Goal: Task Accomplishment & Management: Manage account settings

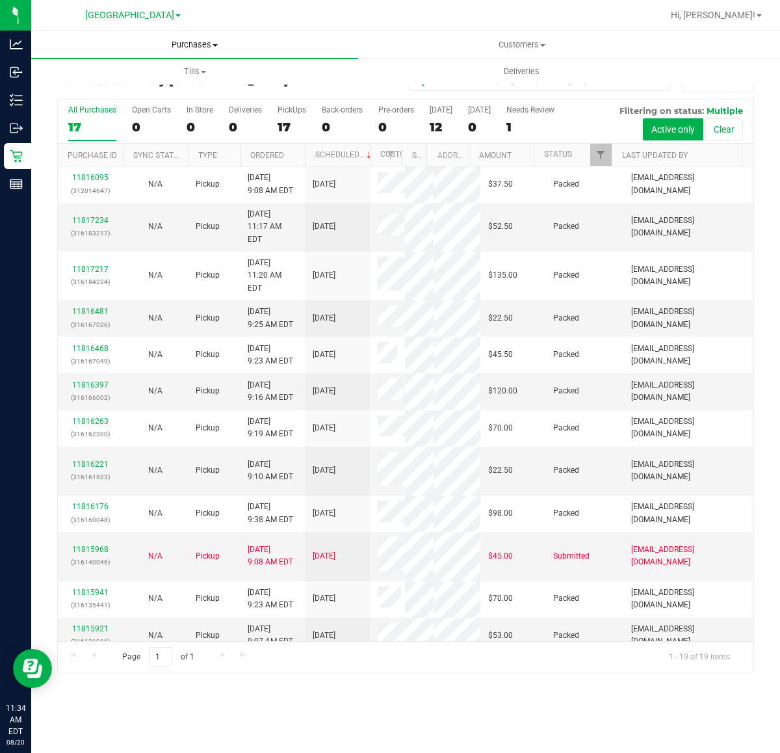
click at [180, 53] on uib-tab-heading "Purchases Summary of purchases Fulfillment All purchases" at bounding box center [194, 44] width 327 height 27
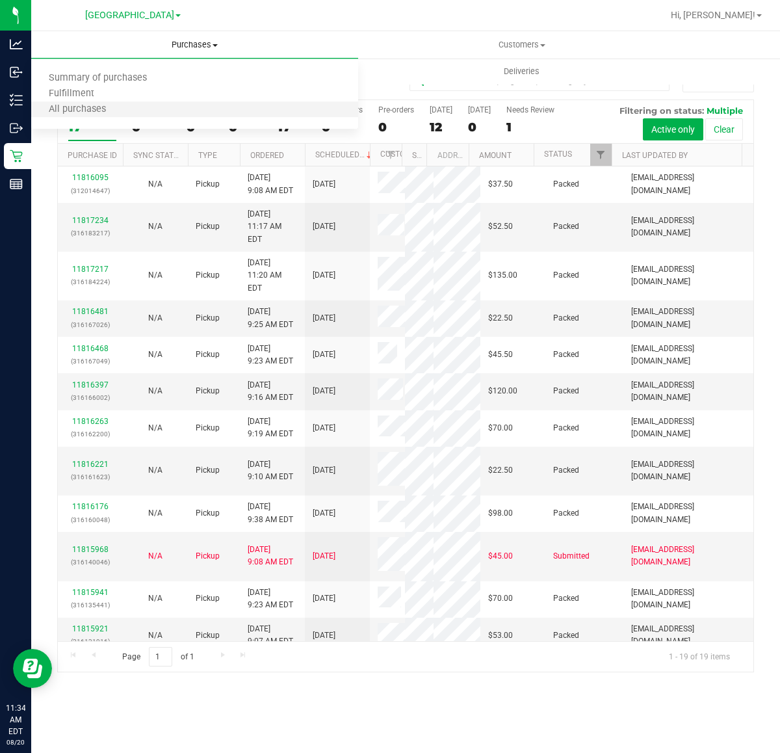
click at [132, 109] on li "All purchases" at bounding box center [194, 110] width 327 height 16
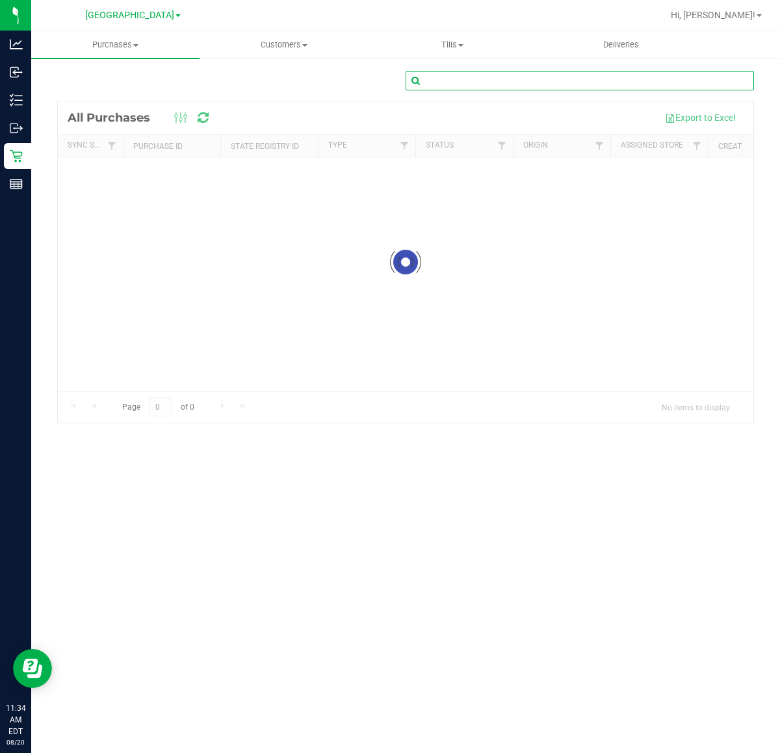
click at [478, 81] on input "text" at bounding box center [580, 80] width 348 height 19
paste input "1618485"
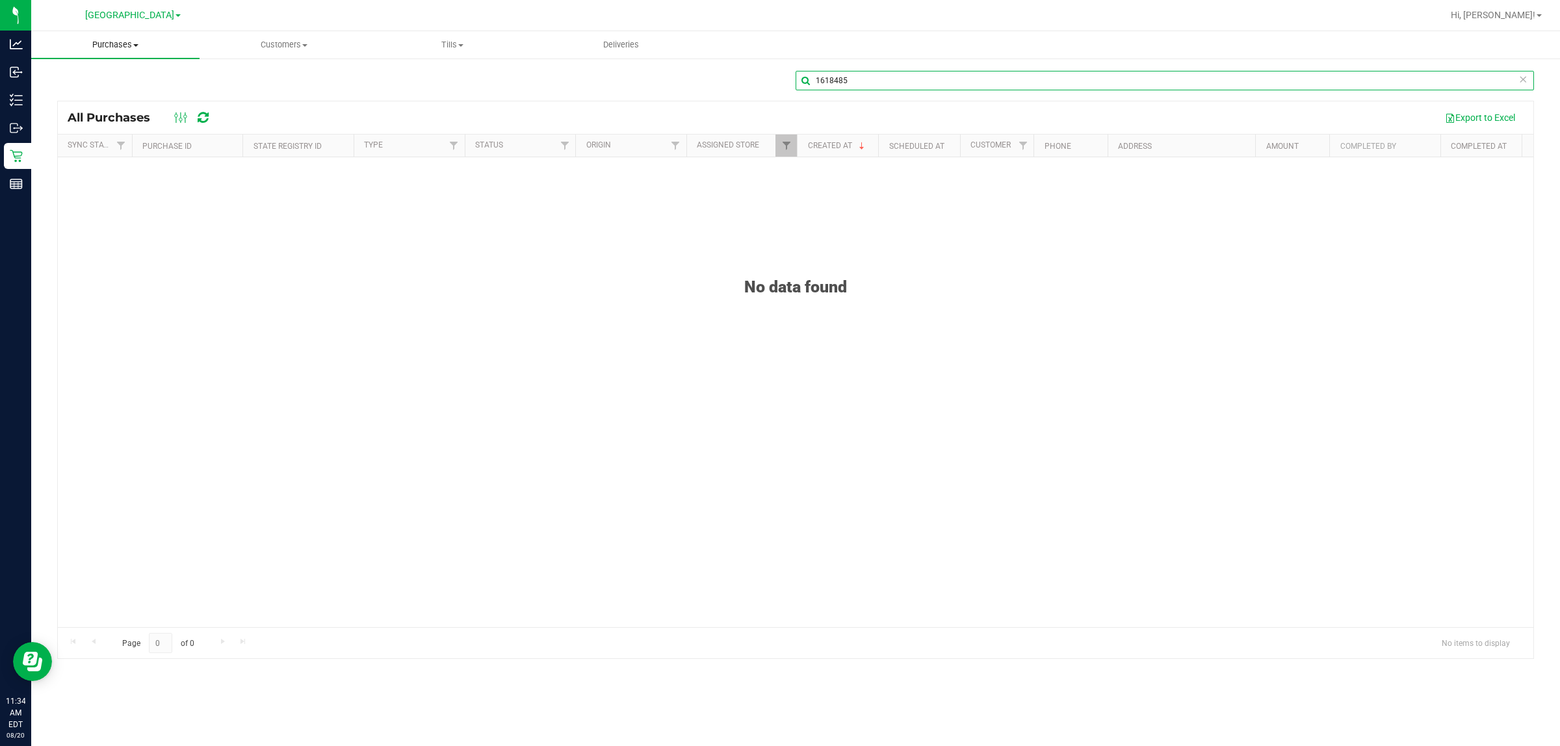
type input "1618485"
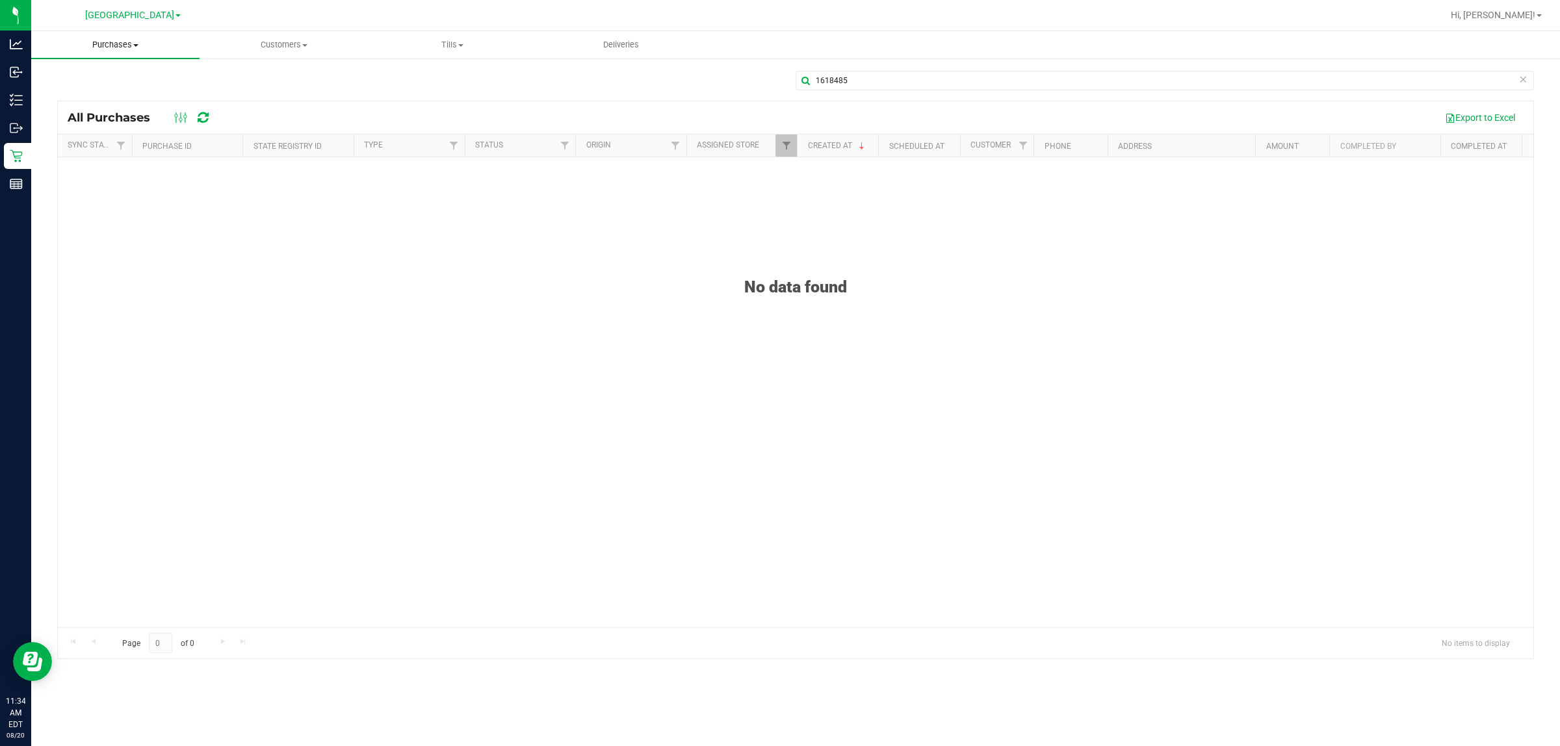
click at [137, 44] on span at bounding box center [135, 45] width 5 height 3
click at [297, 47] on span "Customers" at bounding box center [283, 45] width 167 height 12
click at [244, 79] on span "All customers" at bounding box center [247, 78] width 94 height 11
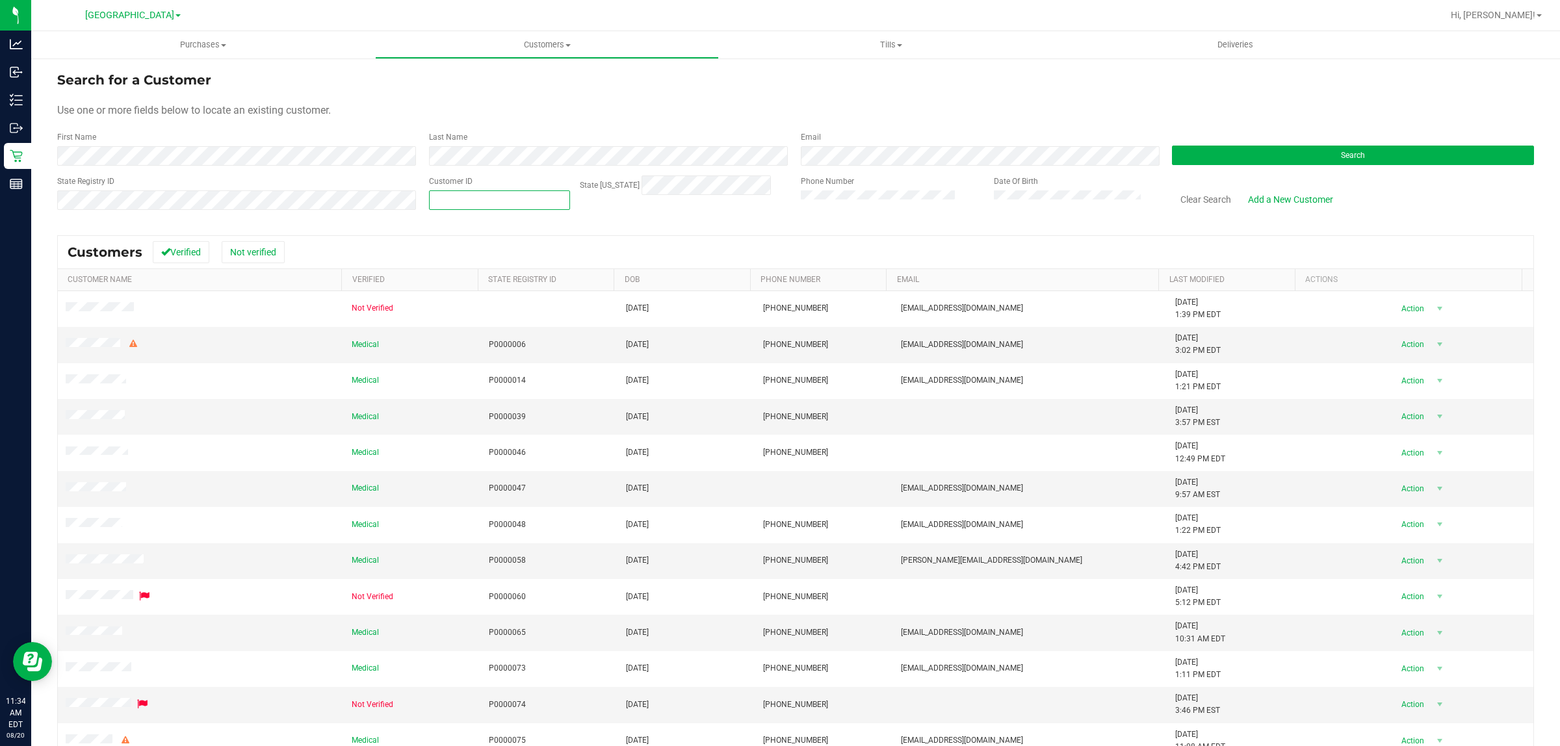
click at [493, 197] on span at bounding box center [499, 199] width 141 height 19
paste input "1618485"
type input "1618485"
click at [1367, 156] on button "Search" at bounding box center [1353, 155] width 362 height 19
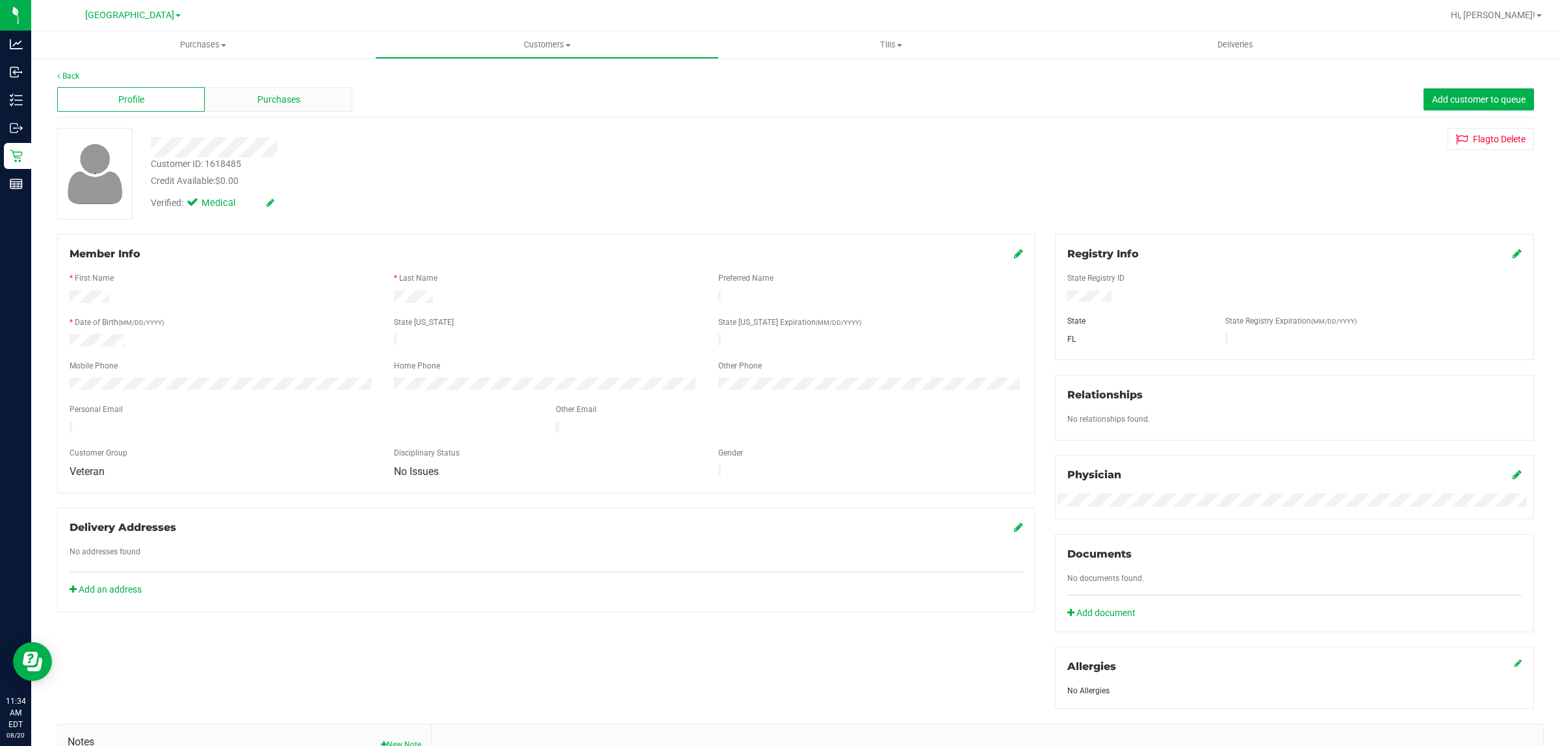
click at [306, 94] on div "Purchases" at bounding box center [279, 99] width 148 height 25
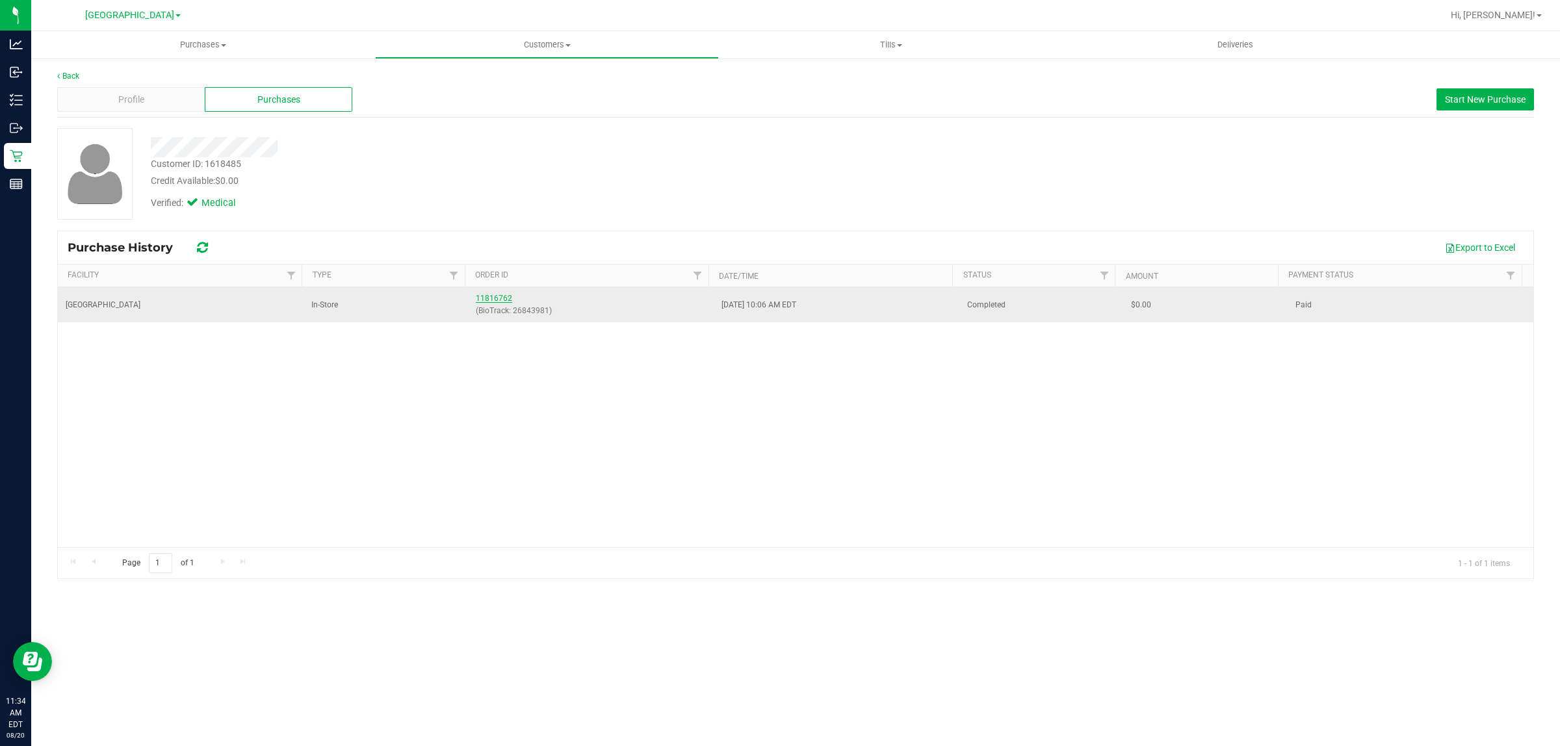
click at [476, 299] on link "11816762" at bounding box center [494, 298] width 36 height 9
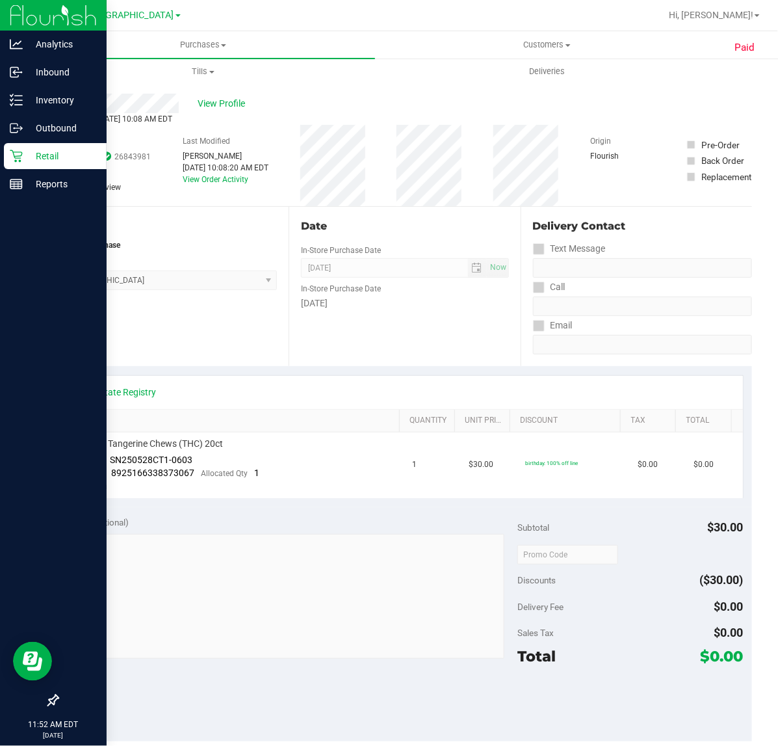
click at [16, 157] on icon at bounding box center [16, 155] width 13 height 13
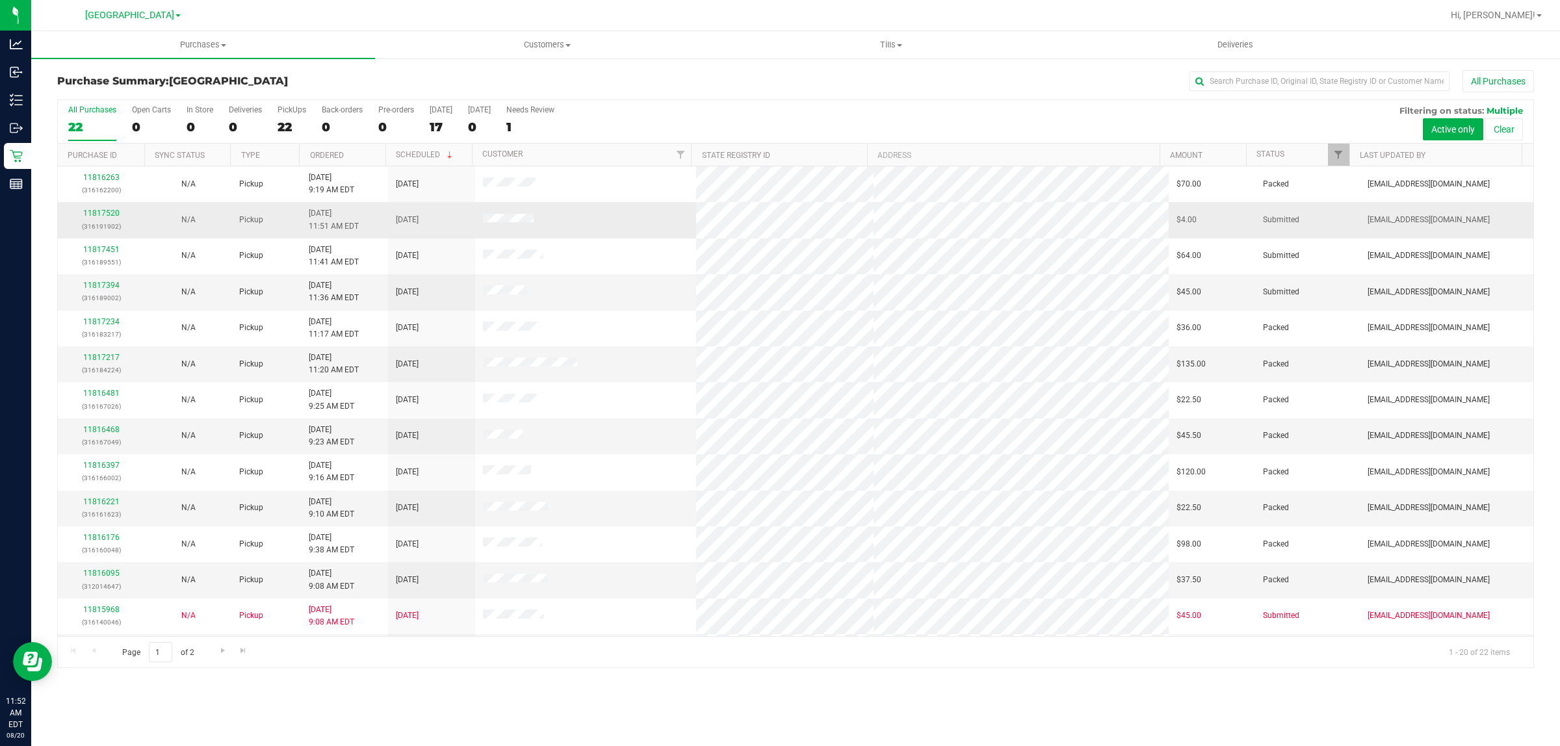
click at [134, 224] on p "(316191902)" at bounding box center [101, 226] width 71 height 12
click at [97, 216] on link "11817520" at bounding box center [101, 213] width 36 height 9
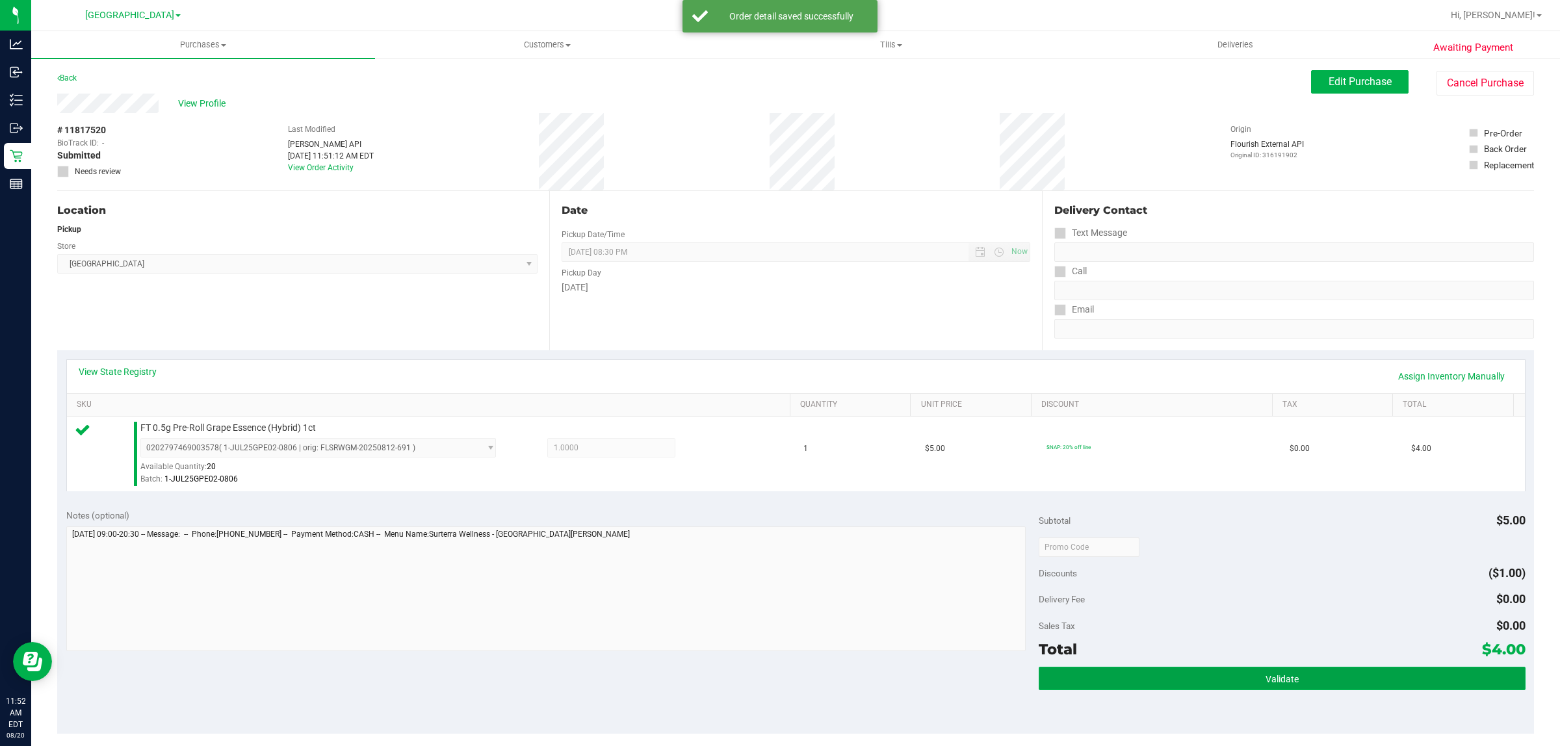
click at [1246, 681] on button "Validate" at bounding box center [1282, 678] width 486 height 23
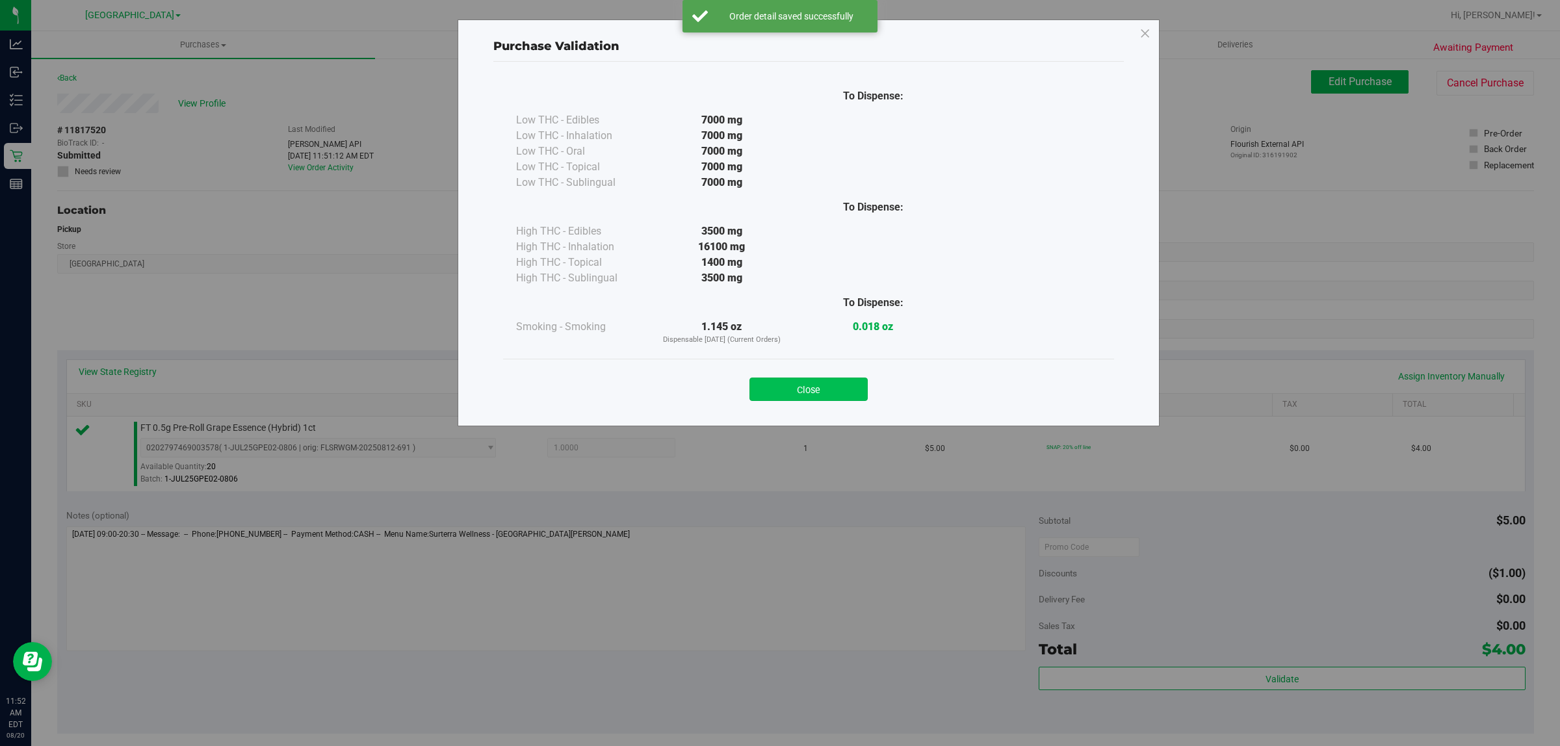
click at [822, 397] on button "Close" at bounding box center [808, 389] width 118 height 23
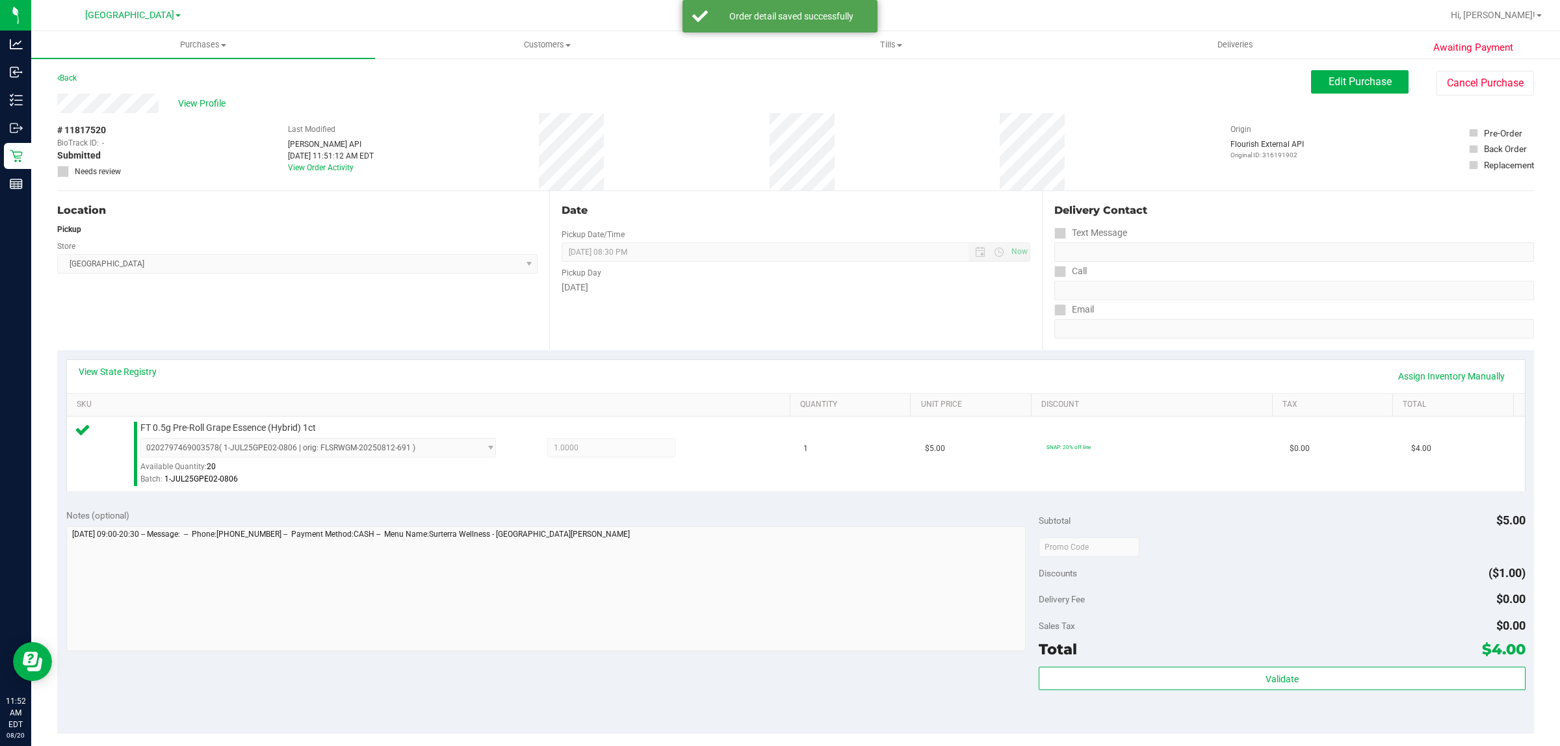
scroll to position [54, 0]
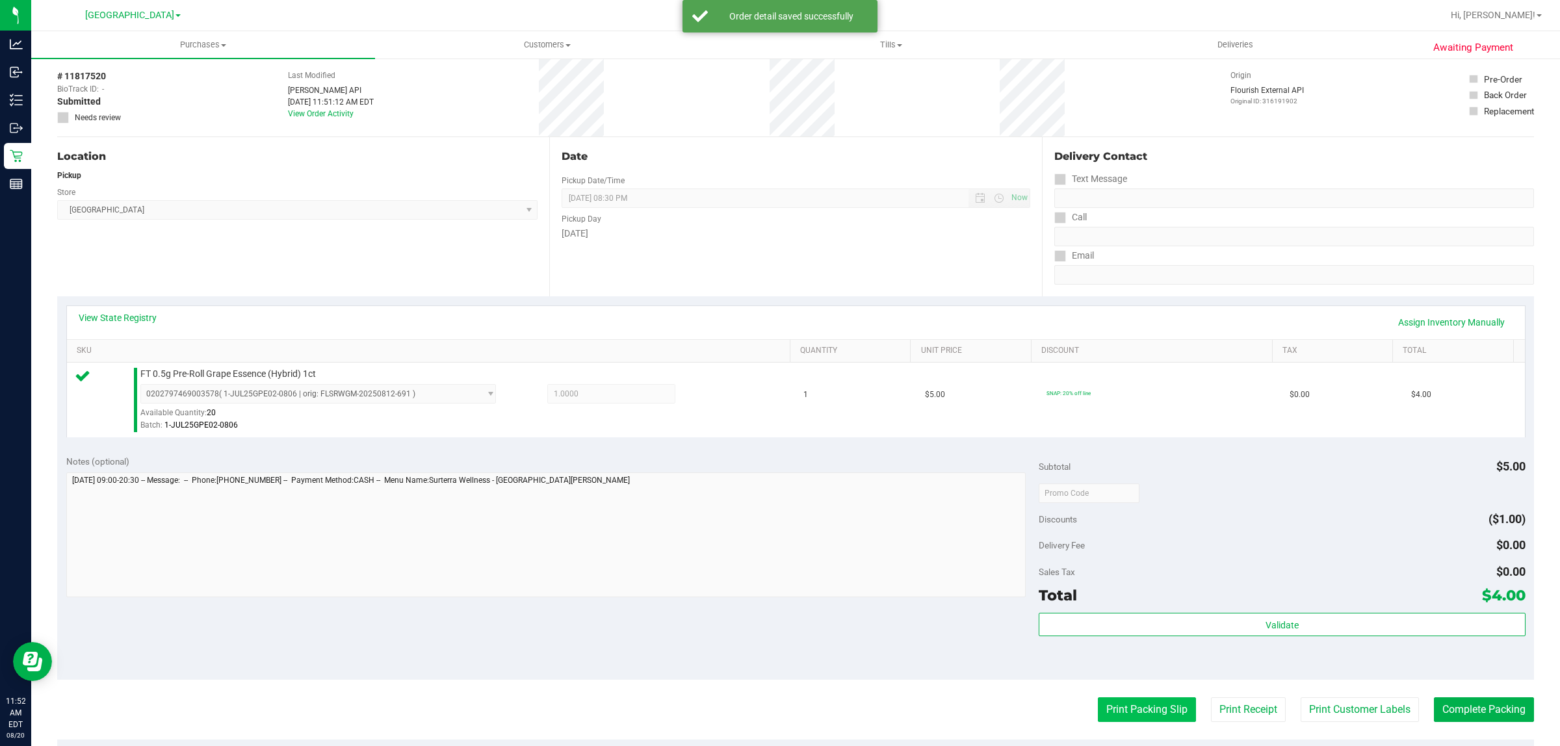
click at [1098, 701] on button "Print Packing Slip" at bounding box center [1147, 709] width 98 height 25
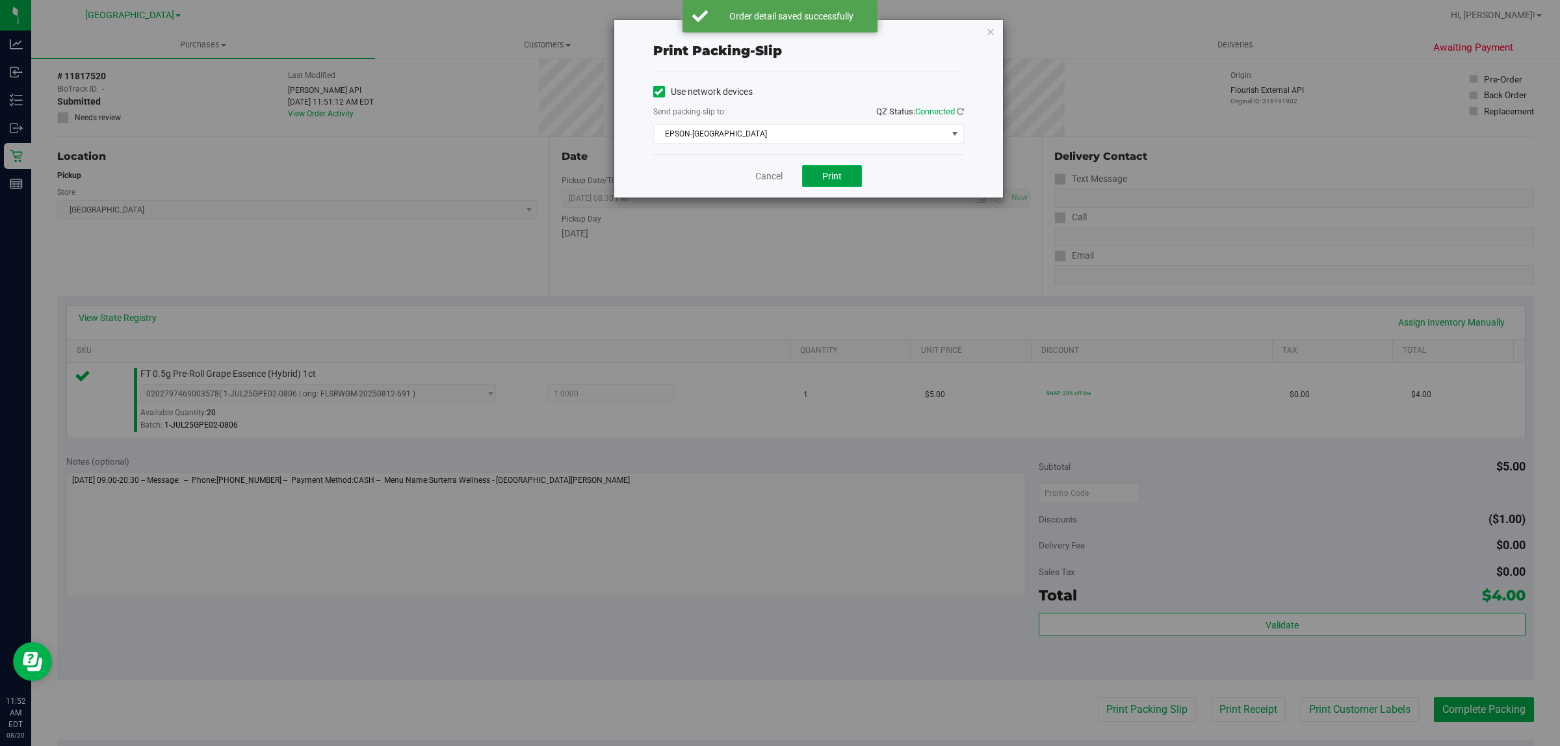
click at [831, 170] on button "Print" at bounding box center [832, 176] width 60 height 22
click at [774, 183] on link "Cancel" at bounding box center [768, 177] width 27 height 14
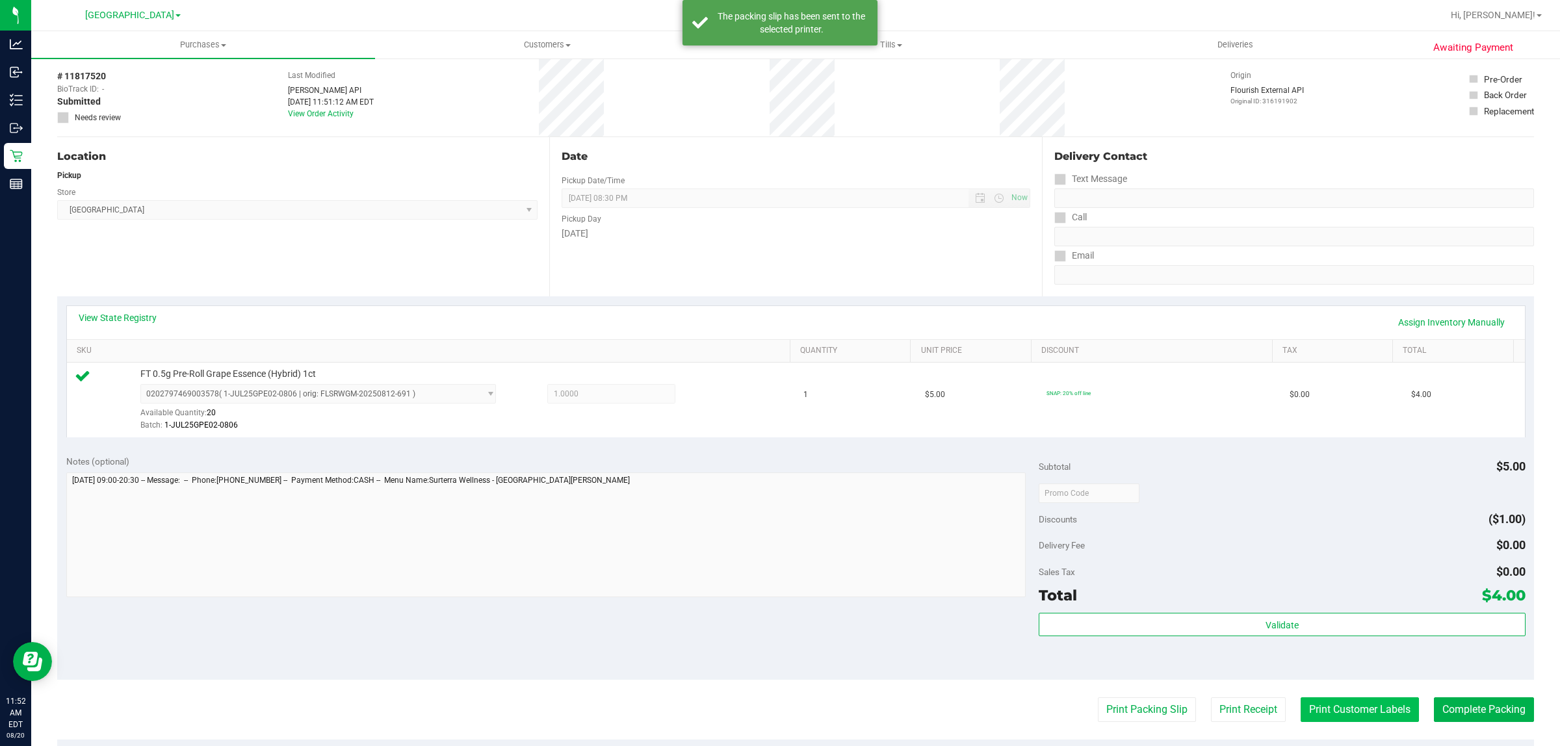
click at [1353, 722] on button "Print Customer Labels" at bounding box center [1360, 709] width 118 height 25
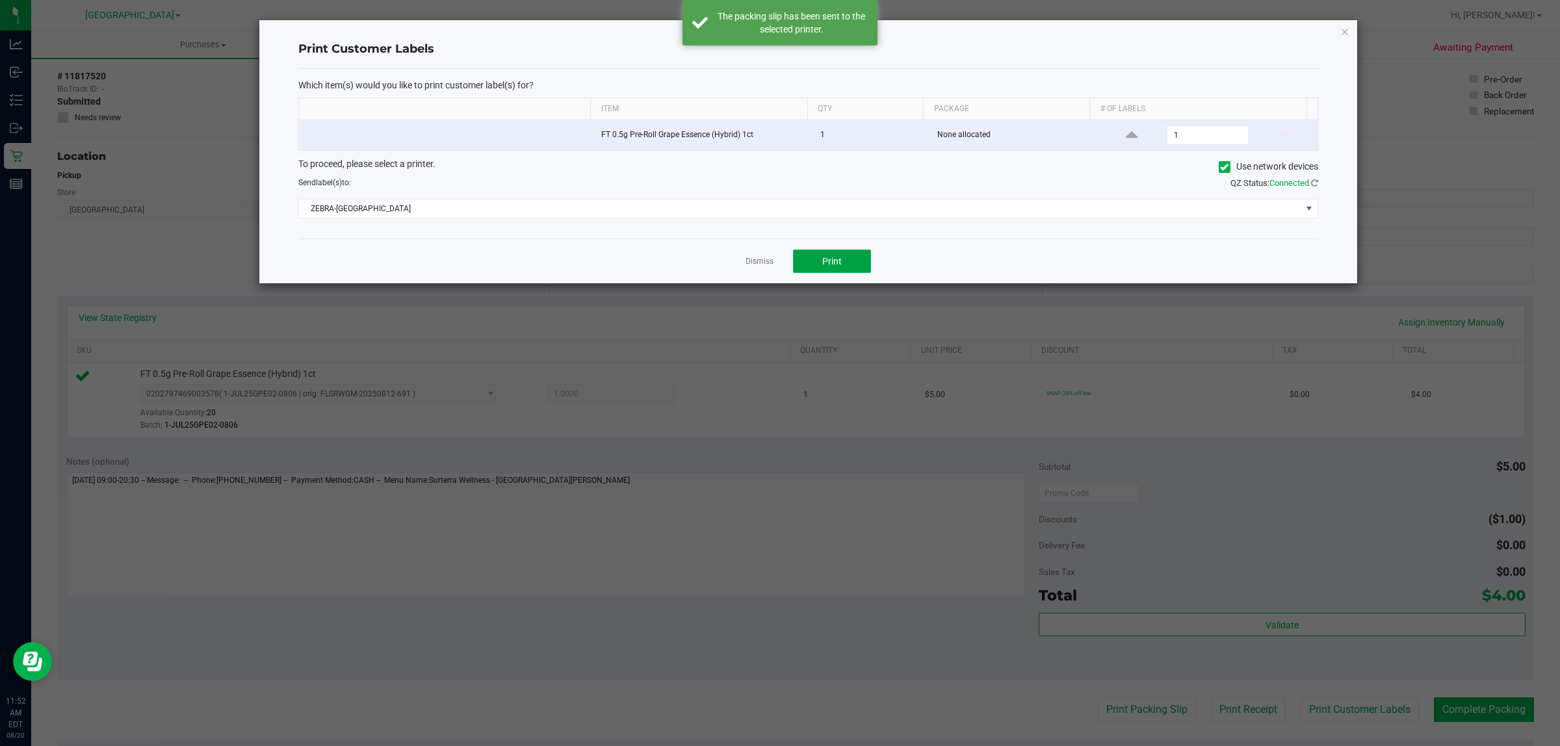
click at [855, 273] on button "Print" at bounding box center [832, 261] width 78 height 23
click at [768, 266] on link "Dismiss" at bounding box center [760, 261] width 28 height 11
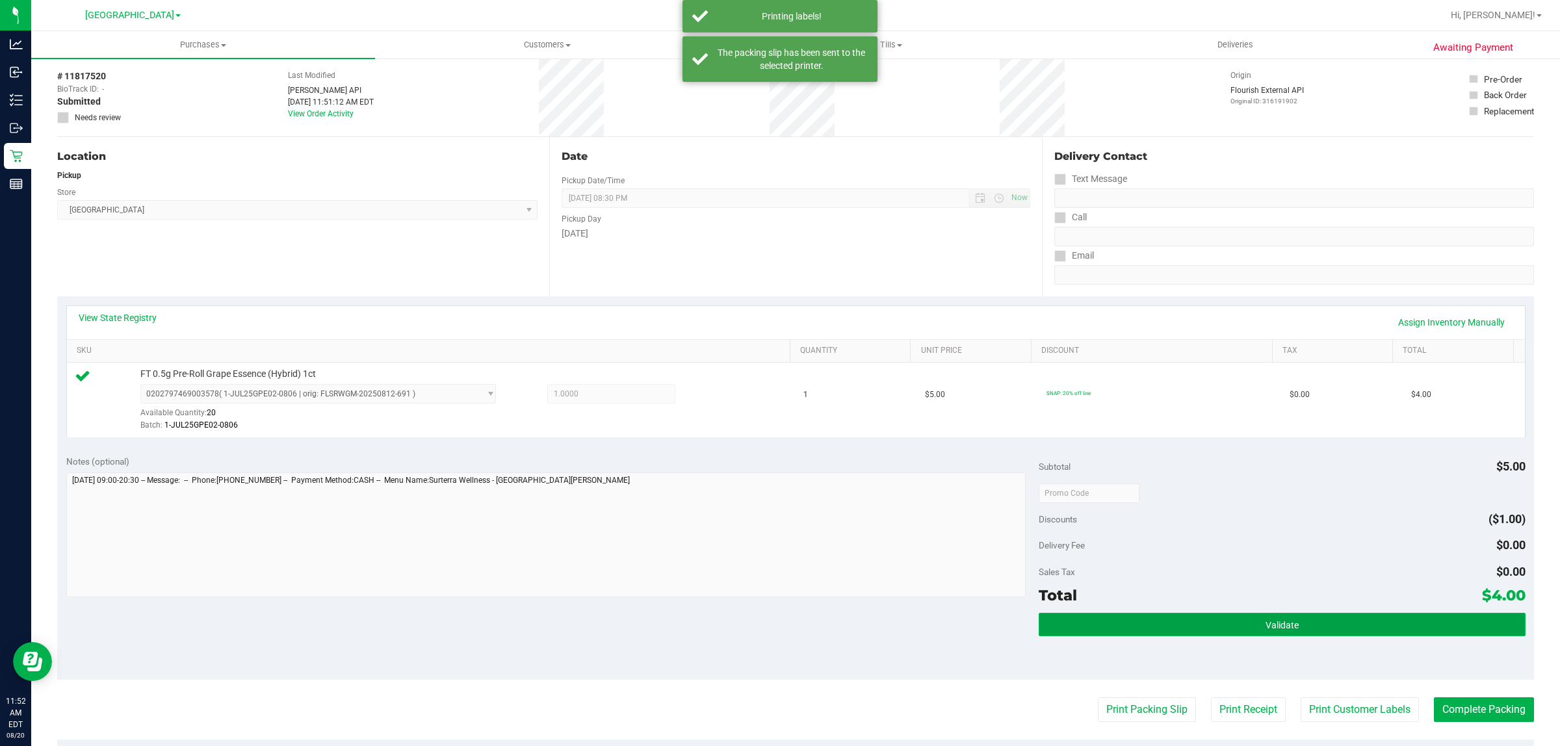
click at [1247, 631] on button "Validate" at bounding box center [1282, 624] width 486 height 23
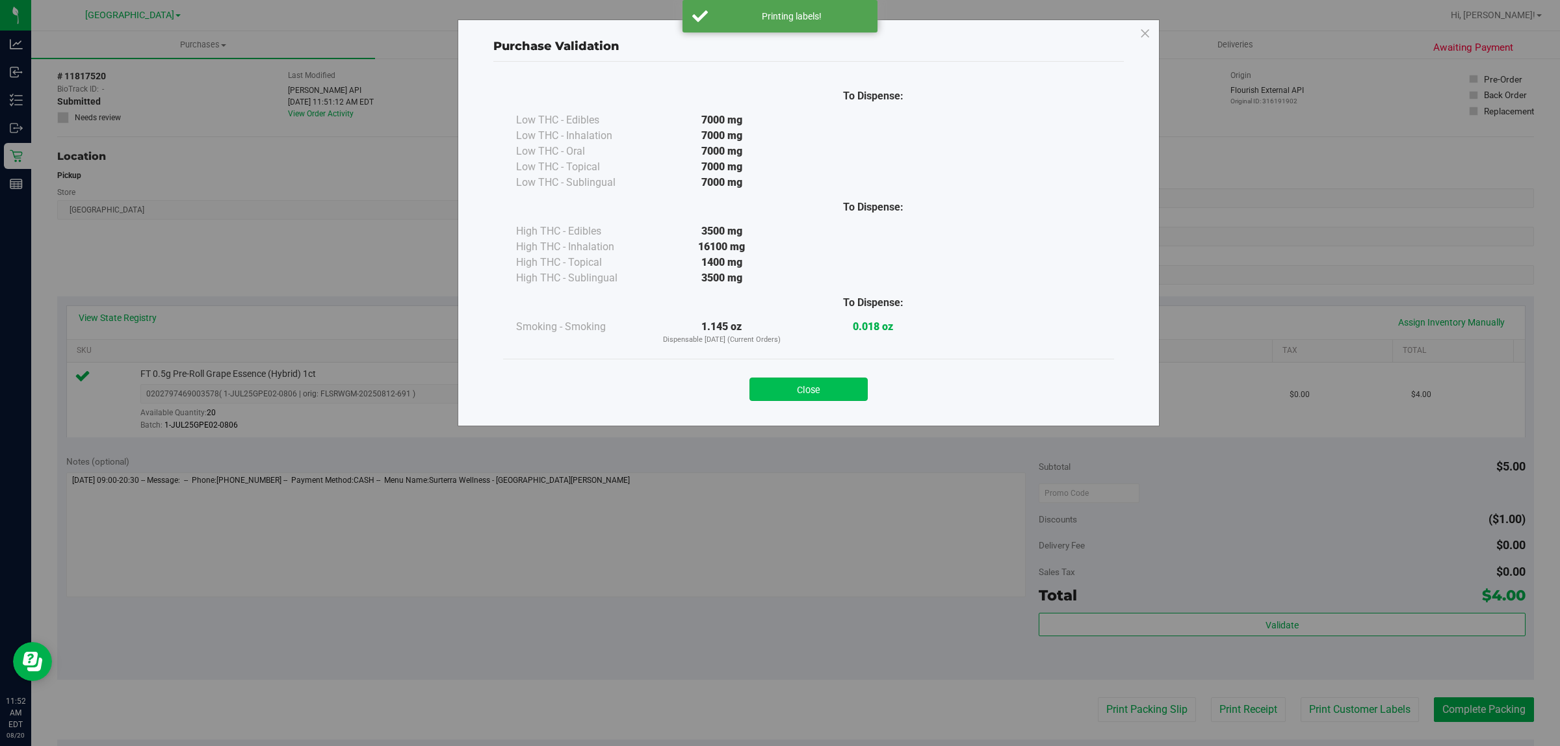
click at [805, 391] on button "Close" at bounding box center [808, 389] width 118 height 23
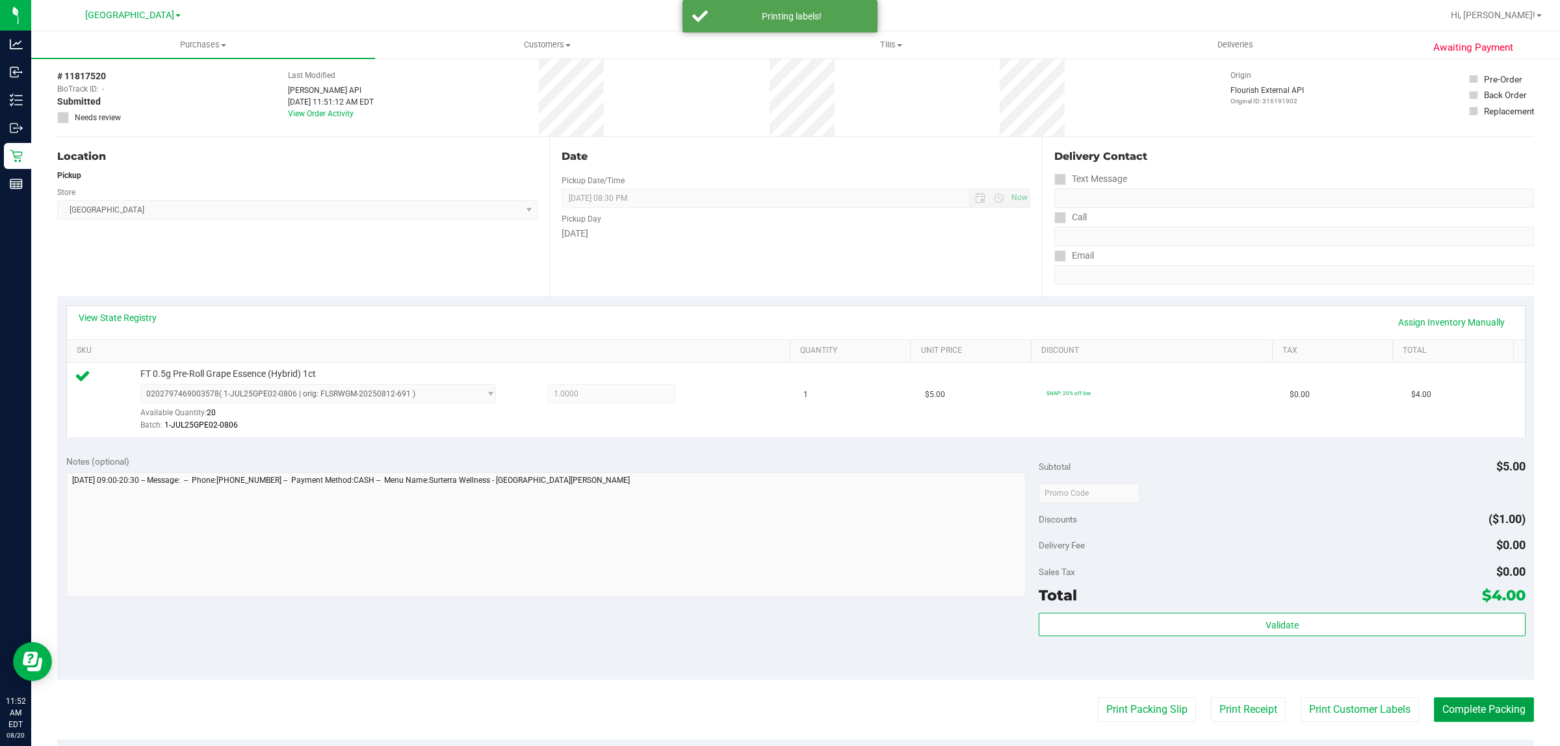
click at [1490, 701] on button "Complete Packing" at bounding box center [1484, 709] width 100 height 25
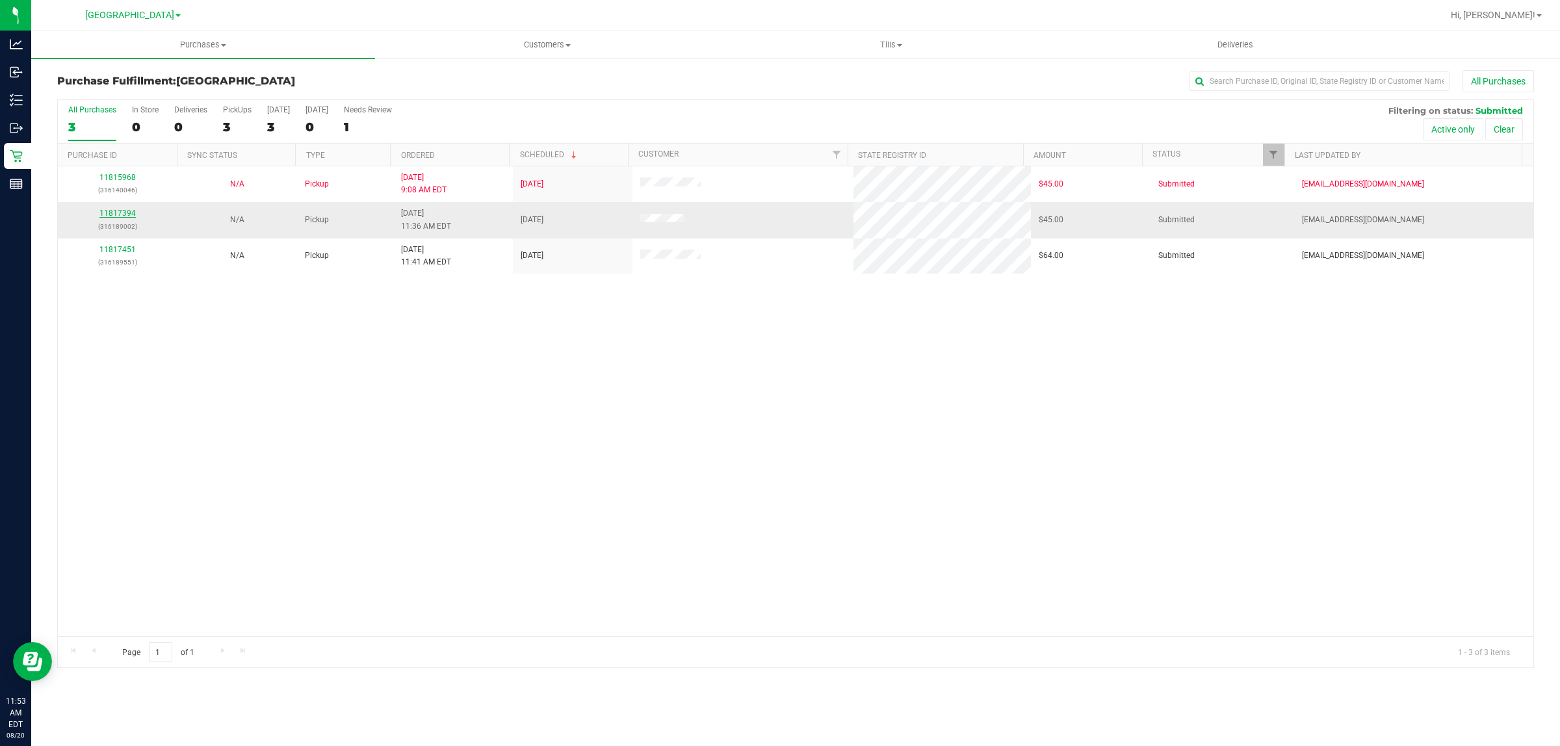
click at [123, 216] on link "11817394" at bounding box center [117, 213] width 36 height 9
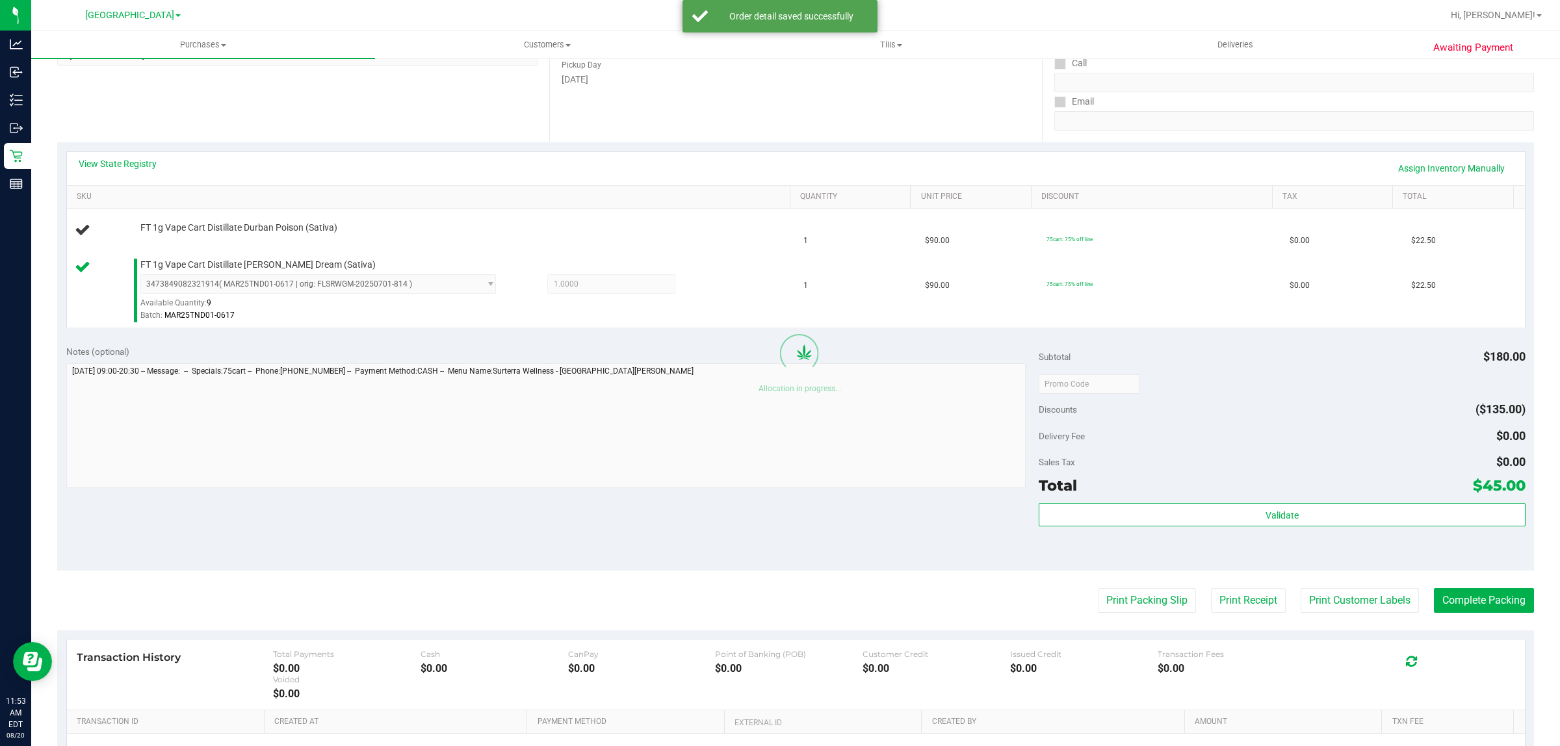
scroll to position [220, 0]
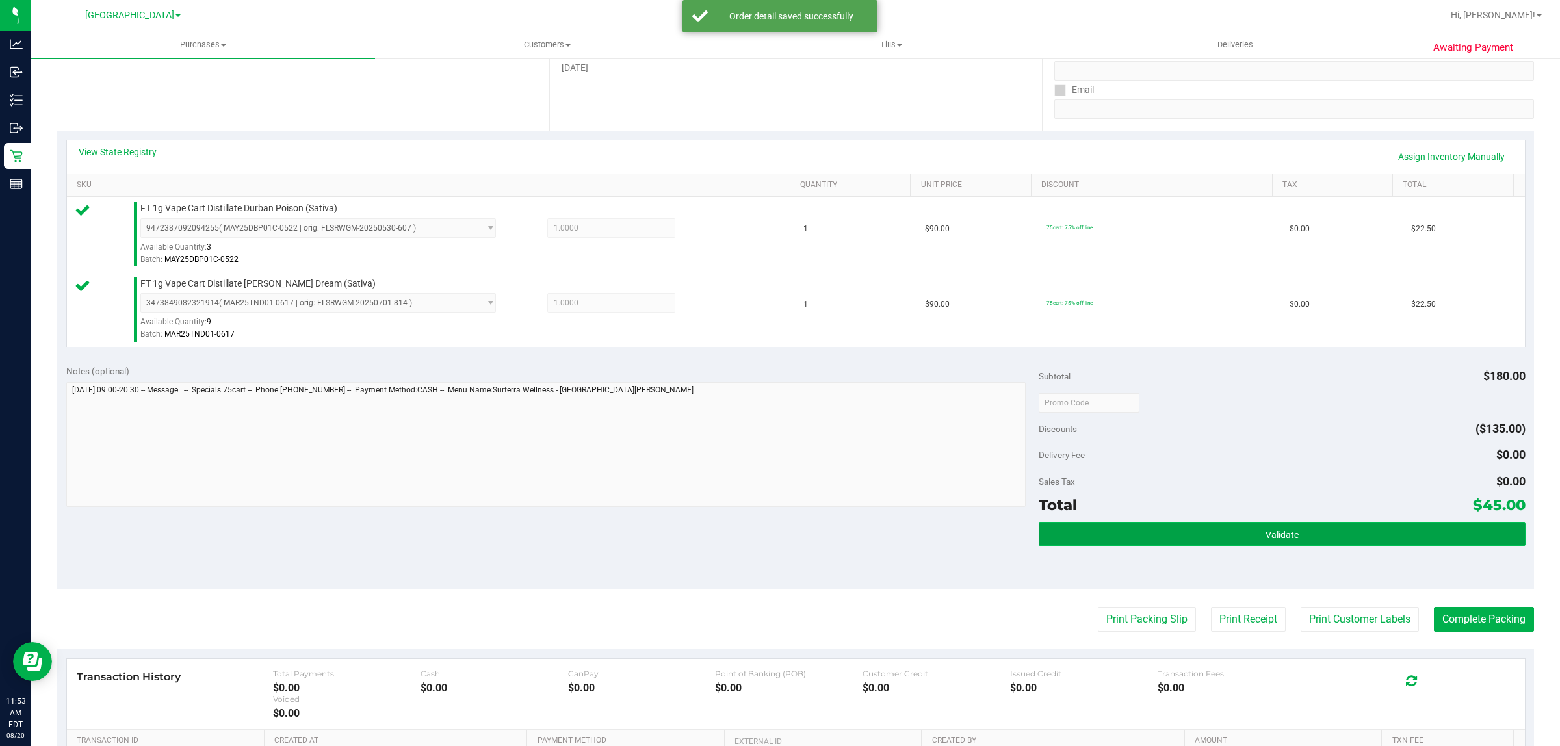
click at [1294, 541] on button "Validate" at bounding box center [1282, 534] width 486 height 23
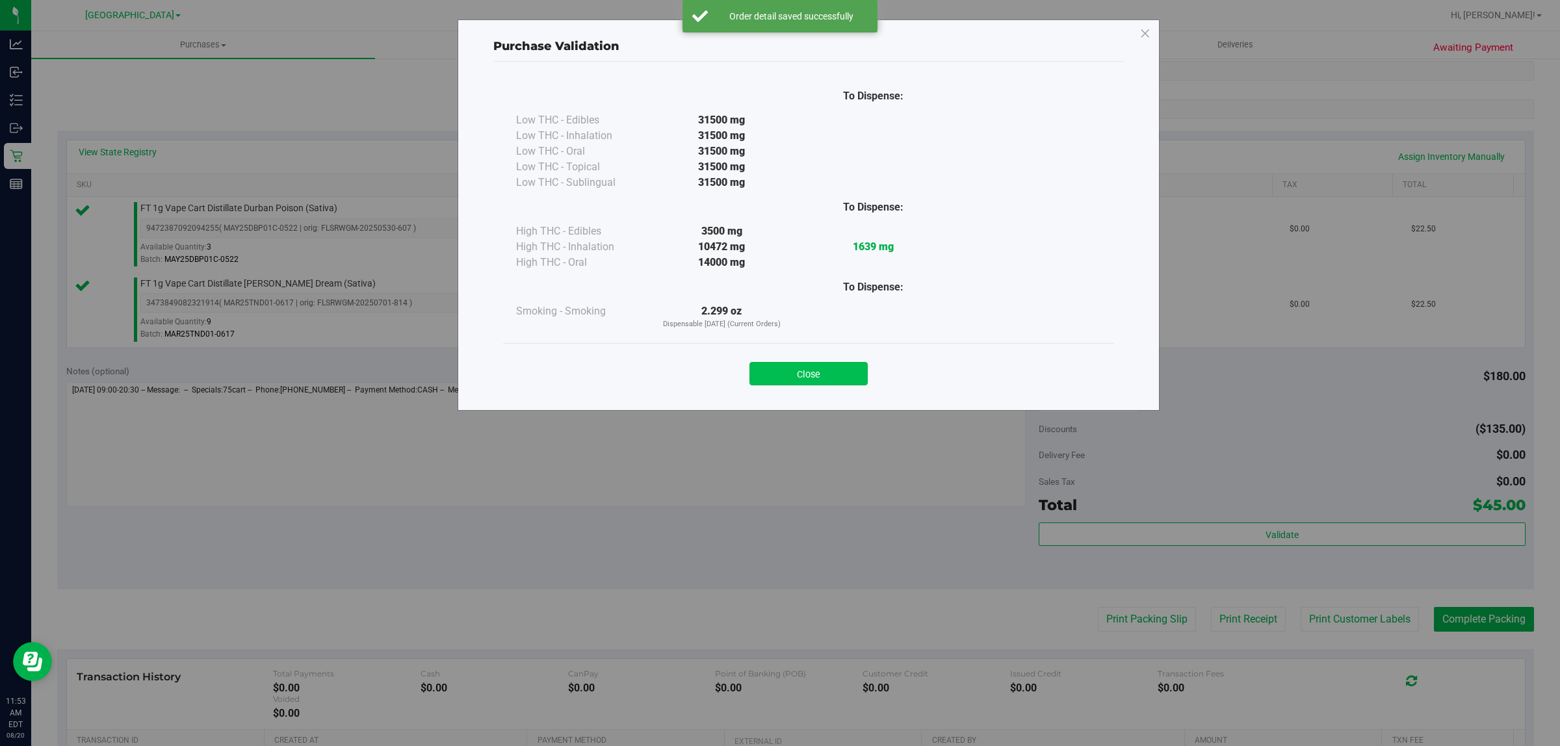
click at [816, 370] on button "Close" at bounding box center [808, 373] width 118 height 23
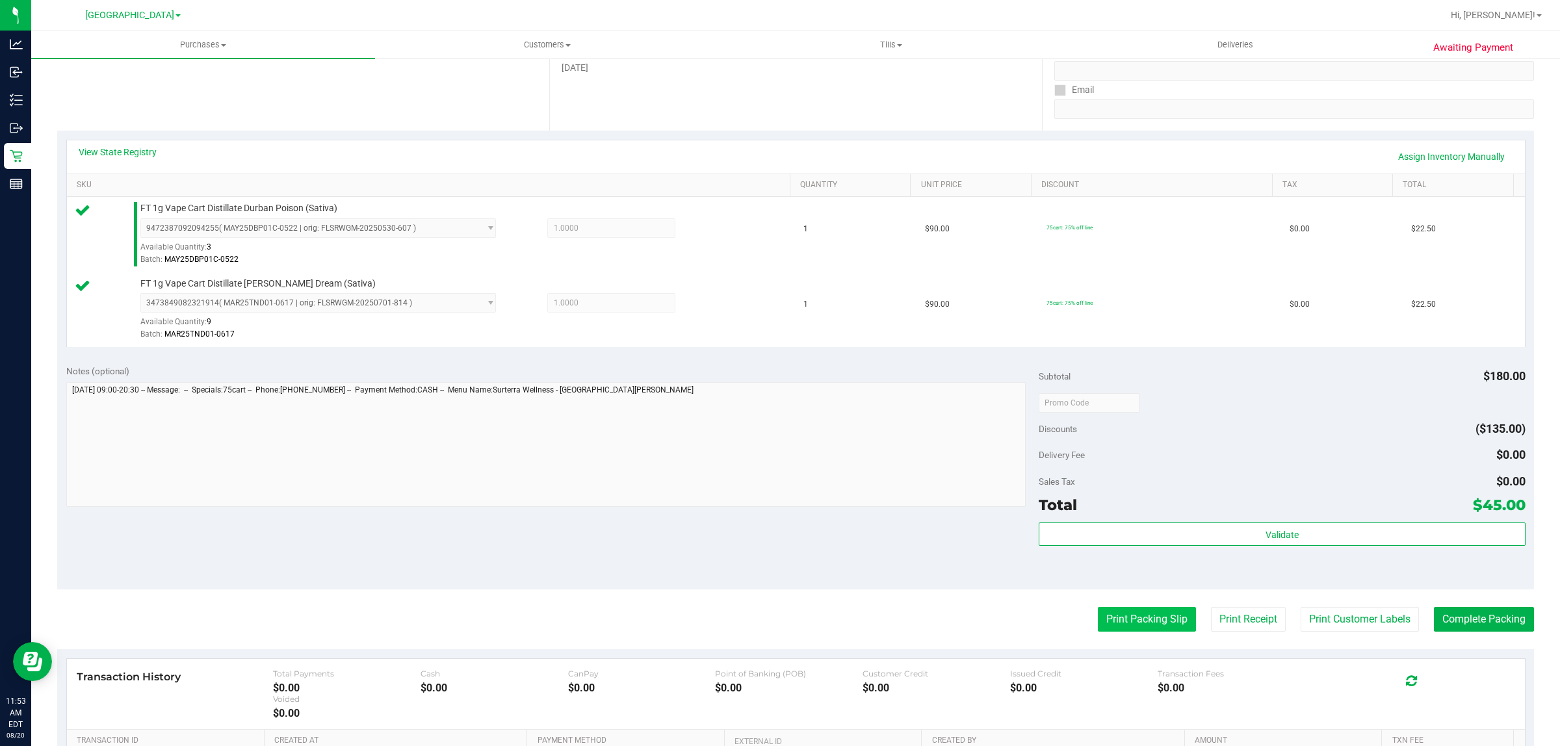
click at [1113, 624] on button "Print Packing Slip" at bounding box center [1147, 619] width 98 height 25
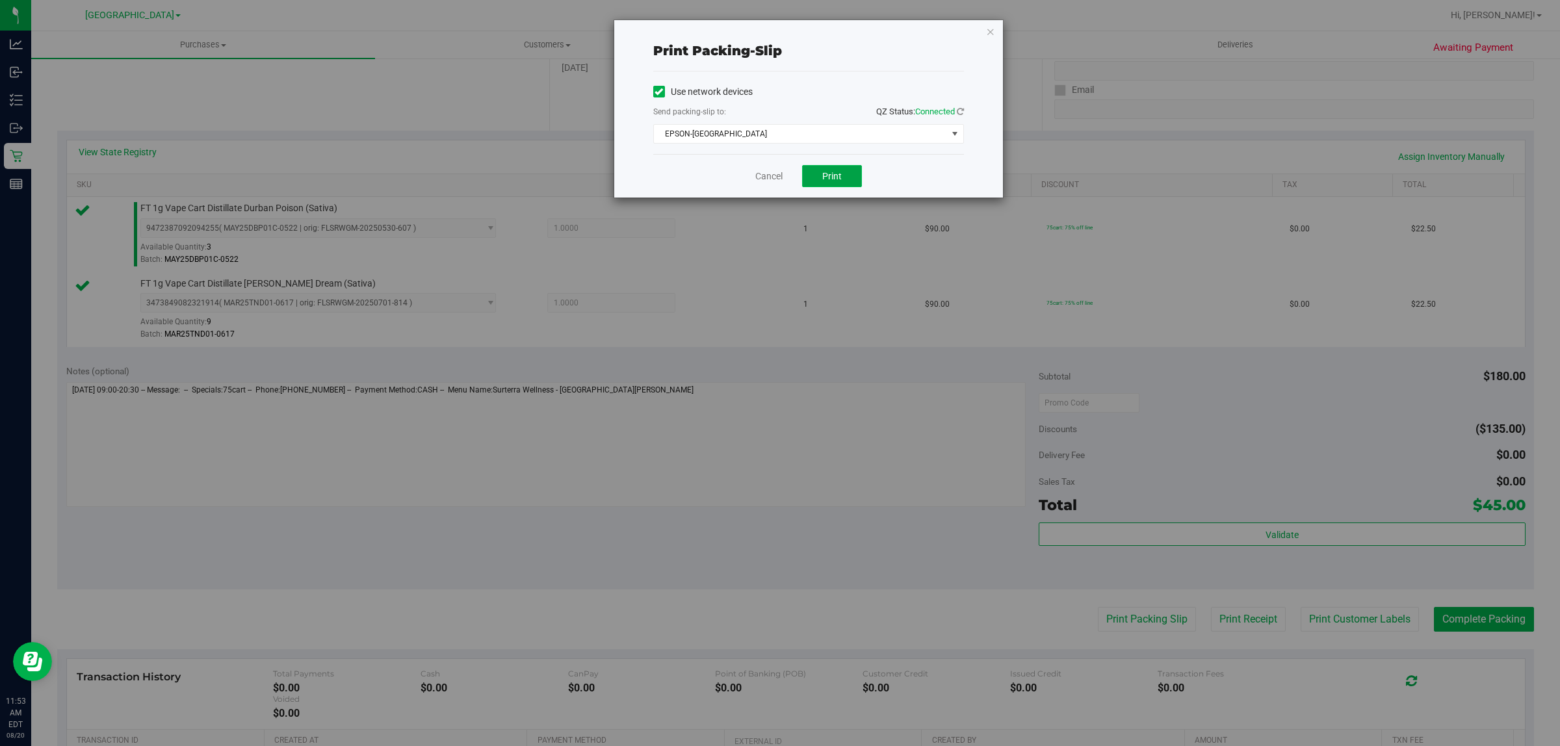
click at [825, 179] on span "Print" at bounding box center [831, 176] width 19 height 10
click at [757, 177] on link "Cancel" at bounding box center [768, 177] width 27 height 14
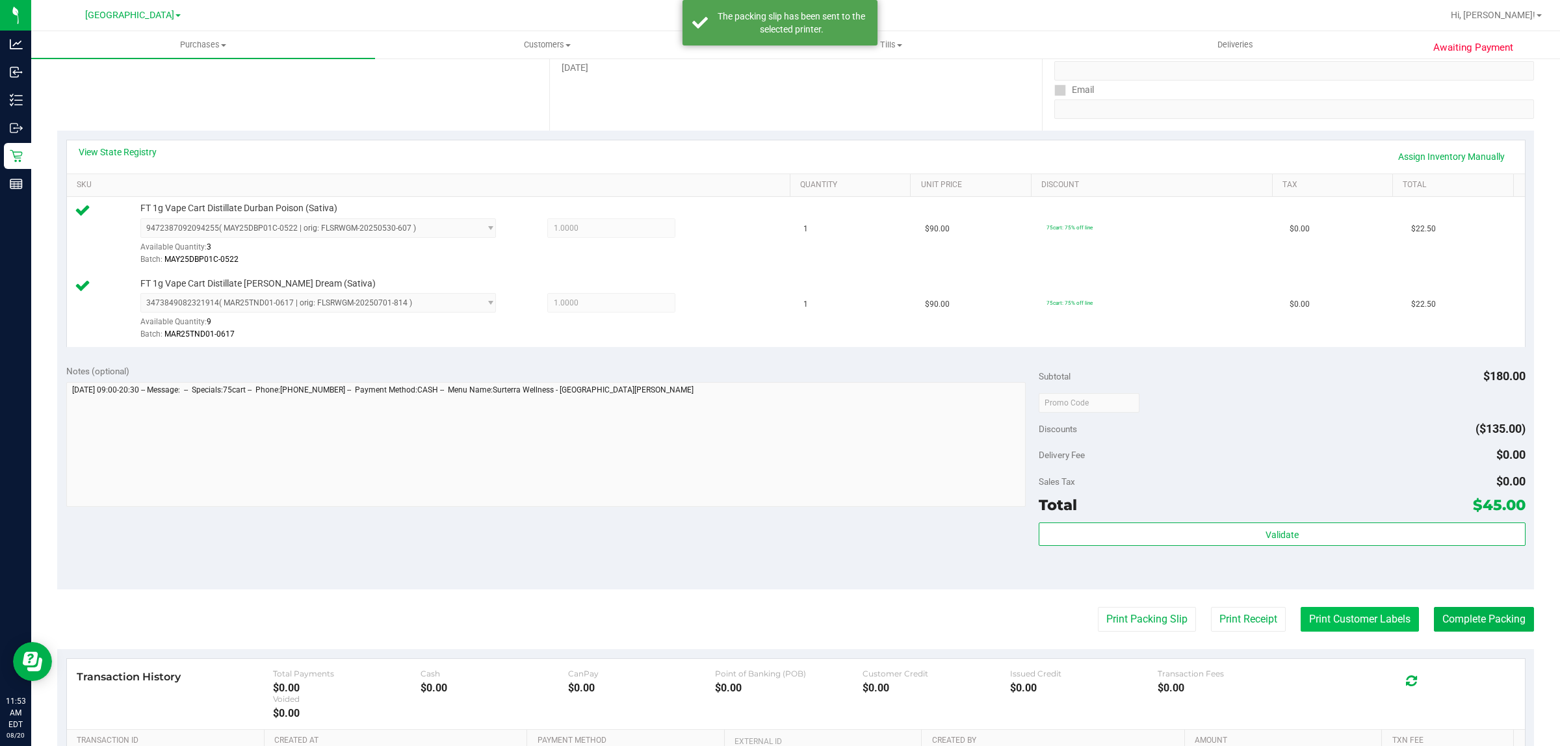
click at [1346, 612] on button "Print Customer Labels" at bounding box center [1360, 619] width 118 height 25
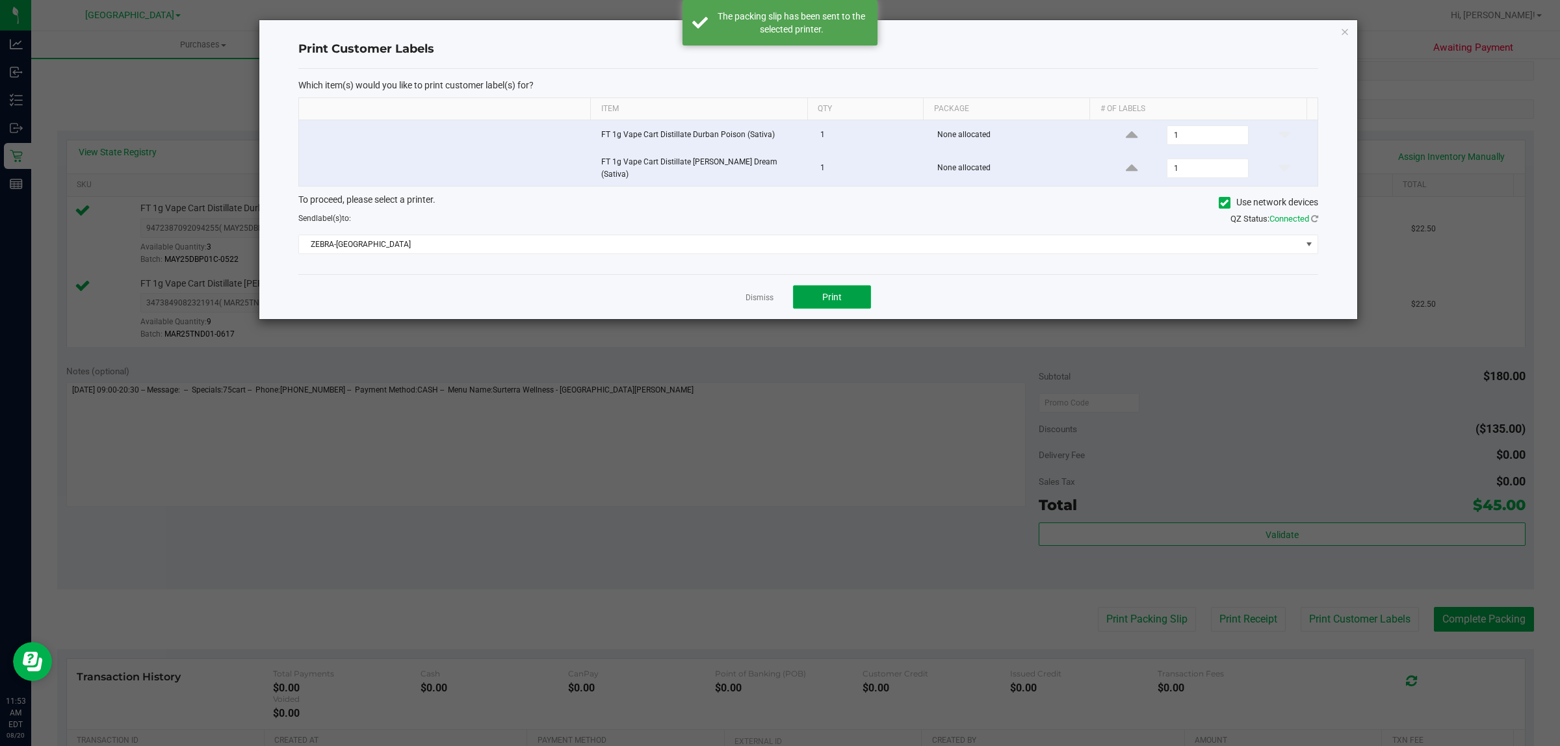
click at [847, 296] on button "Print" at bounding box center [832, 296] width 78 height 23
click at [747, 294] on link "Dismiss" at bounding box center [760, 297] width 28 height 11
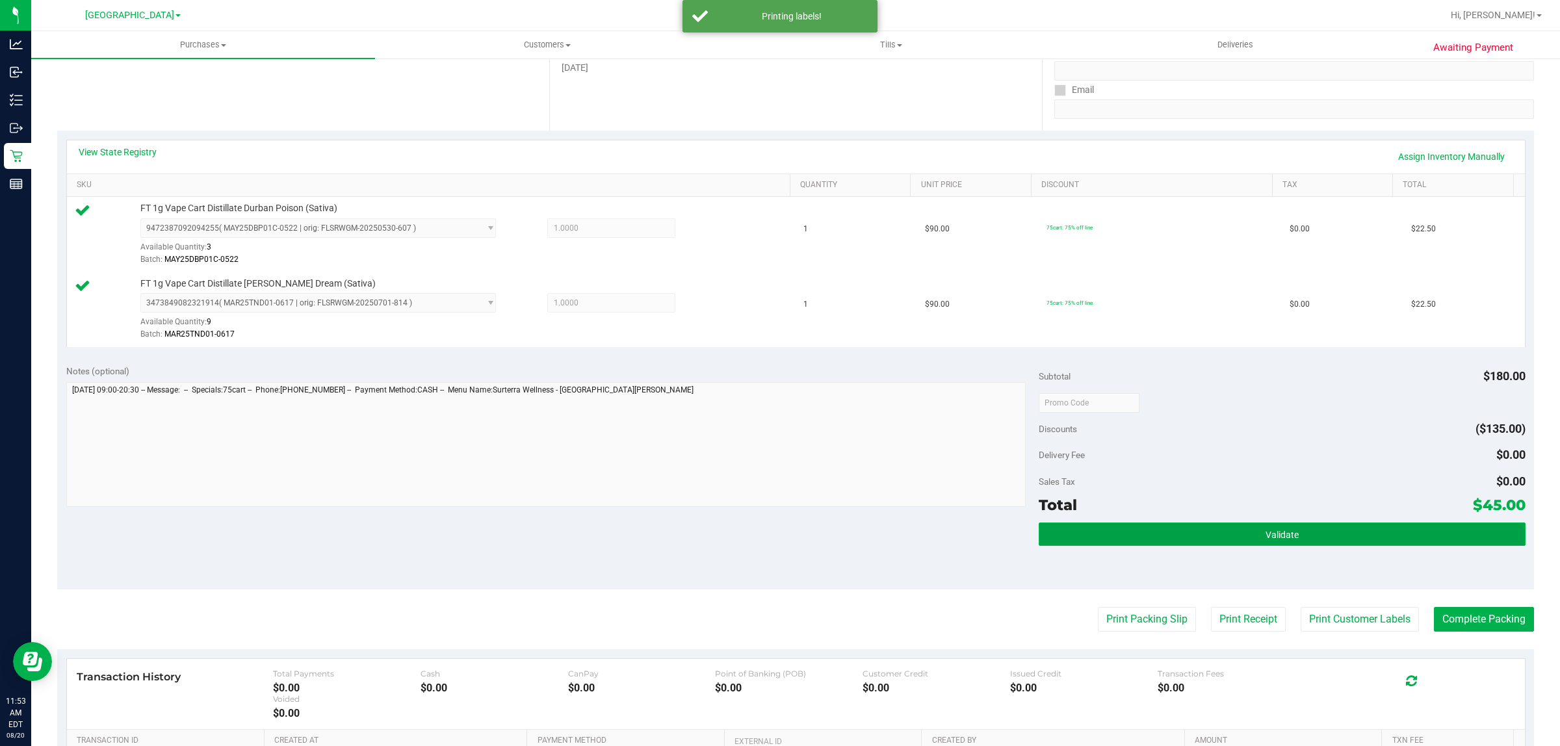
click at [1171, 545] on button "Validate" at bounding box center [1282, 534] width 486 height 23
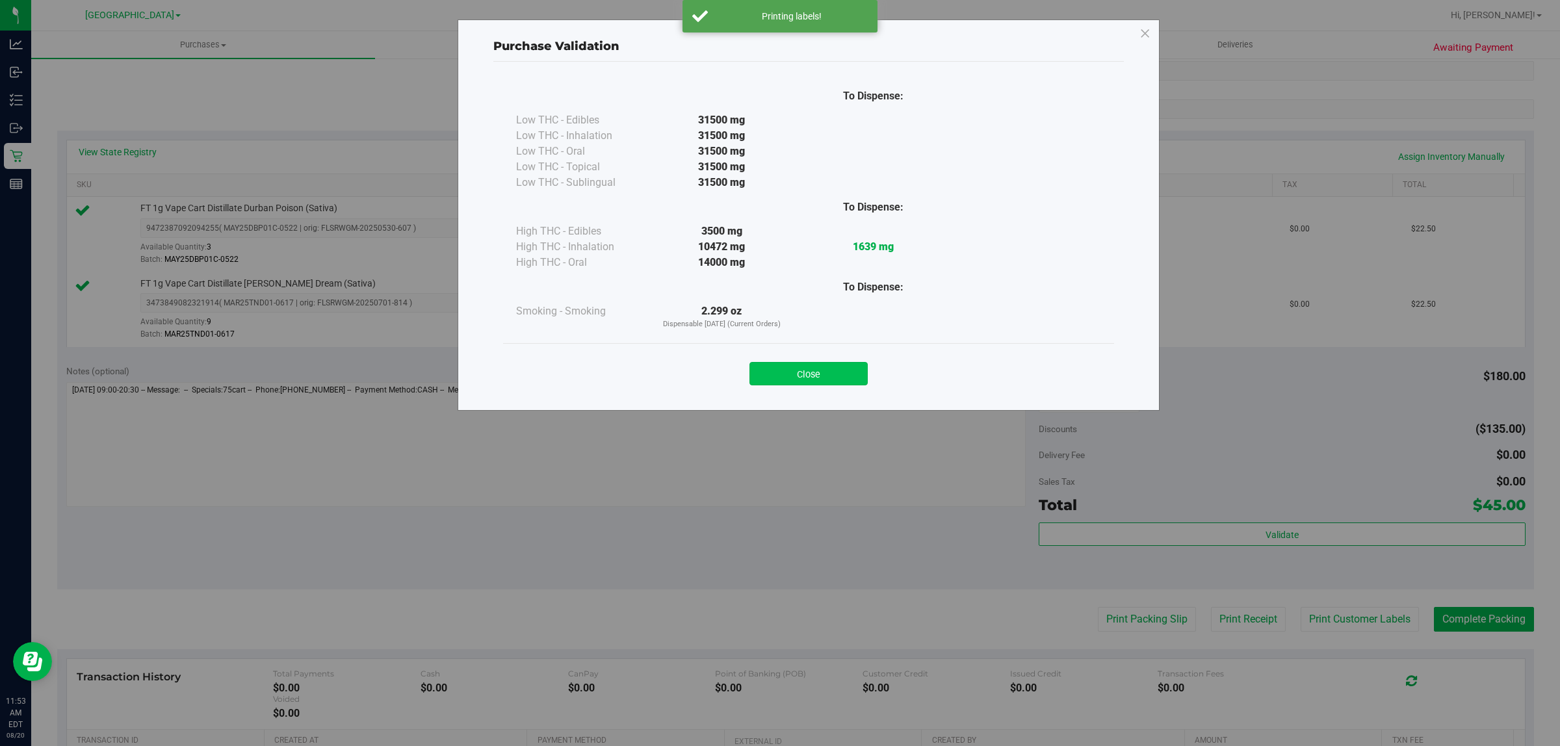
click at [824, 377] on button "Close" at bounding box center [808, 373] width 118 height 23
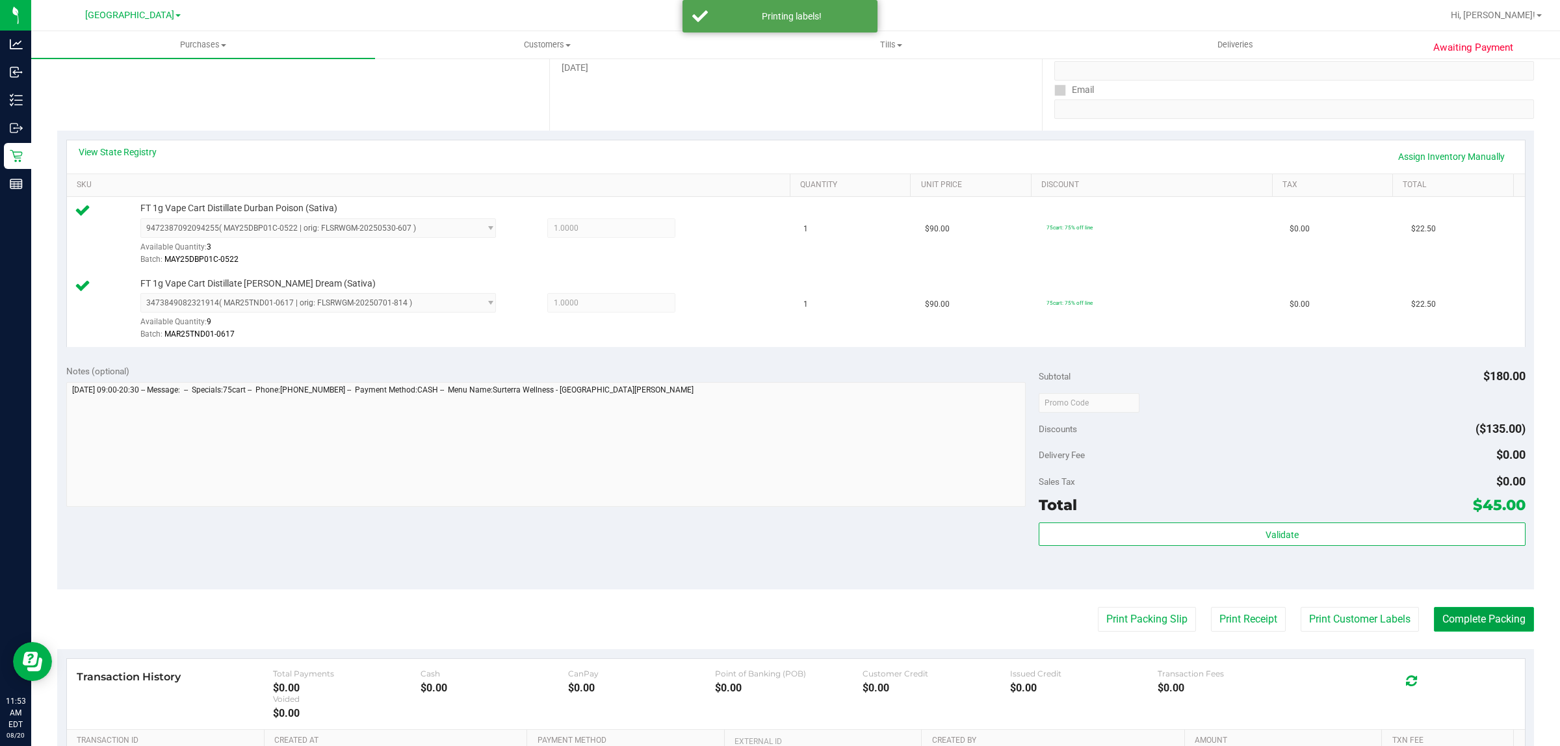
click at [1458, 629] on button "Complete Packing" at bounding box center [1484, 619] width 100 height 25
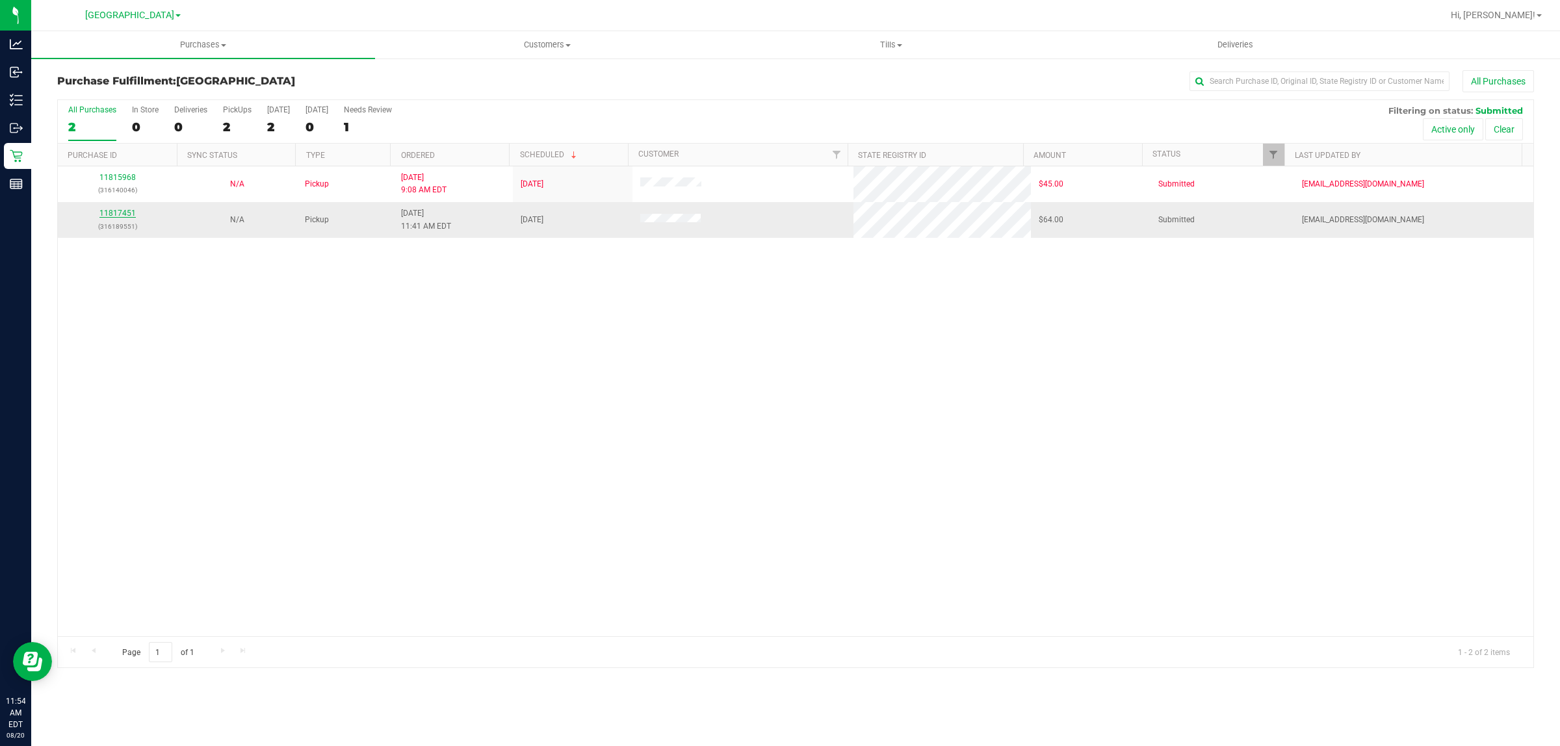
click at [112, 216] on link "11817451" at bounding box center [117, 213] width 36 height 9
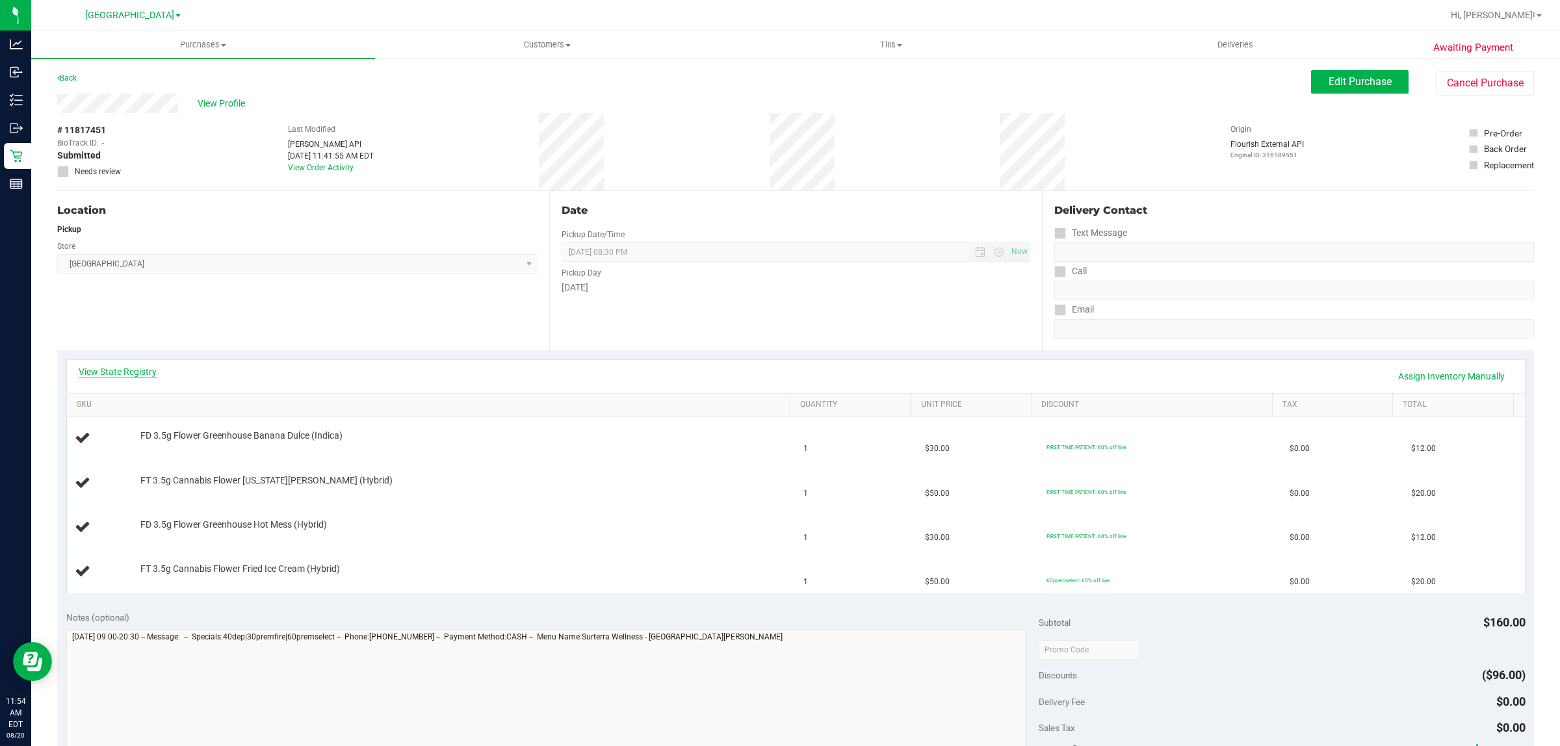
click at [120, 367] on link "View State Registry" at bounding box center [118, 371] width 78 height 13
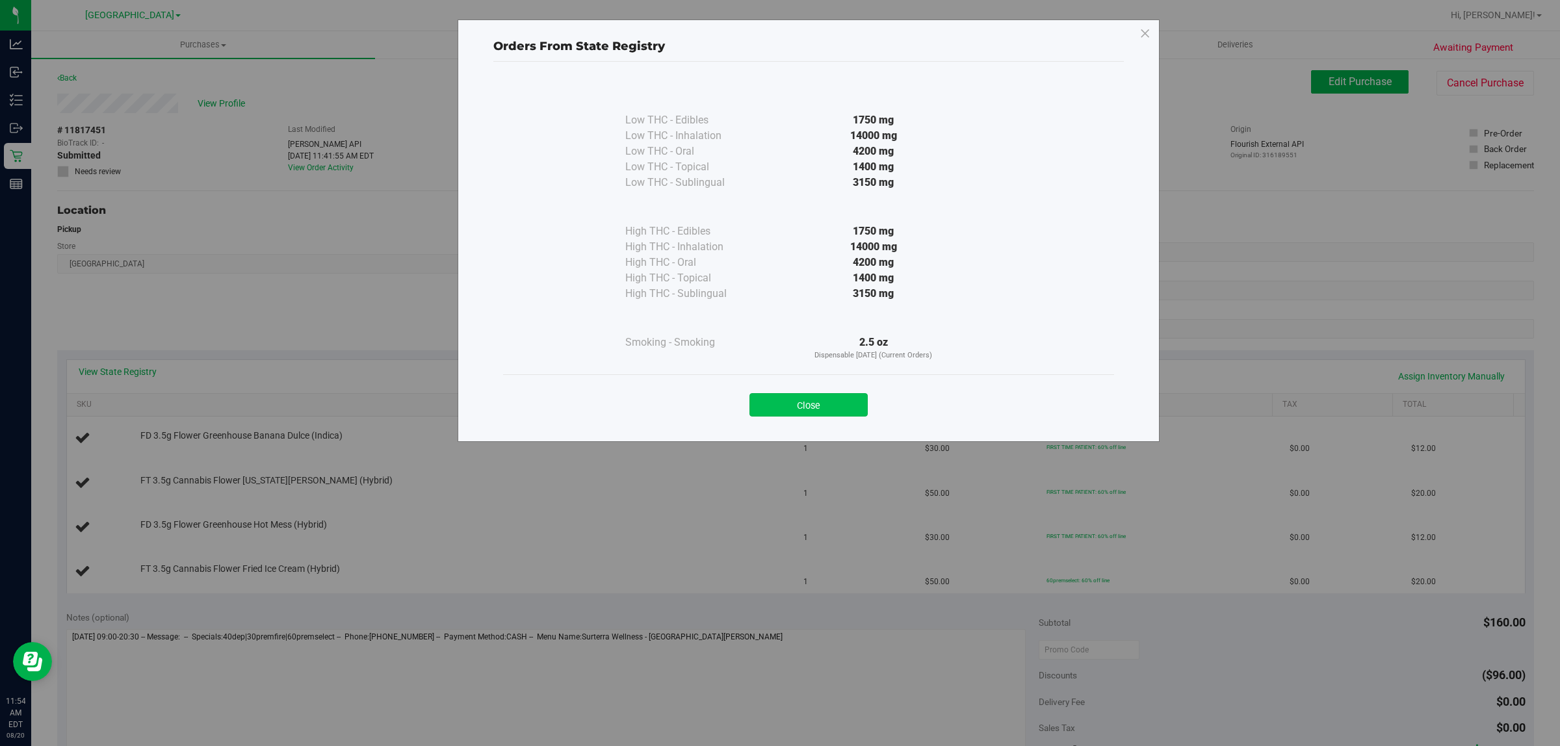
click at [784, 404] on button "Close" at bounding box center [808, 404] width 118 height 23
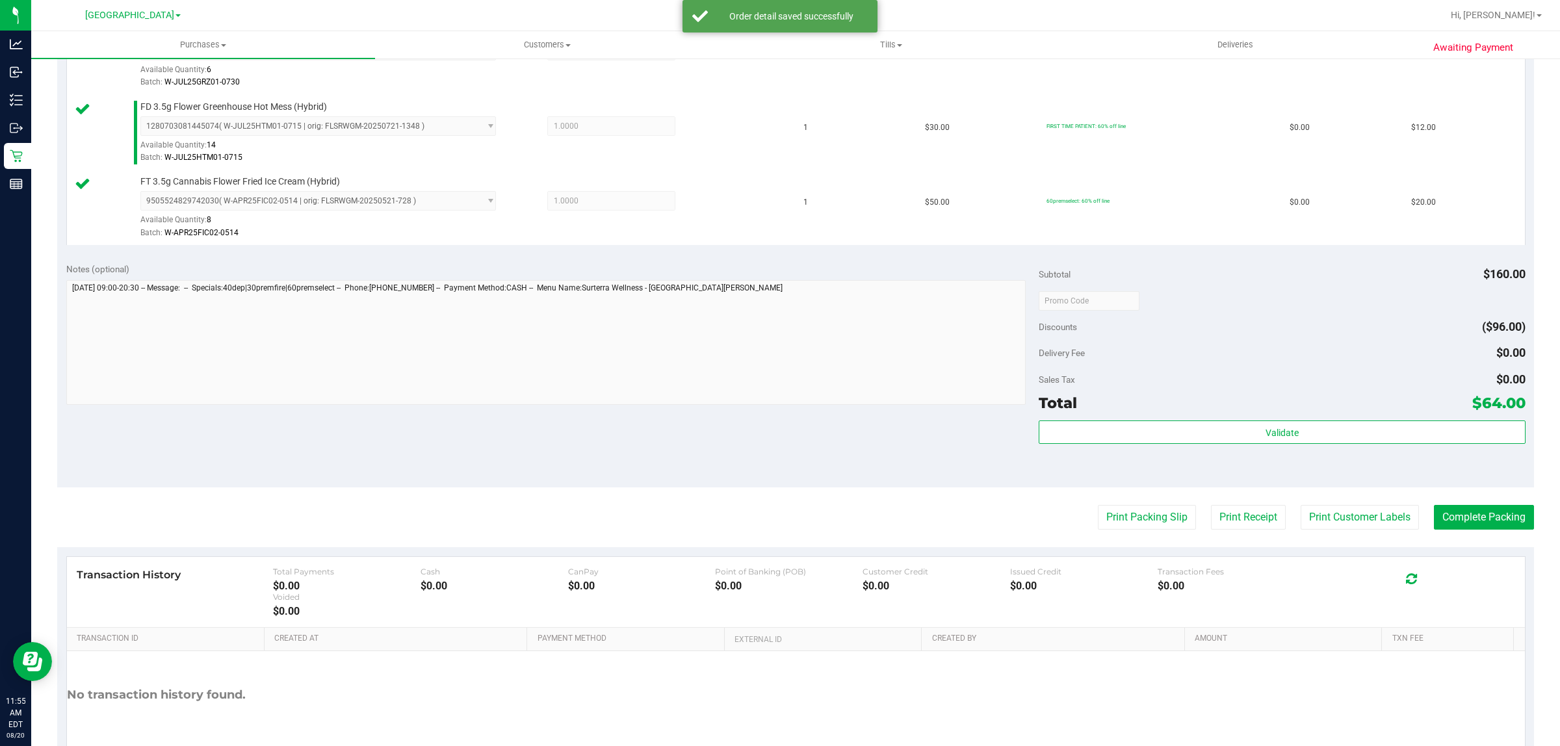
scroll to position [543, 0]
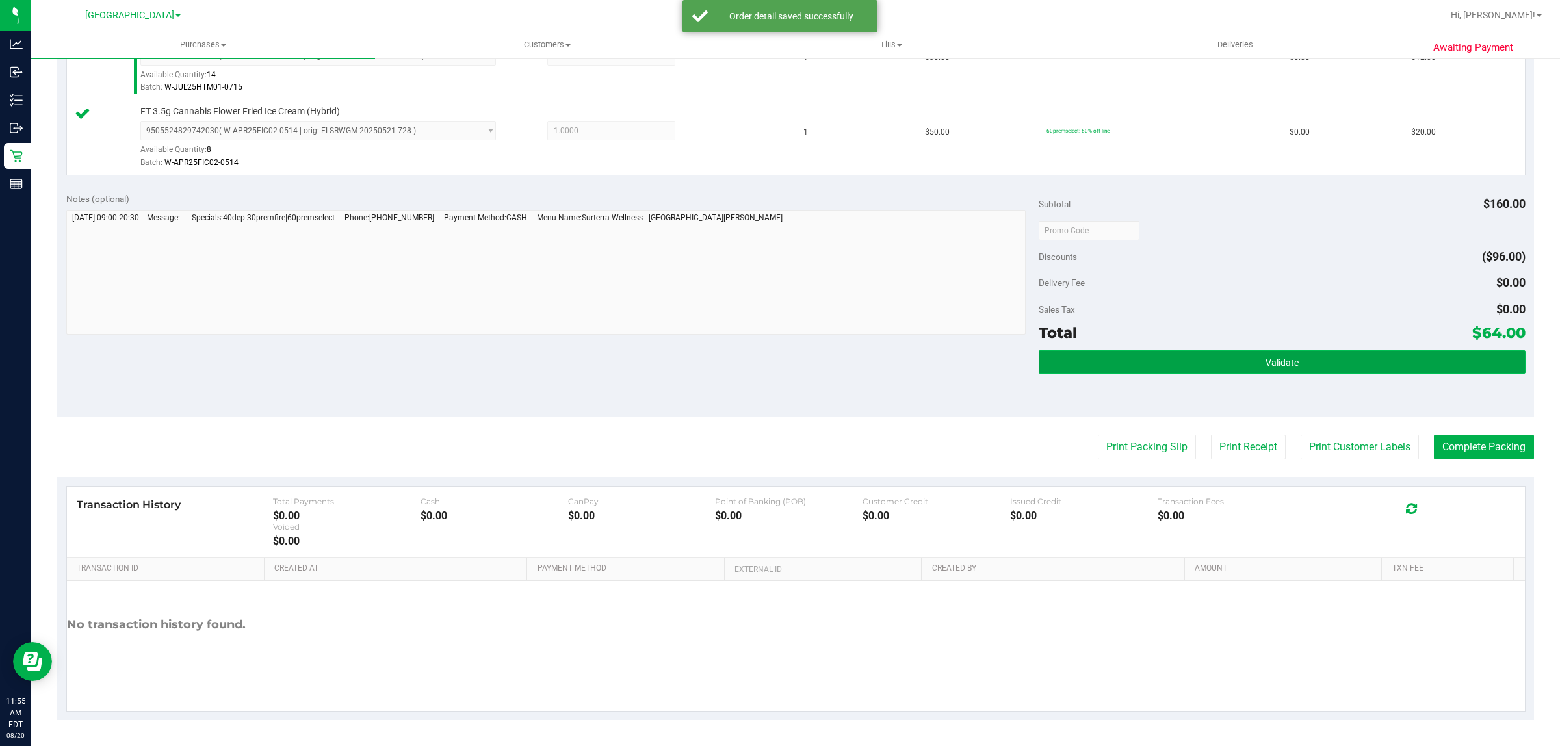
click at [1298, 361] on button "Validate" at bounding box center [1282, 361] width 486 height 23
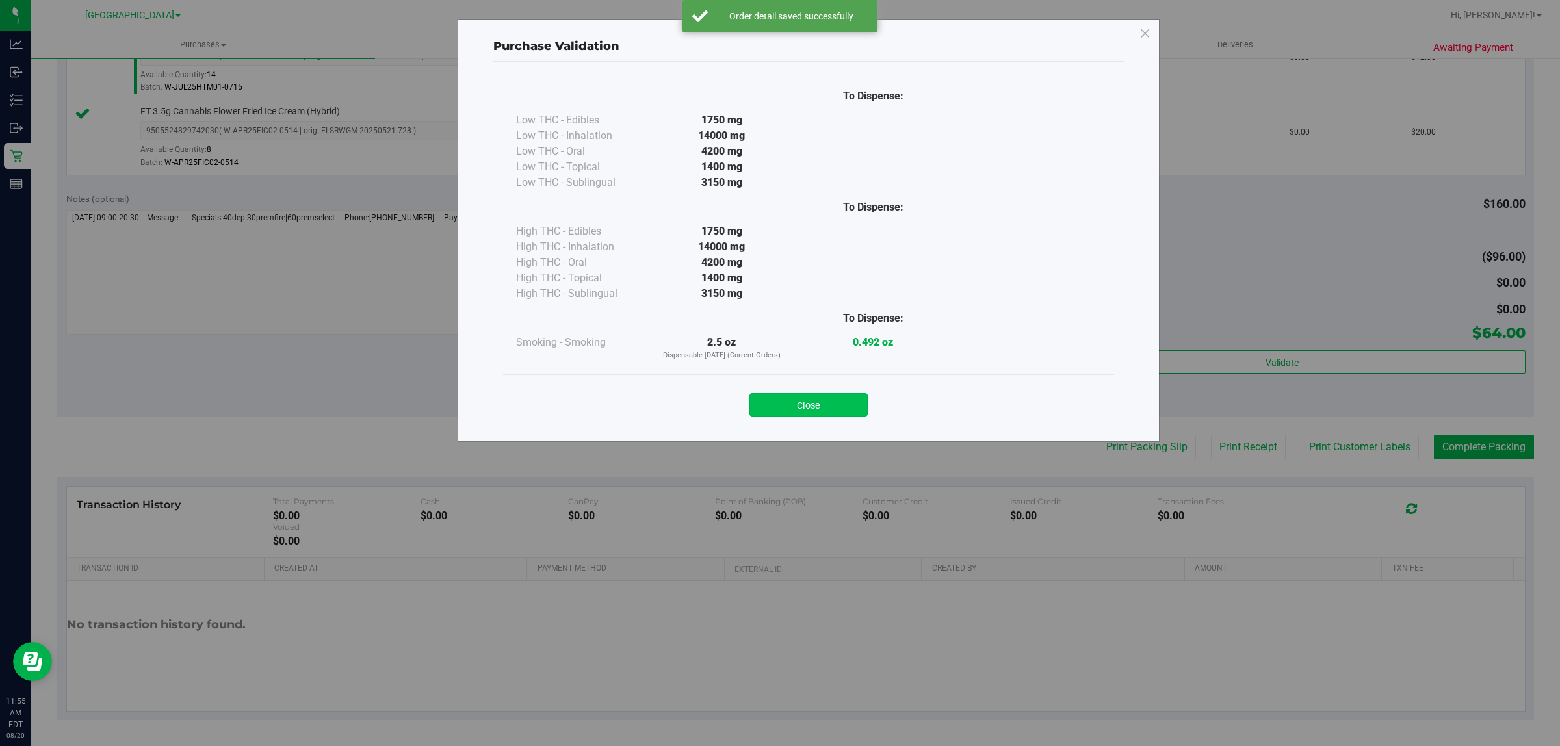
click at [853, 395] on button "Close" at bounding box center [808, 404] width 118 height 23
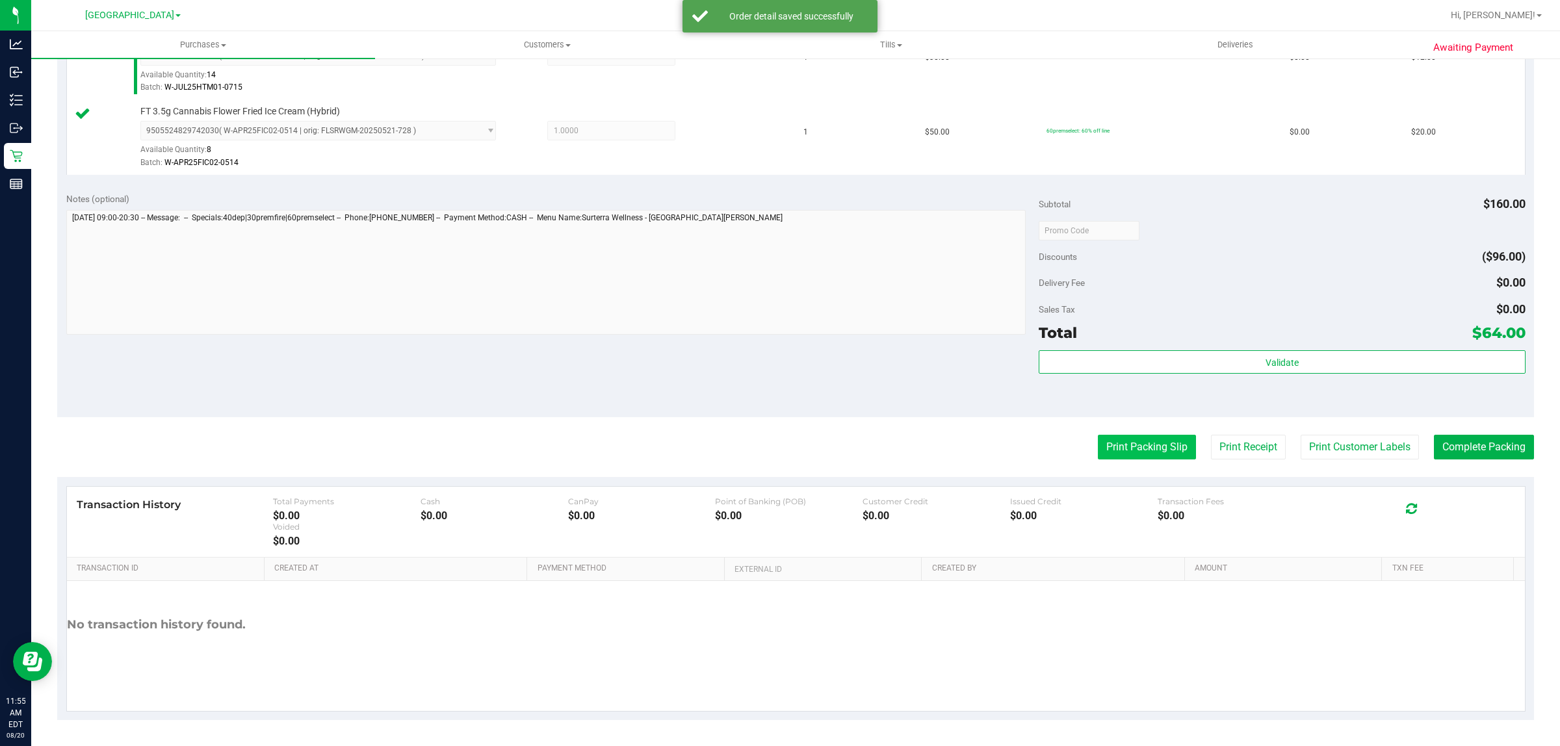
click at [1144, 452] on button "Print Packing Slip" at bounding box center [1147, 447] width 98 height 25
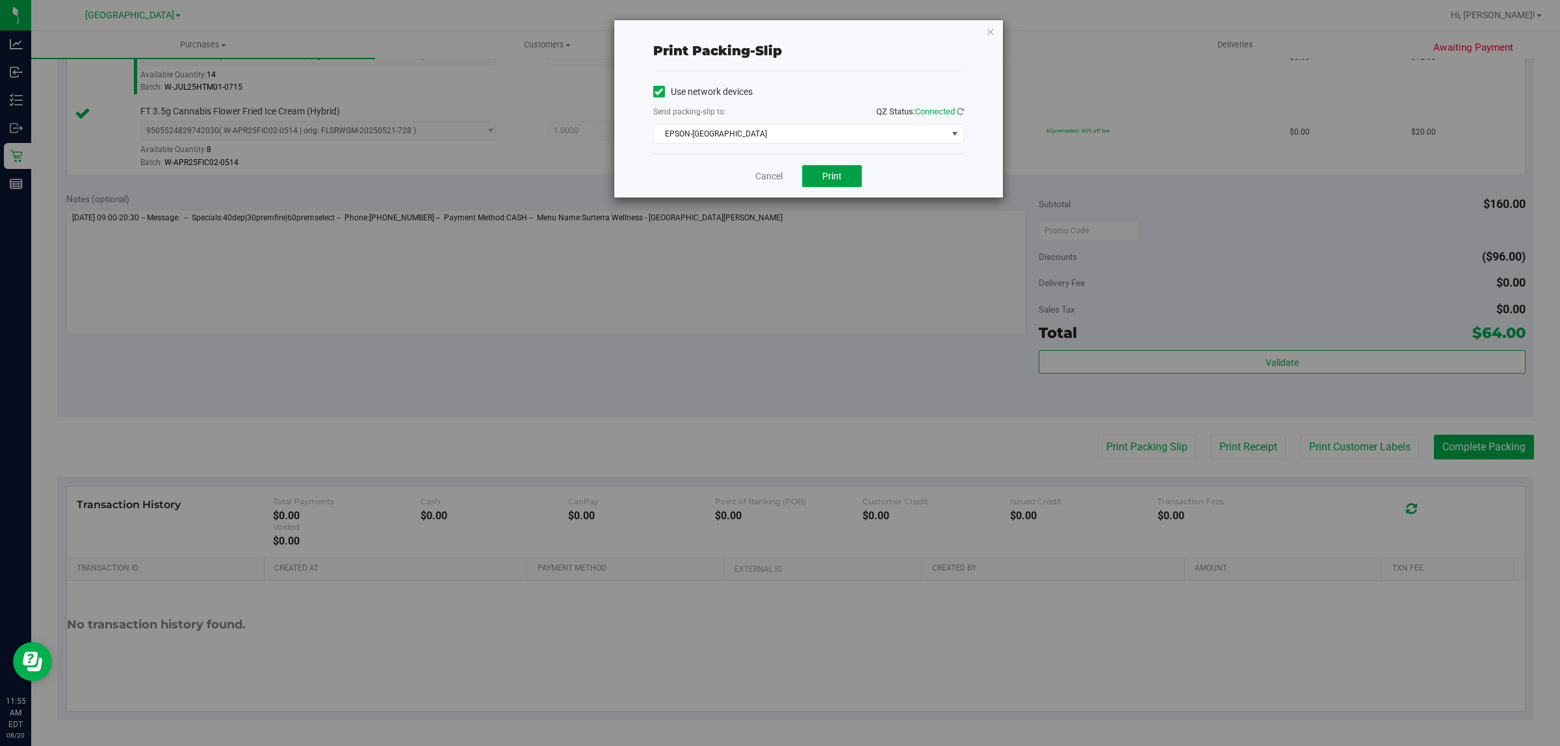
click at [838, 187] on button "Print" at bounding box center [832, 176] width 60 height 22
click at [766, 176] on link "Cancel" at bounding box center [768, 177] width 27 height 14
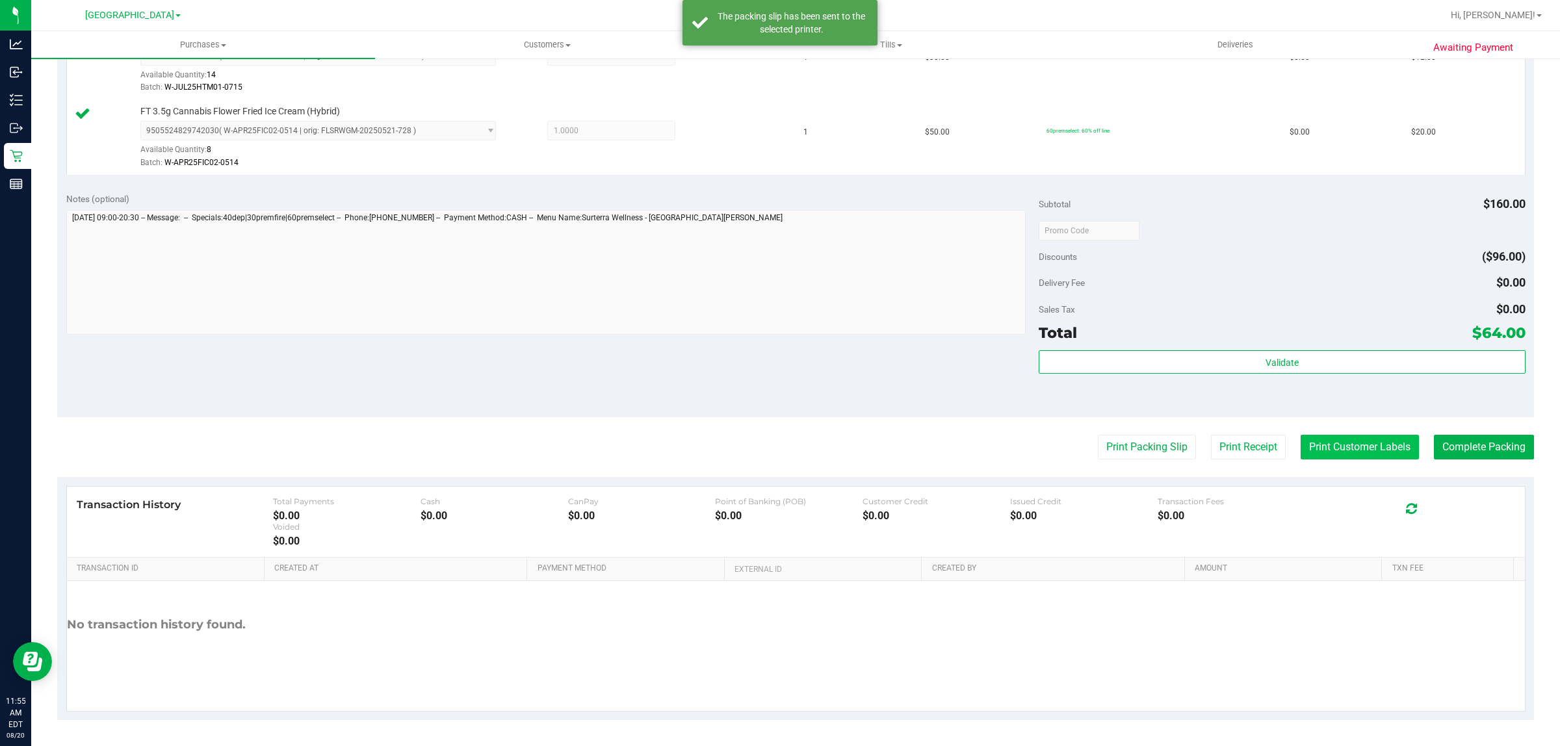
click at [1340, 450] on button "Print Customer Labels" at bounding box center [1360, 447] width 118 height 25
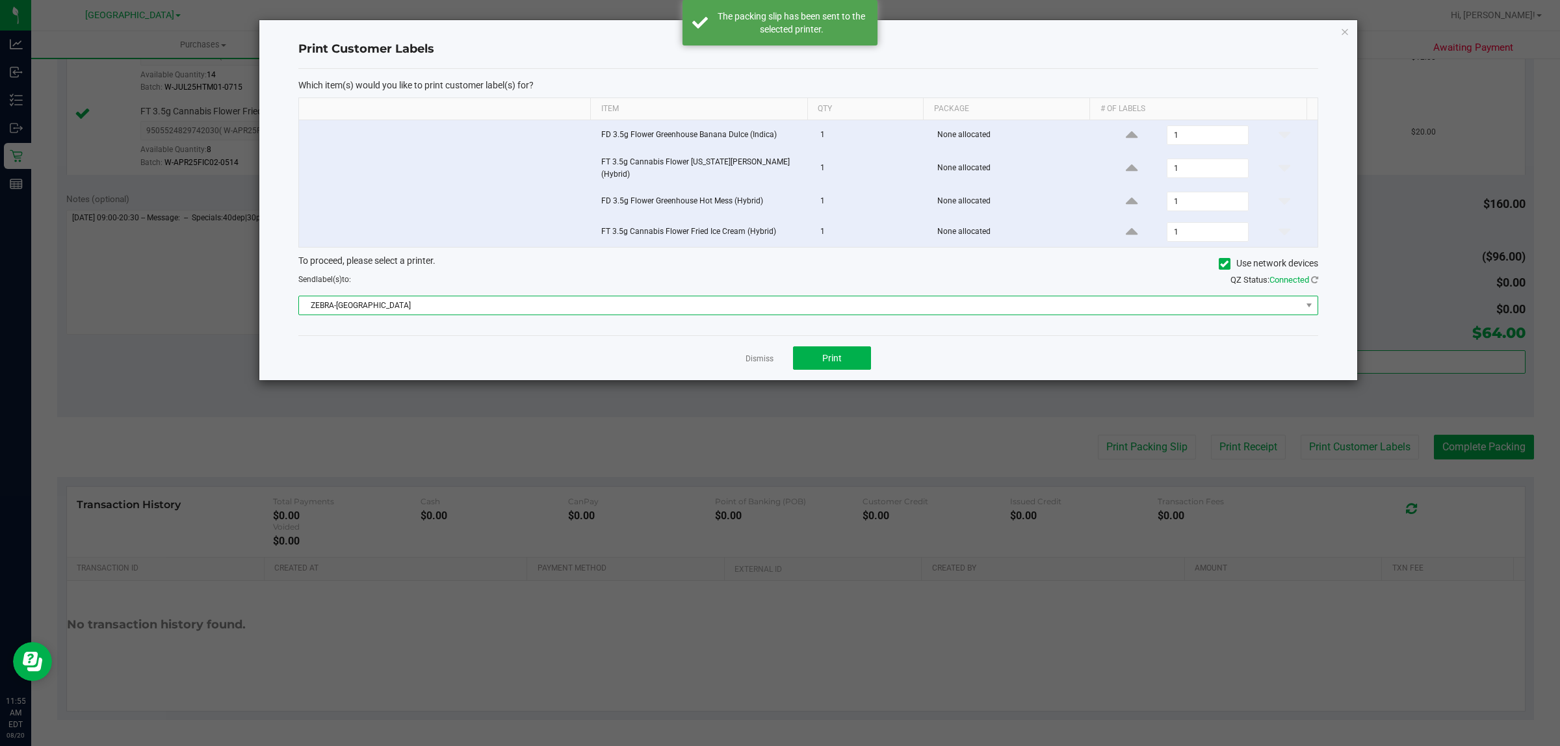
click at [818, 307] on span "ZEBRA-[GEOGRAPHIC_DATA]" at bounding box center [800, 305] width 1002 height 18
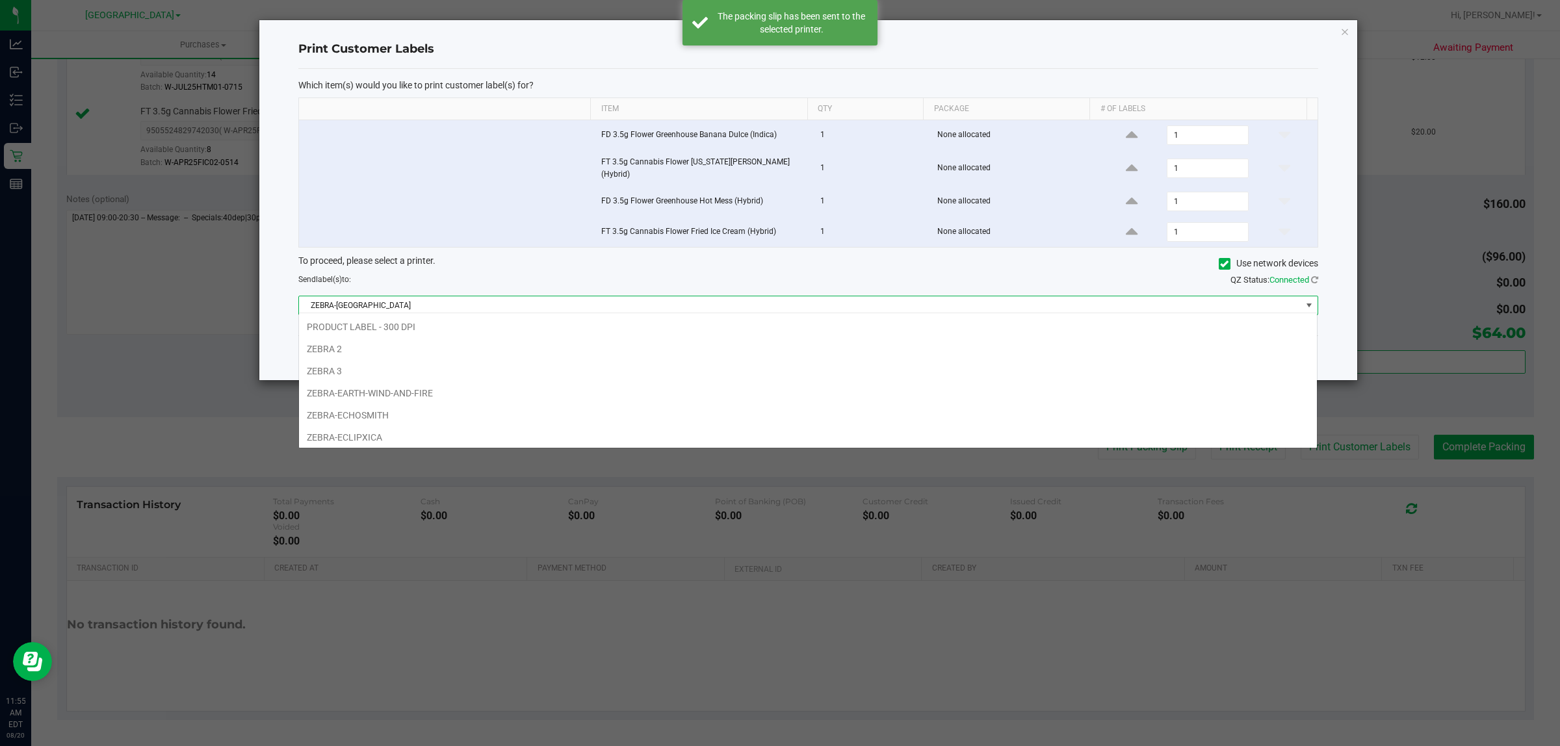
scroll to position [20, 1019]
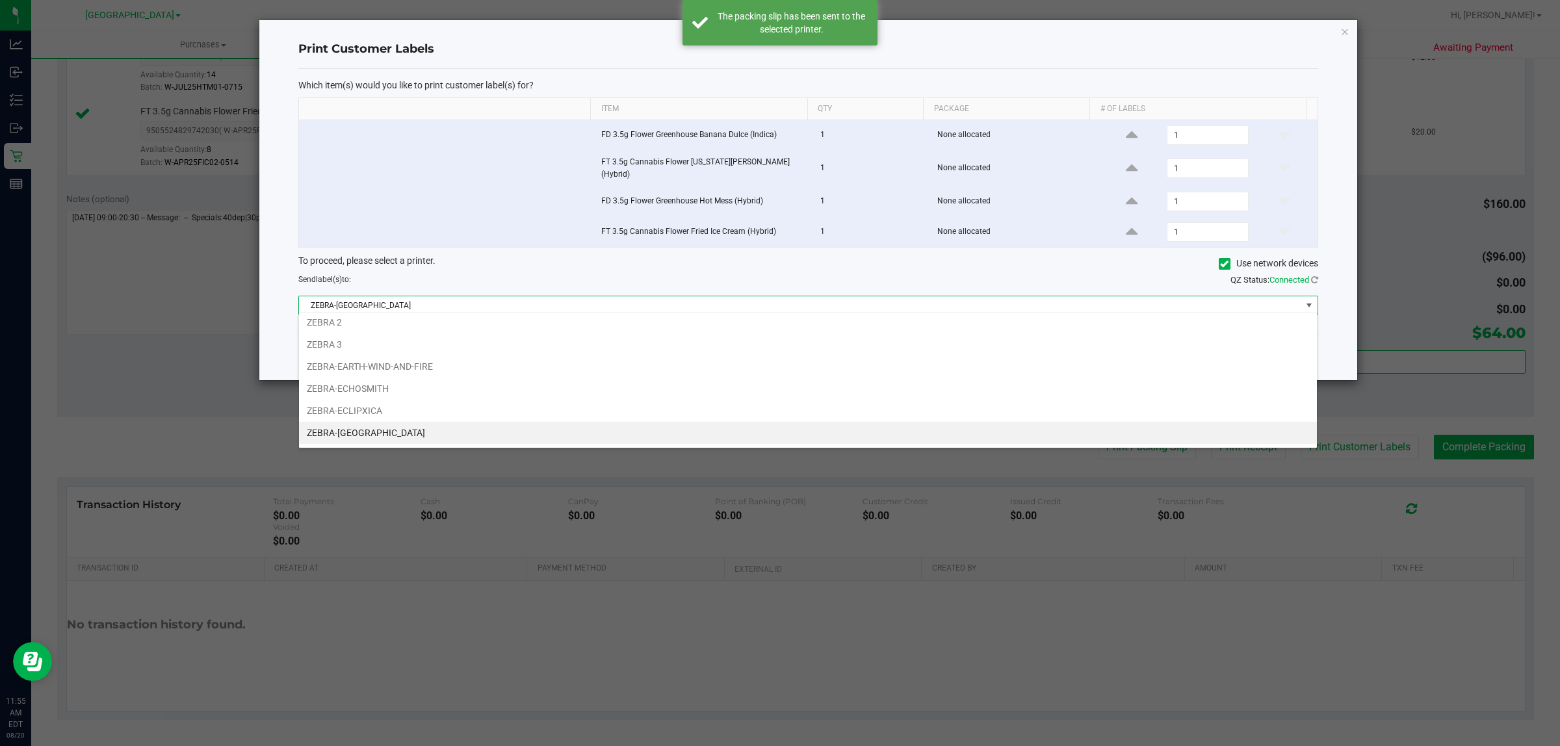
click at [743, 228] on td "FT 3.5g Cannabis Flower Fried Ice Cream (Hybrid)" at bounding box center [702, 232] width 219 height 30
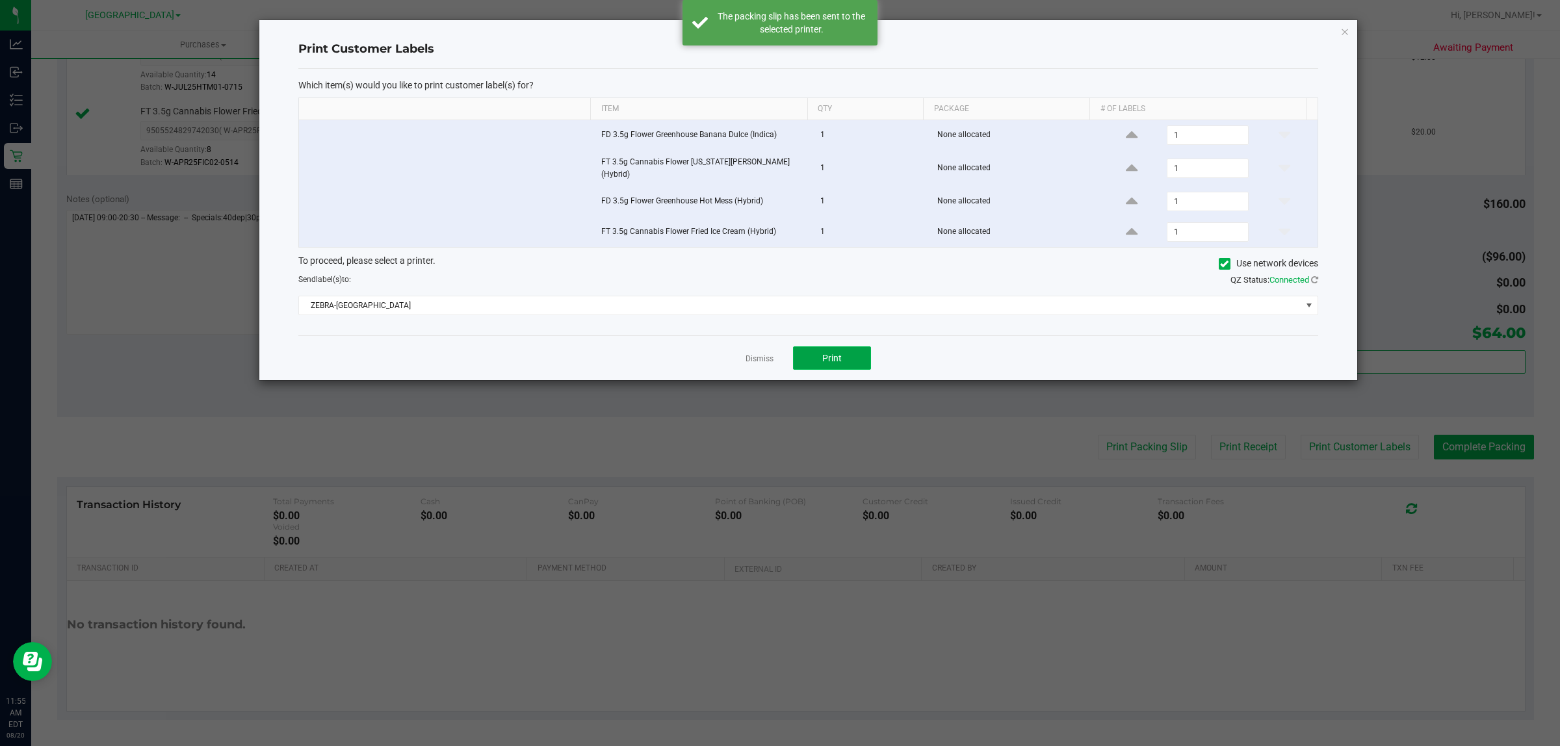
click at [868, 346] on button "Print" at bounding box center [832, 357] width 78 height 23
click at [760, 356] on link "Dismiss" at bounding box center [760, 359] width 28 height 11
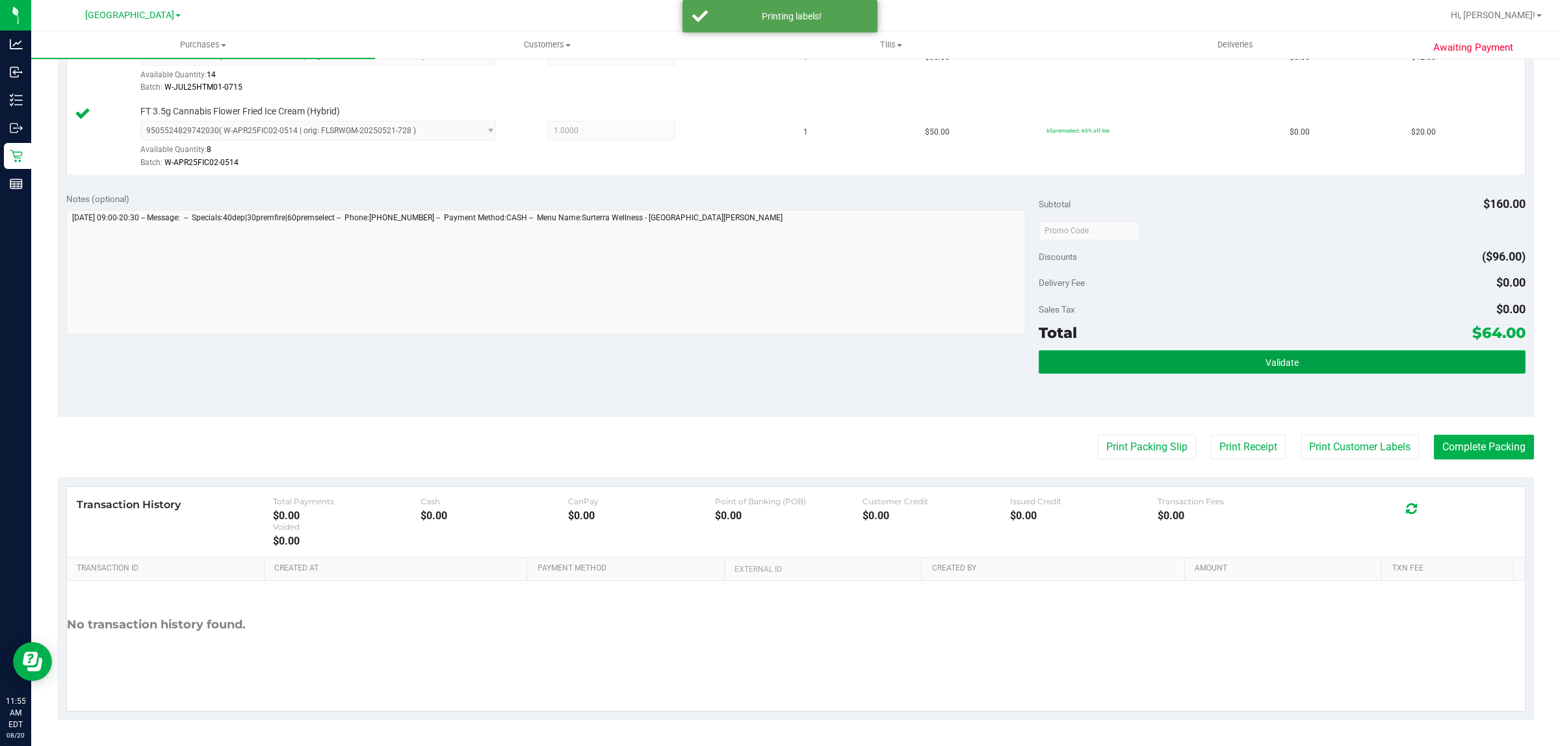
click at [1225, 357] on button "Validate" at bounding box center [1282, 361] width 486 height 23
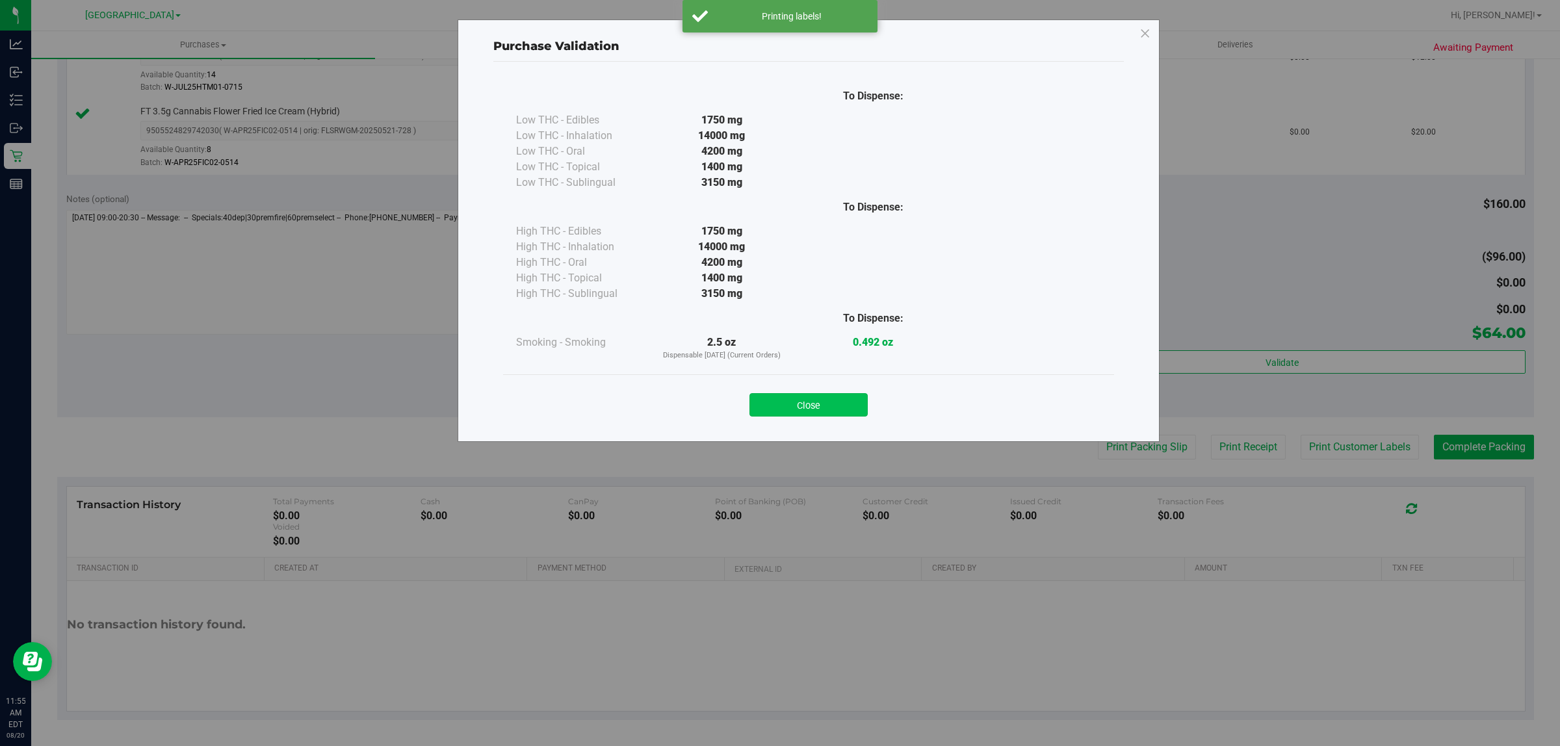
click at [840, 396] on button "Close" at bounding box center [808, 404] width 118 height 23
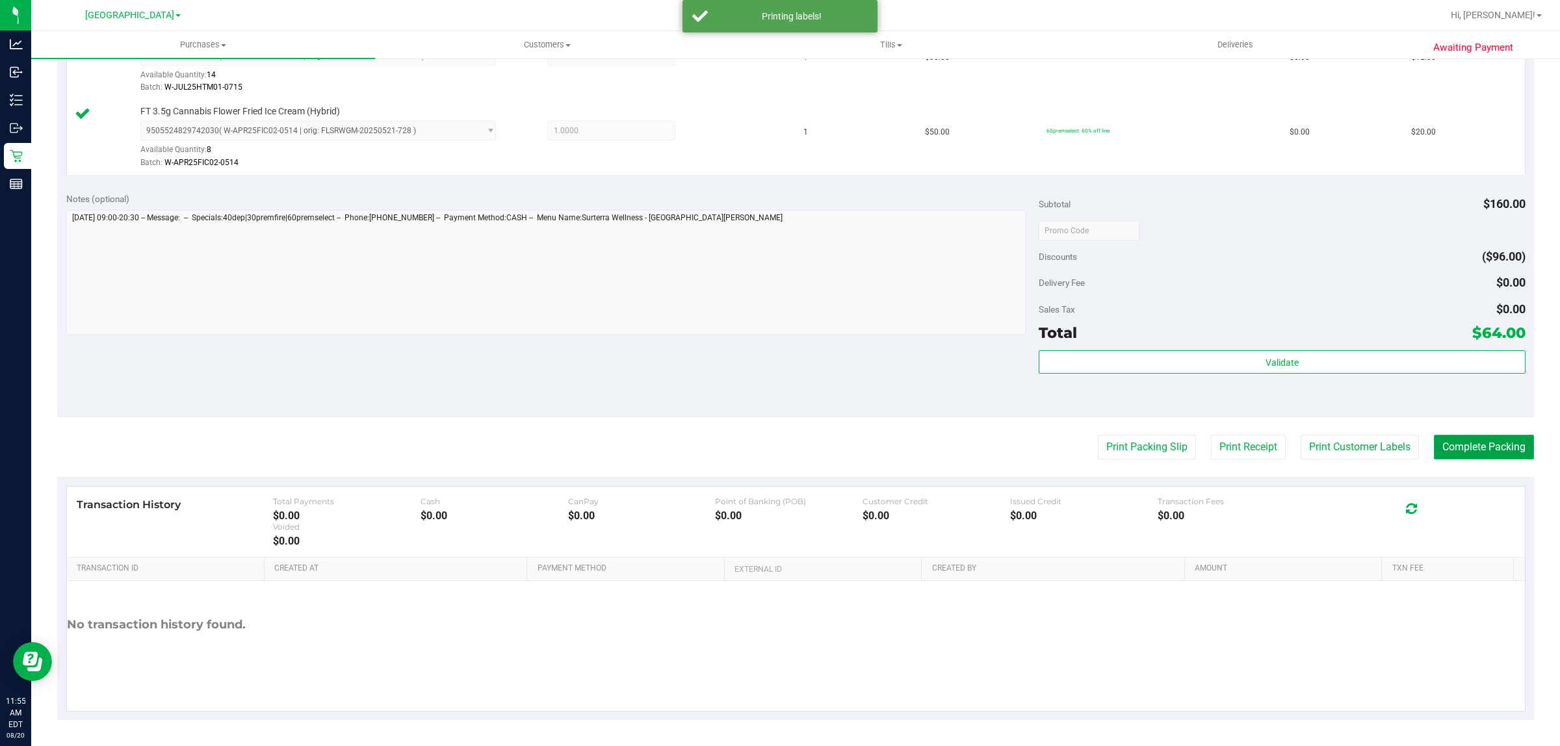
click at [1454, 441] on button "Complete Packing" at bounding box center [1484, 447] width 100 height 25
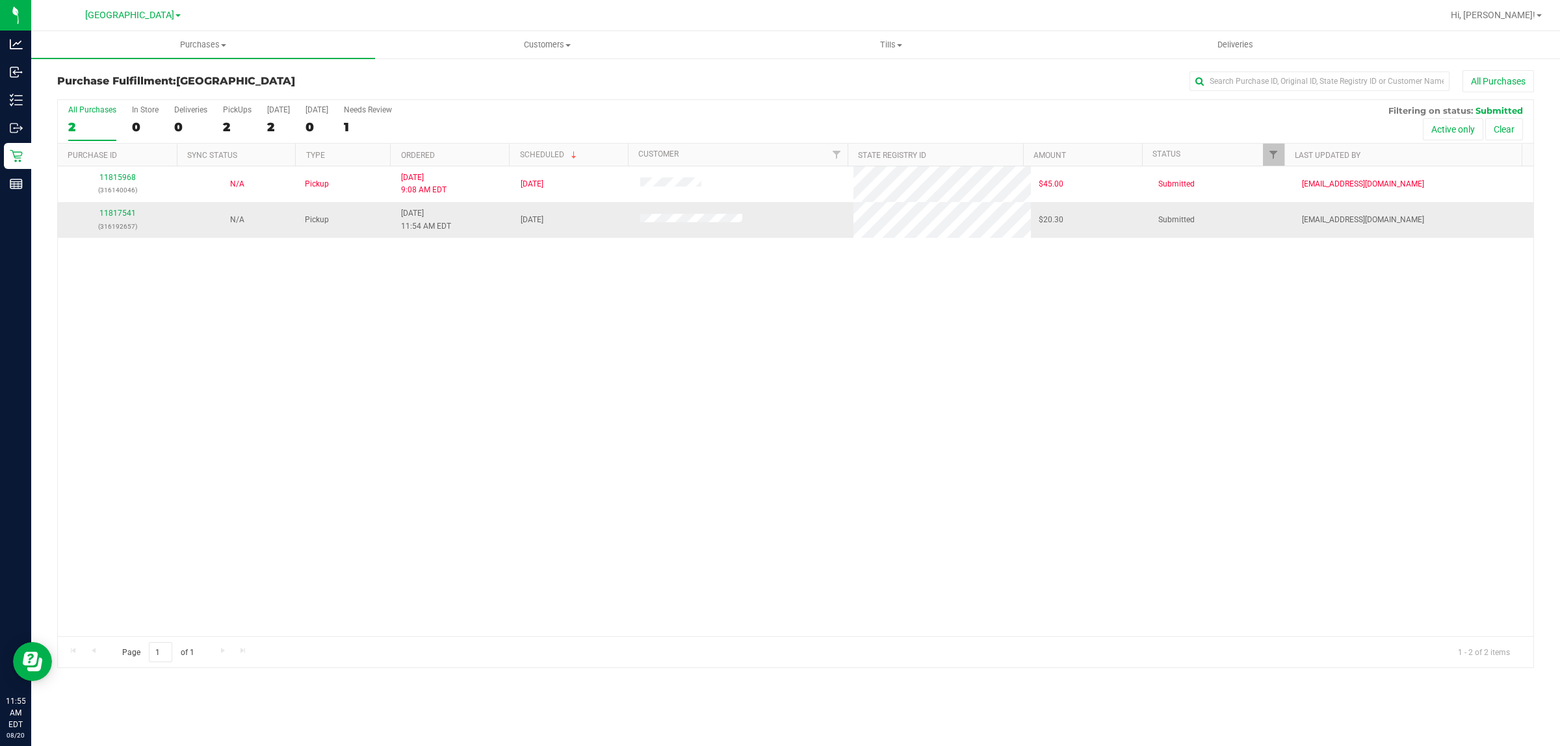
click at [111, 219] on div "11817541 (316192657)" at bounding box center [118, 219] width 104 height 25
click at [118, 215] on link "11817541" at bounding box center [117, 213] width 36 height 9
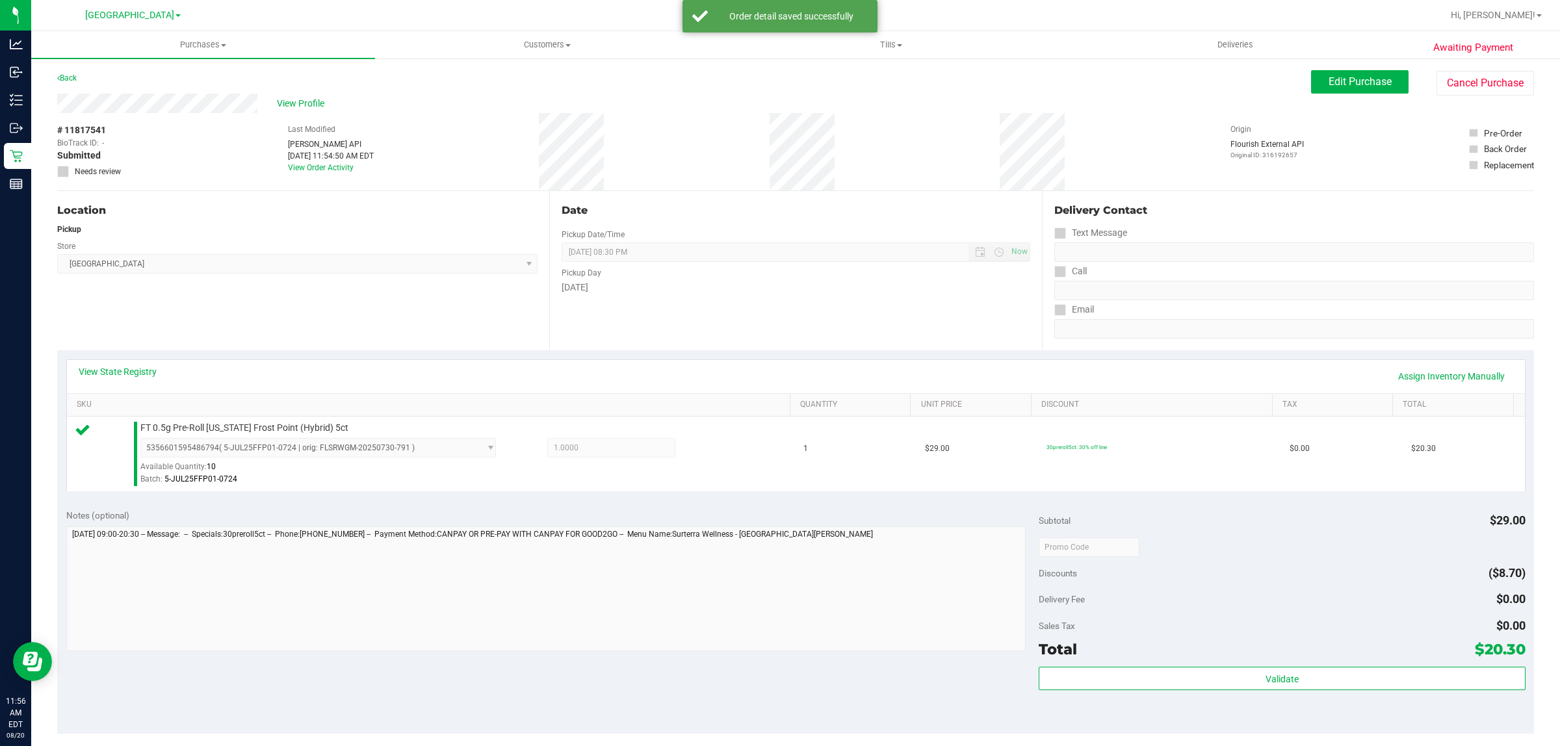
click at [1245, 652] on div "Total $20.30" at bounding box center [1282, 649] width 486 height 23
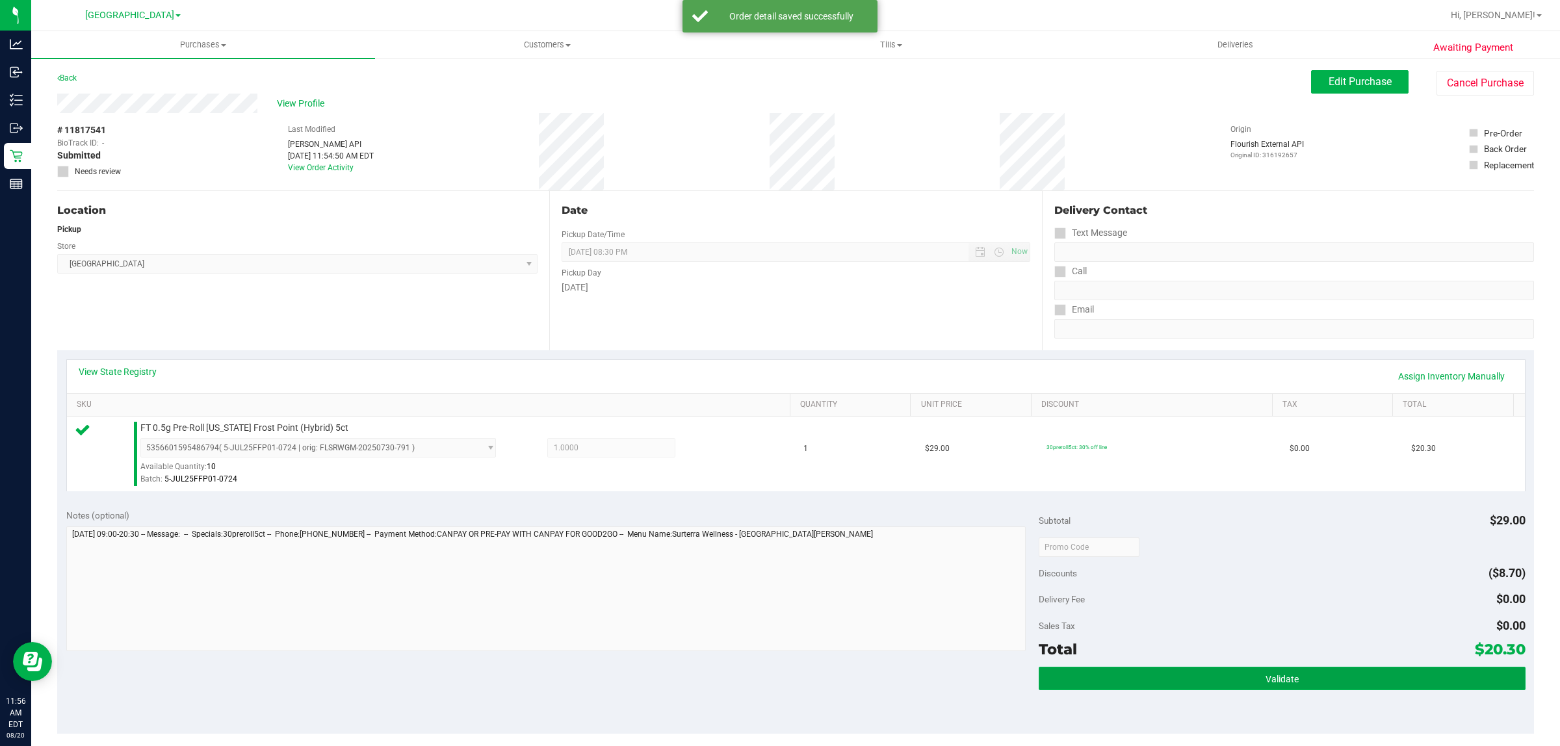
click at [1199, 688] on button "Validate" at bounding box center [1282, 678] width 486 height 23
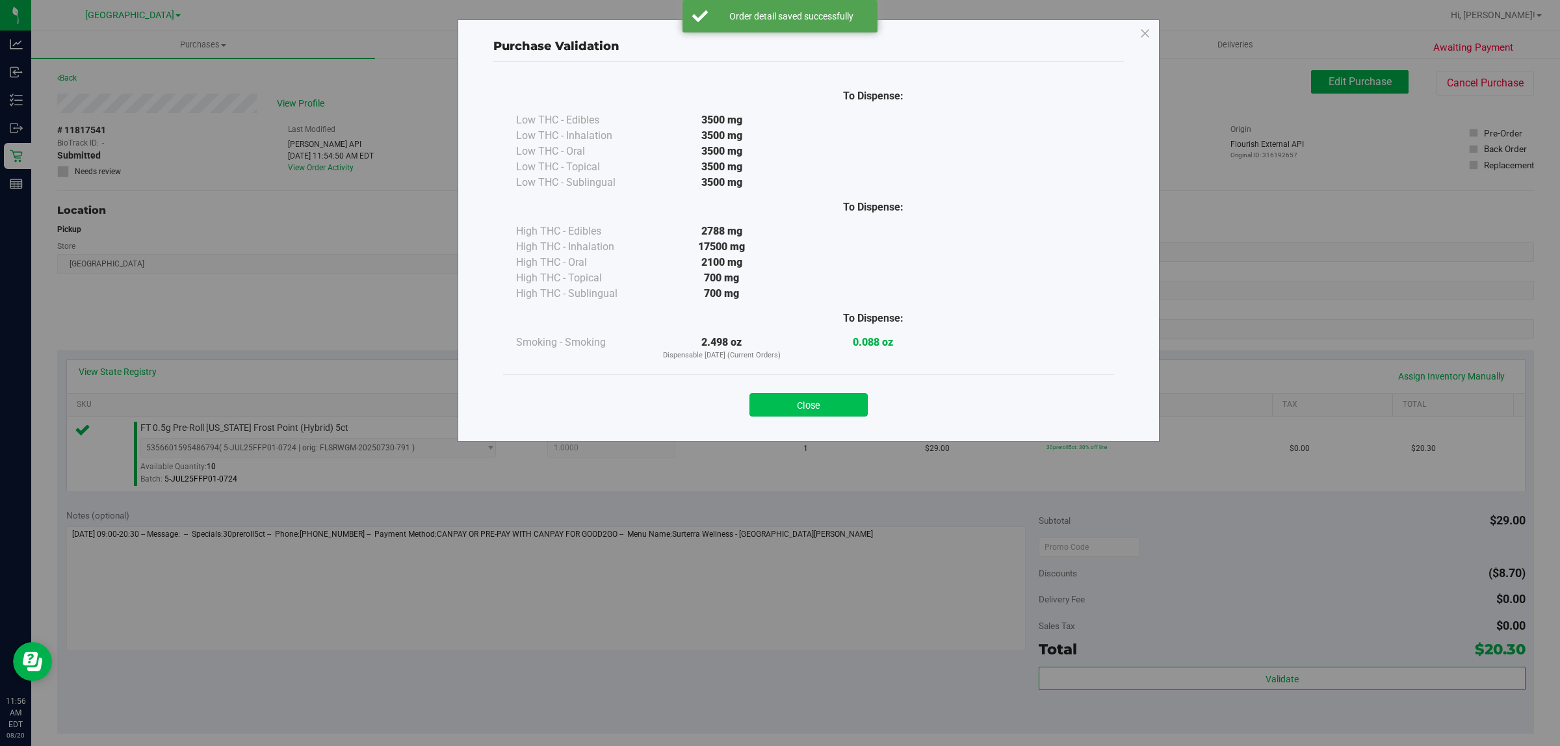
click at [835, 408] on button "Close" at bounding box center [808, 404] width 118 height 23
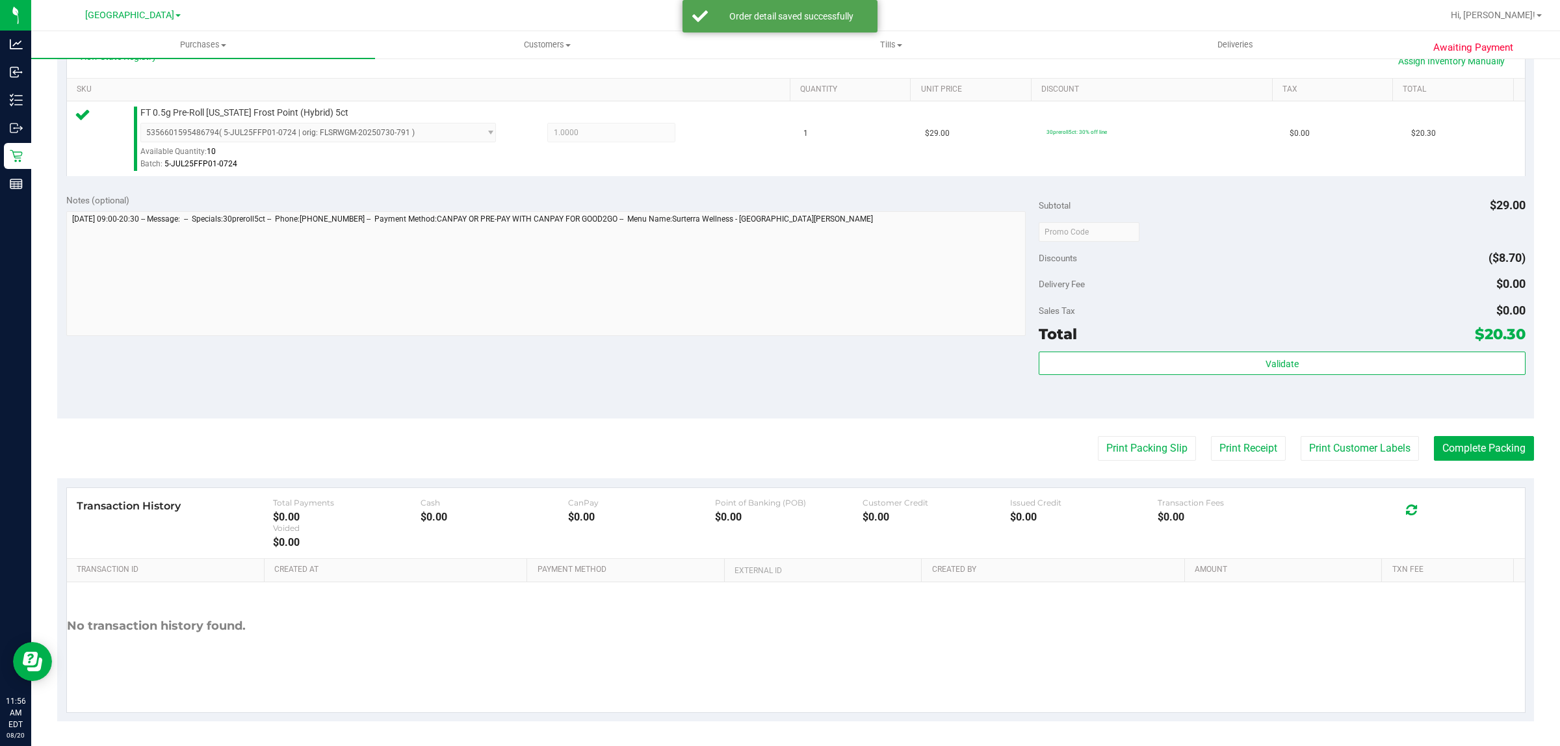
scroll to position [316, 0]
click at [1145, 489] on div "Transaction History Total Payments $0.00 Cash $0.00 CanPay $0.00 Point of [GEOG…" at bounding box center [796, 522] width 1458 height 71
click at [1113, 455] on button "Print Packing Slip" at bounding box center [1147, 447] width 98 height 25
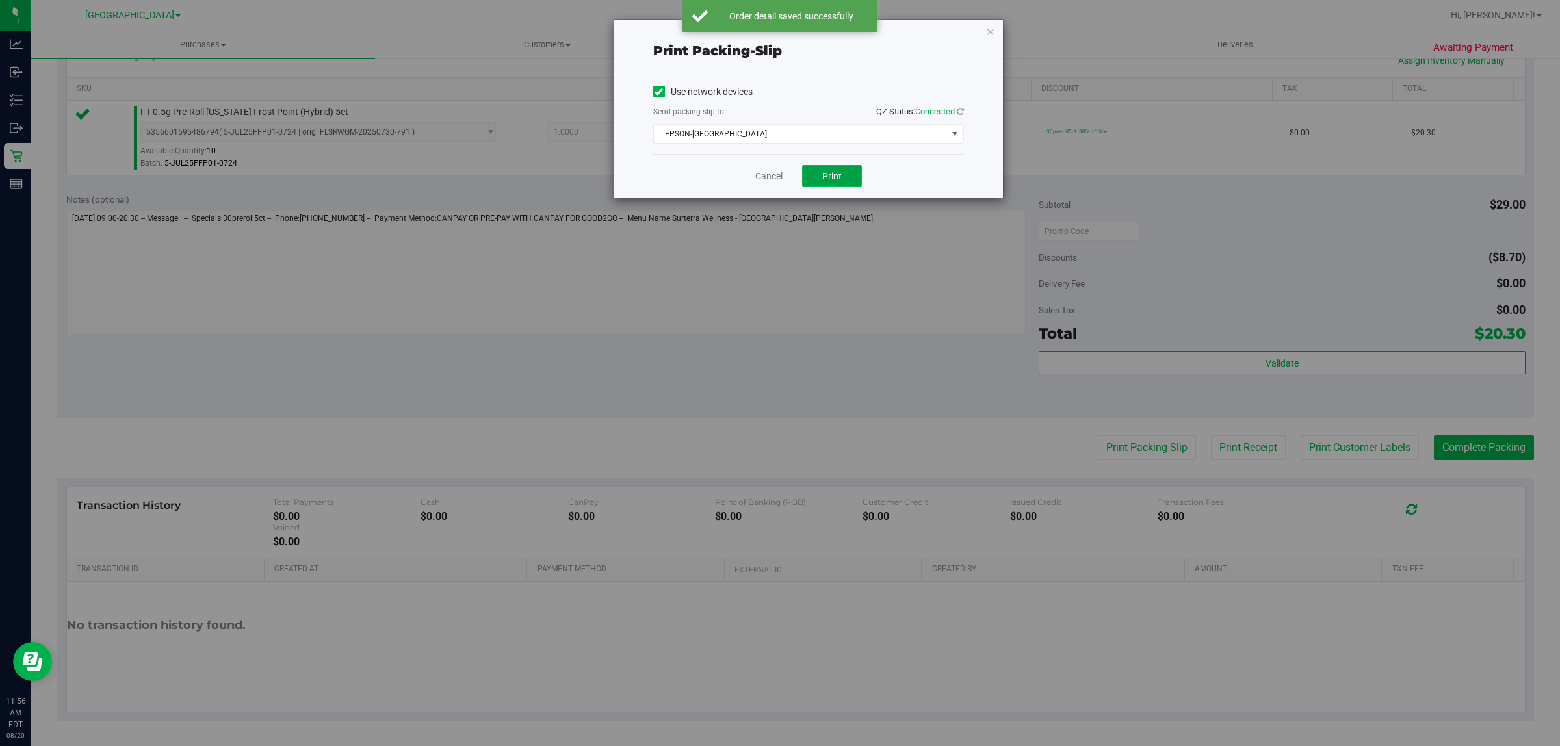
click at [838, 177] on span "Print" at bounding box center [831, 176] width 19 height 10
click at [759, 176] on link "Cancel" at bounding box center [768, 177] width 27 height 14
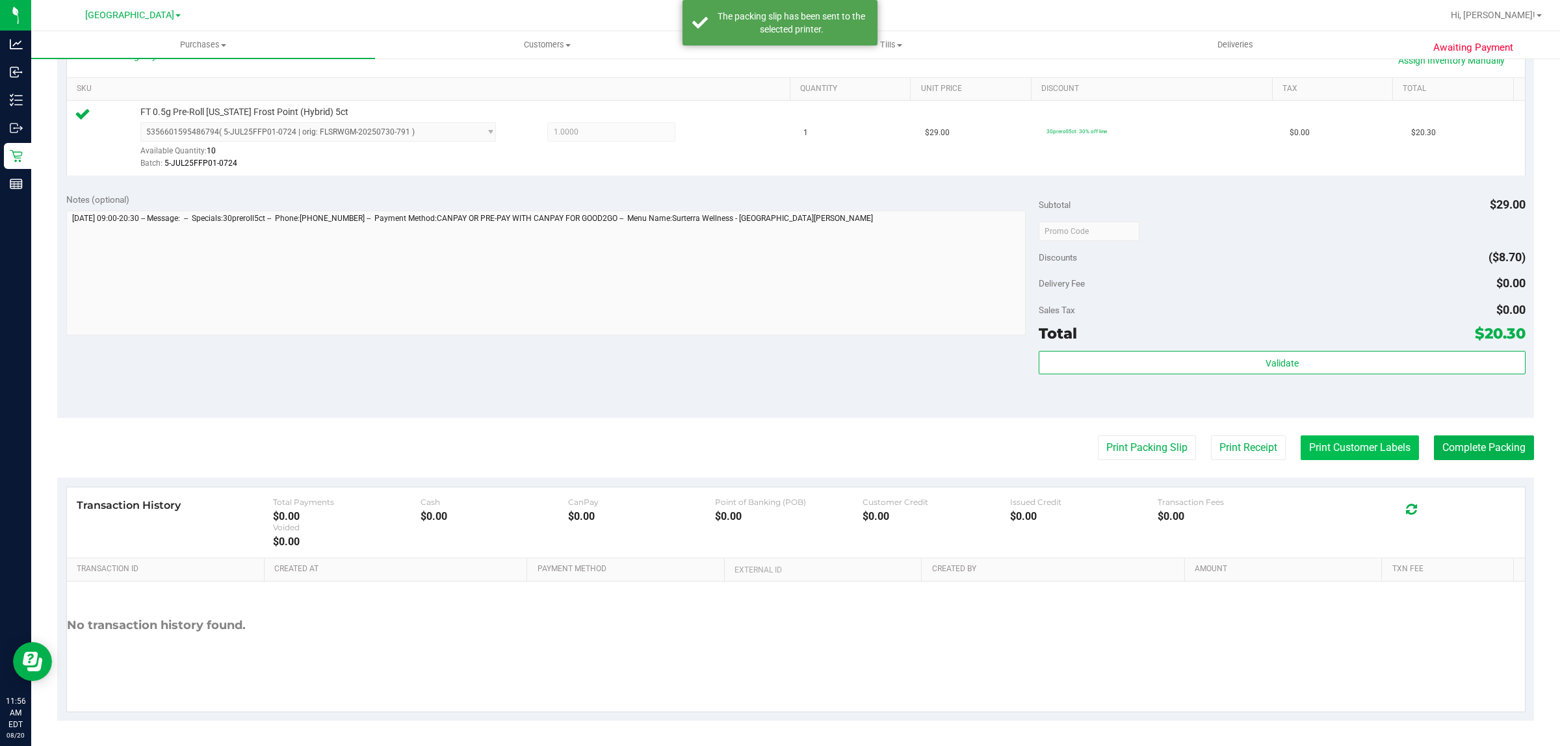
click at [1364, 458] on button "Print Customer Labels" at bounding box center [1360, 447] width 118 height 25
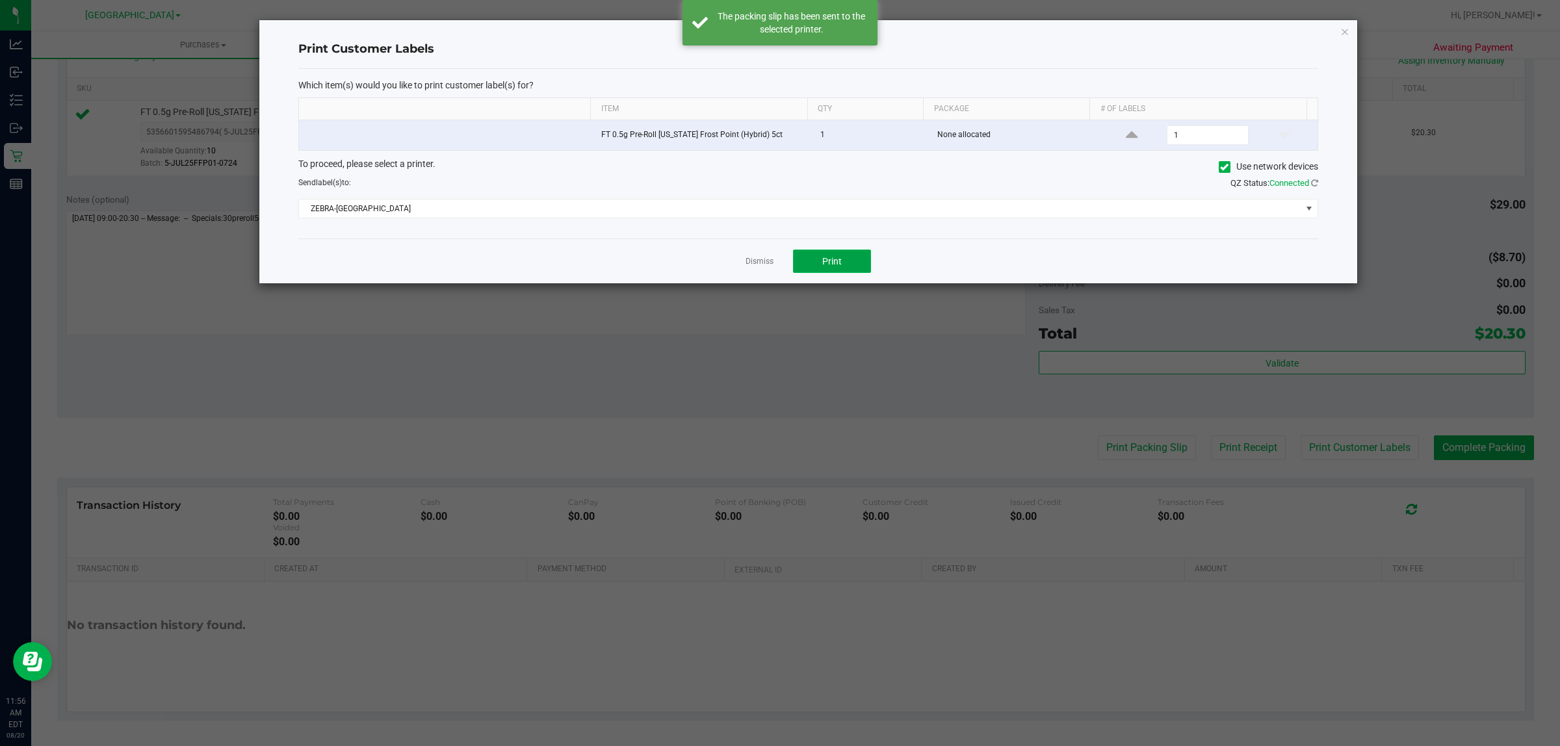
click at [857, 268] on button "Print" at bounding box center [832, 261] width 78 height 23
click at [751, 264] on link "Dismiss" at bounding box center [760, 261] width 28 height 11
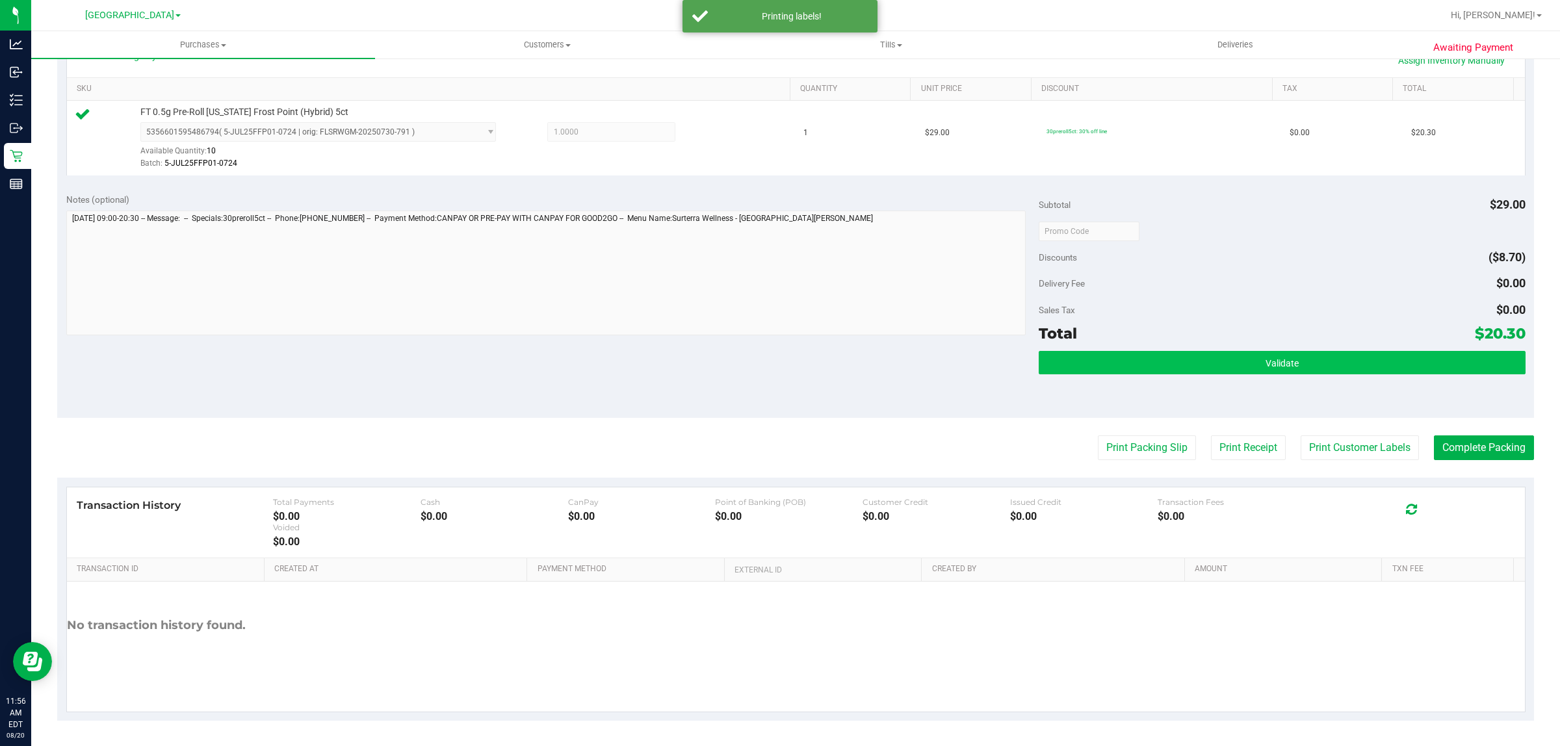
click at [1193, 372] on button "Validate" at bounding box center [1282, 362] width 486 height 23
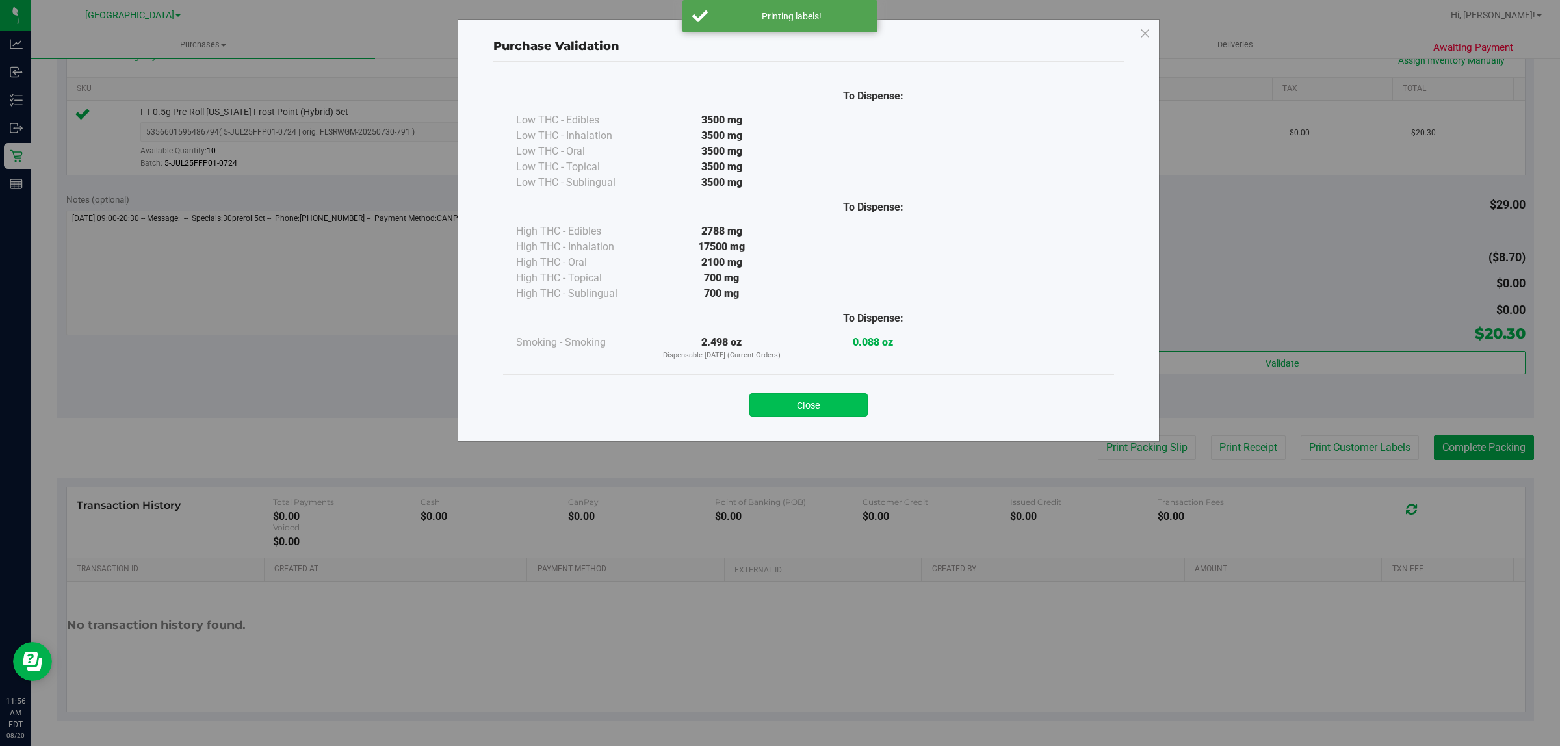
click at [836, 406] on button "Close" at bounding box center [808, 404] width 118 height 23
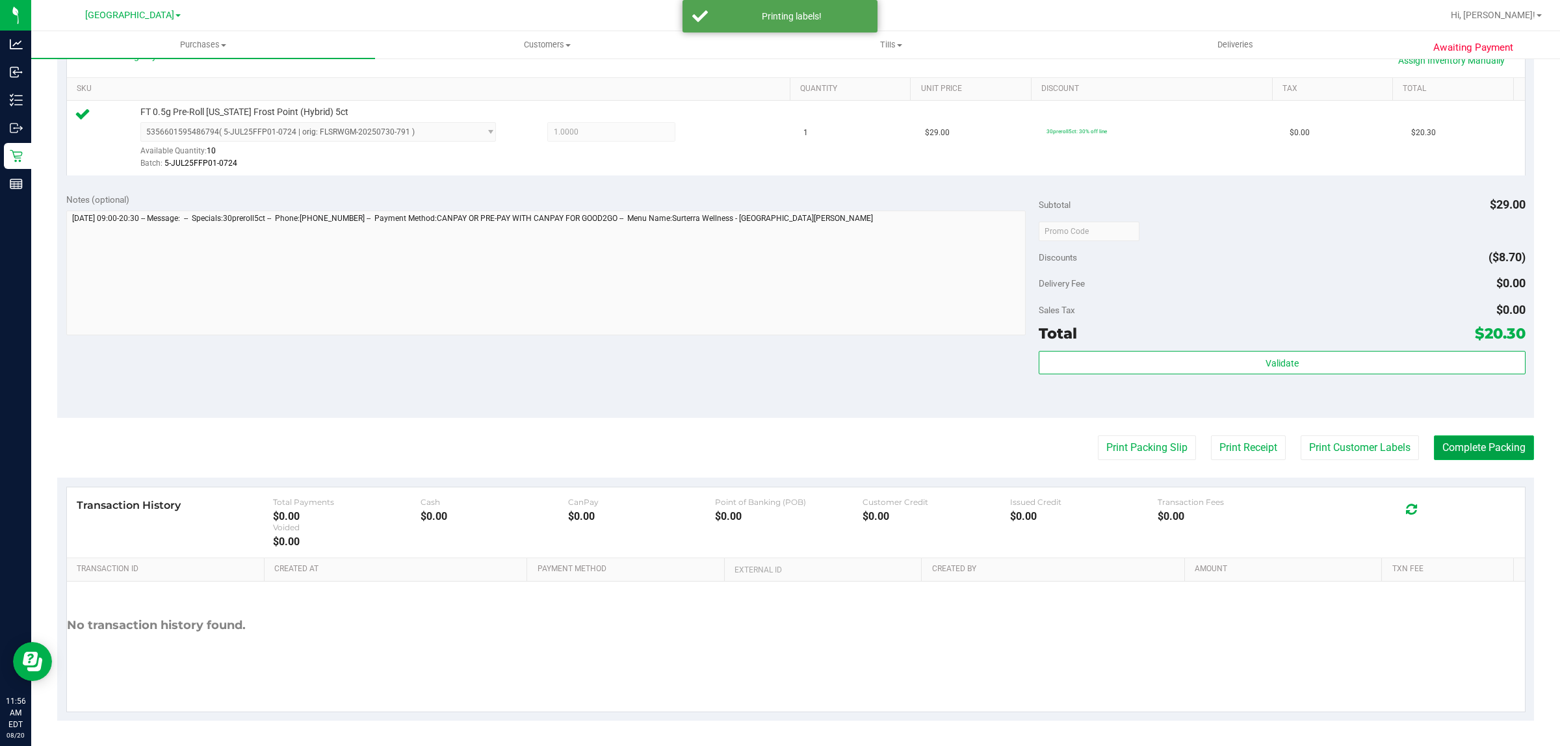
click at [1475, 460] on button "Complete Packing" at bounding box center [1484, 447] width 100 height 25
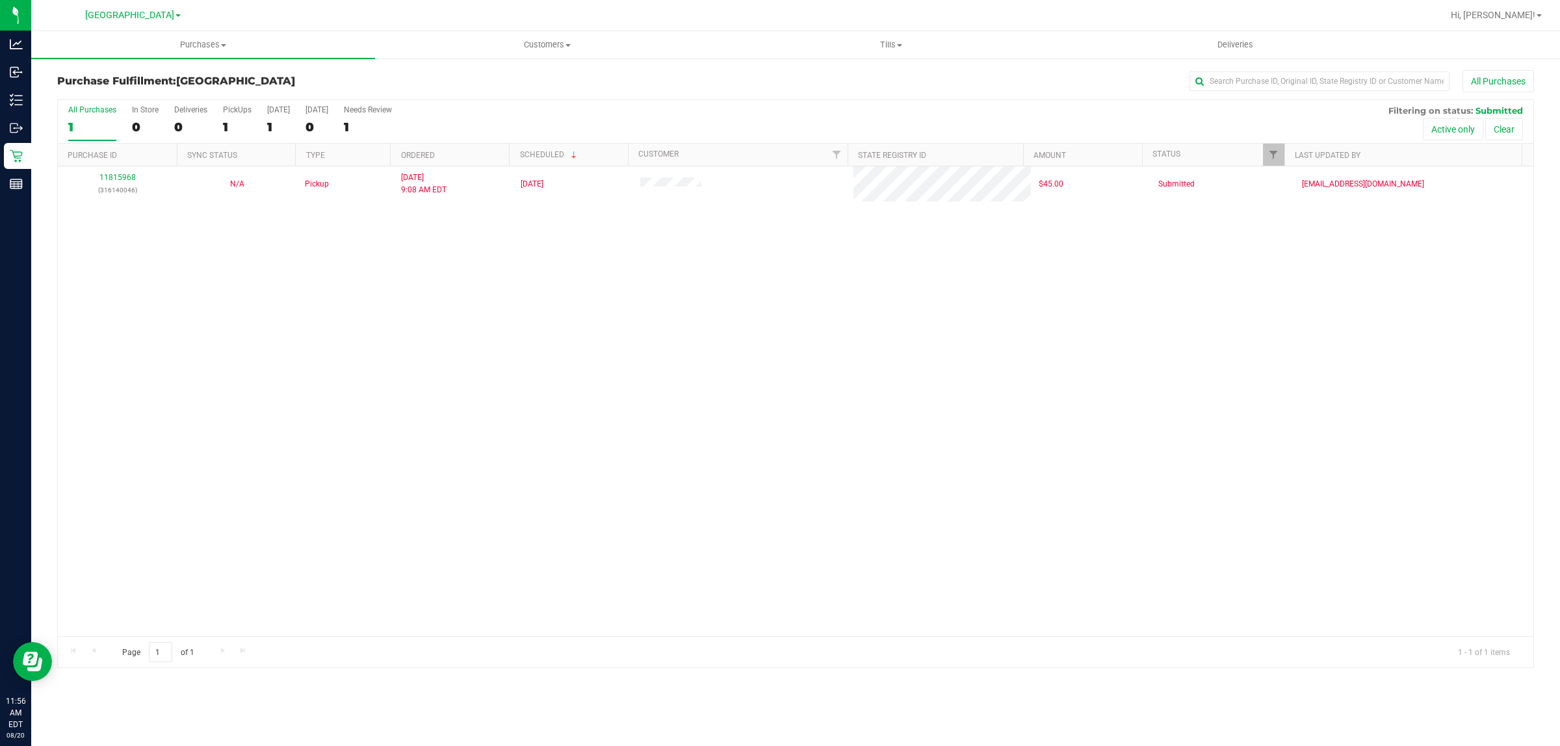
click at [1315, 285] on div "11815968 (316140046) N/A Pickup [DATE] 9:08 AM EDT 8/20/2025 $45.00 Submitted […" at bounding box center [795, 401] width 1475 height 470
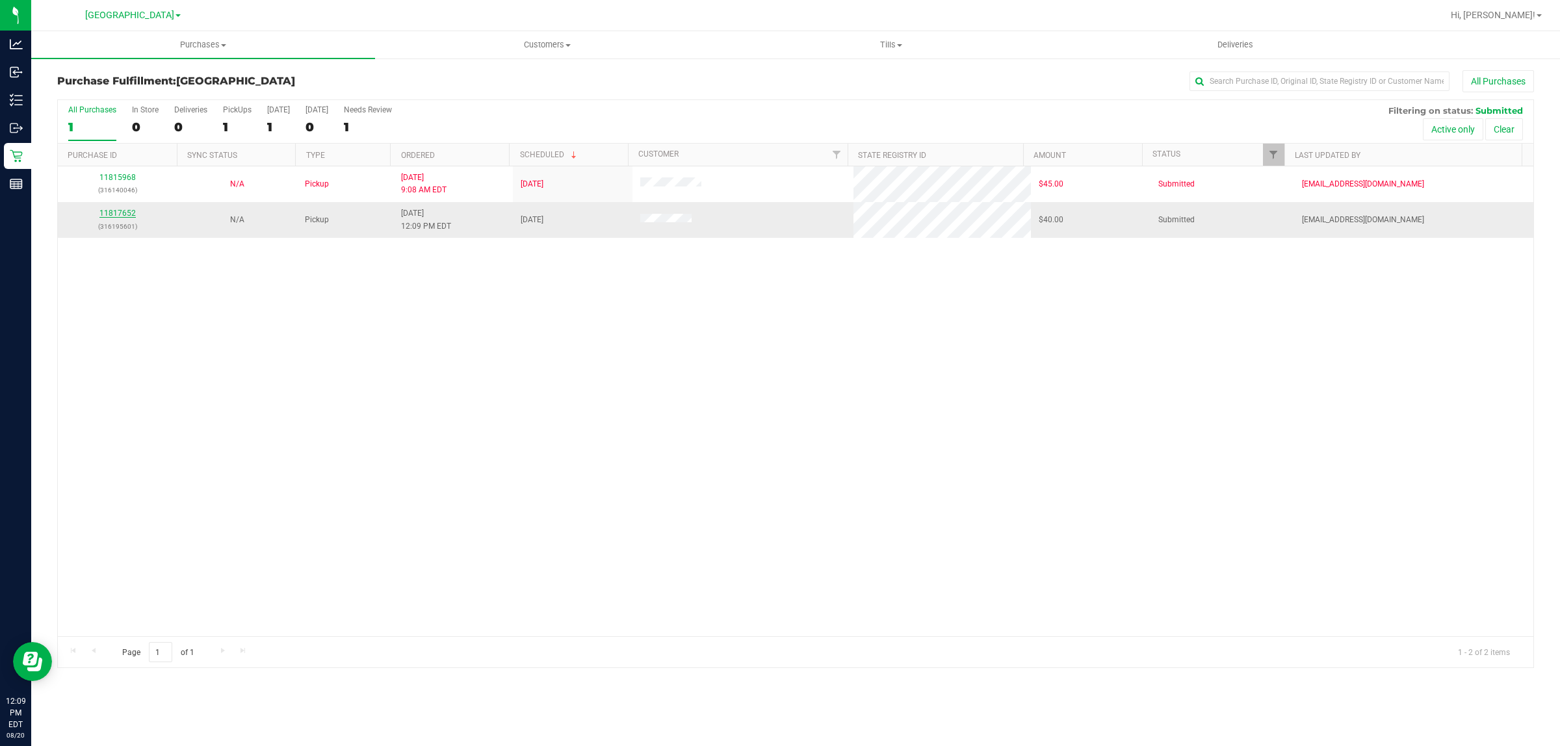
click at [114, 215] on link "11817652" at bounding box center [117, 213] width 36 height 9
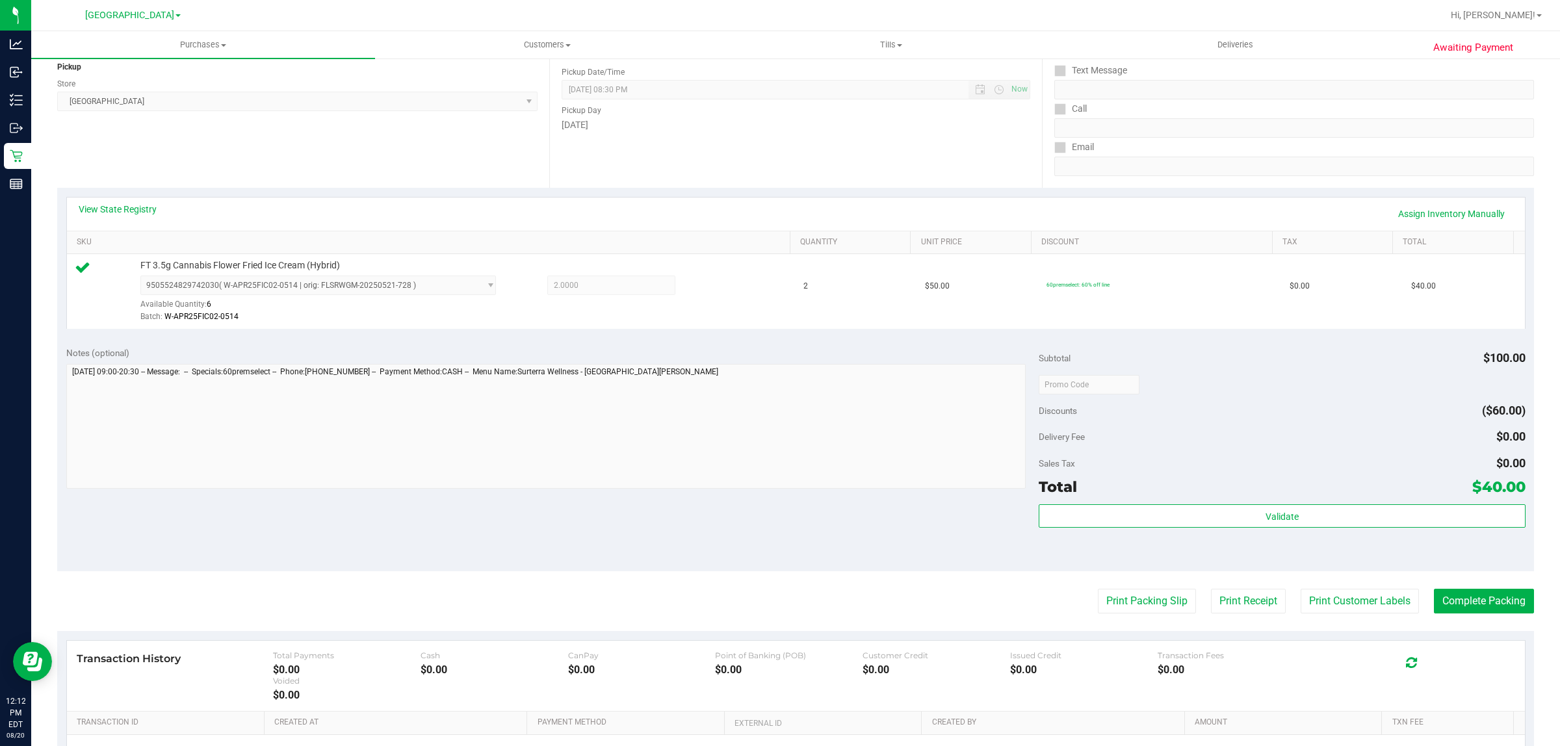
scroll to position [244, 0]
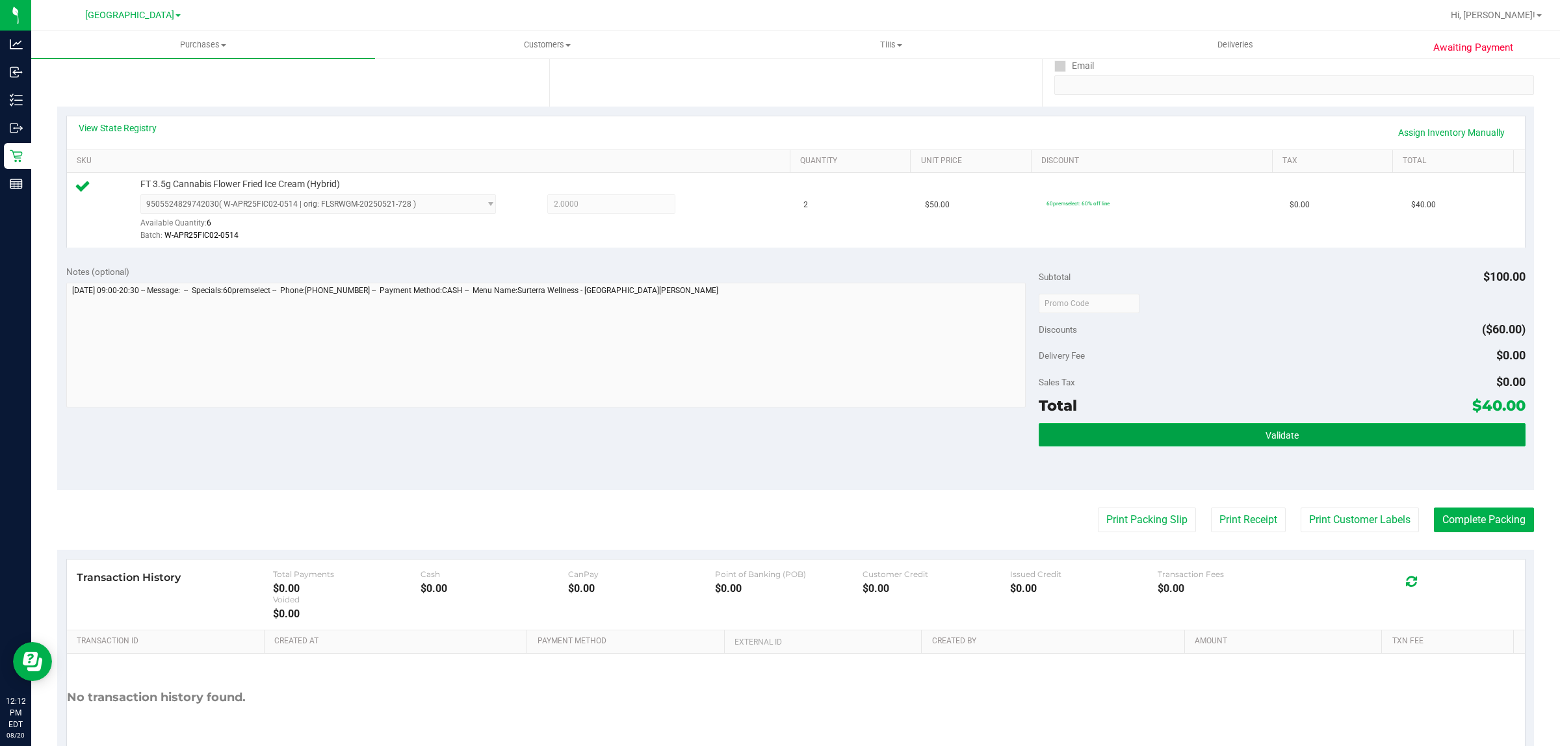
click at [1214, 426] on button "Validate" at bounding box center [1282, 434] width 486 height 23
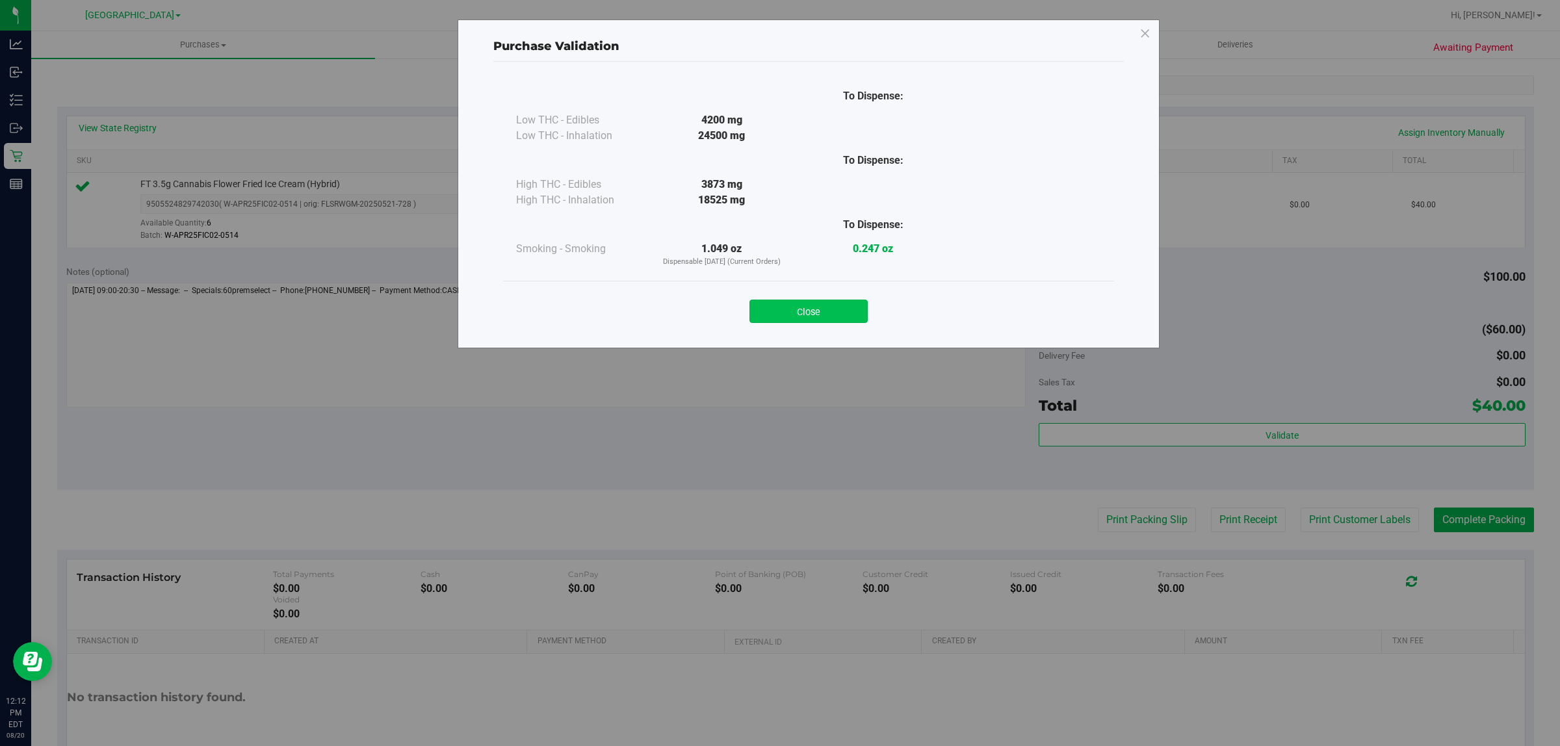
click at [833, 311] on button "Close" at bounding box center [808, 311] width 118 height 23
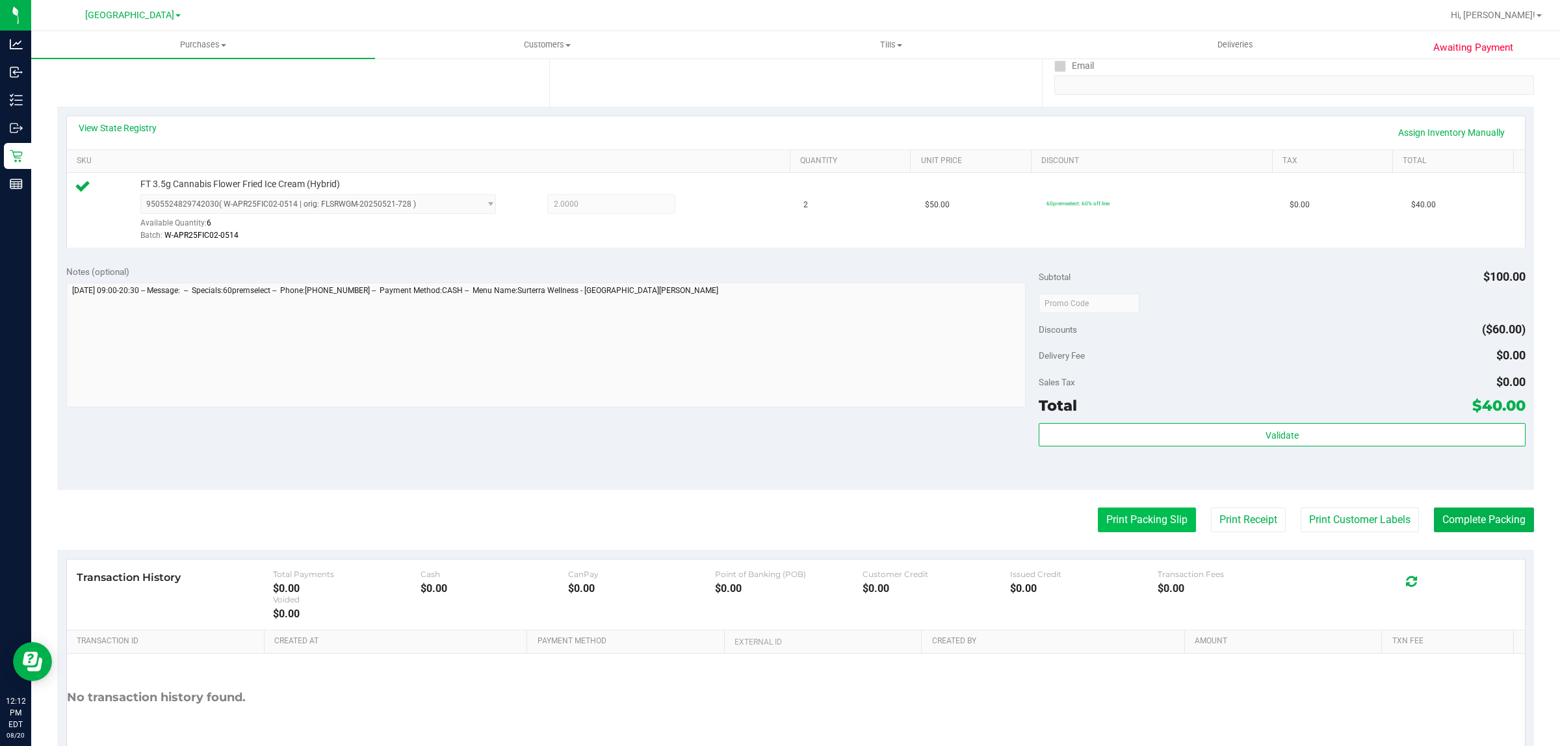
click at [1145, 524] on button "Print Packing Slip" at bounding box center [1147, 520] width 98 height 25
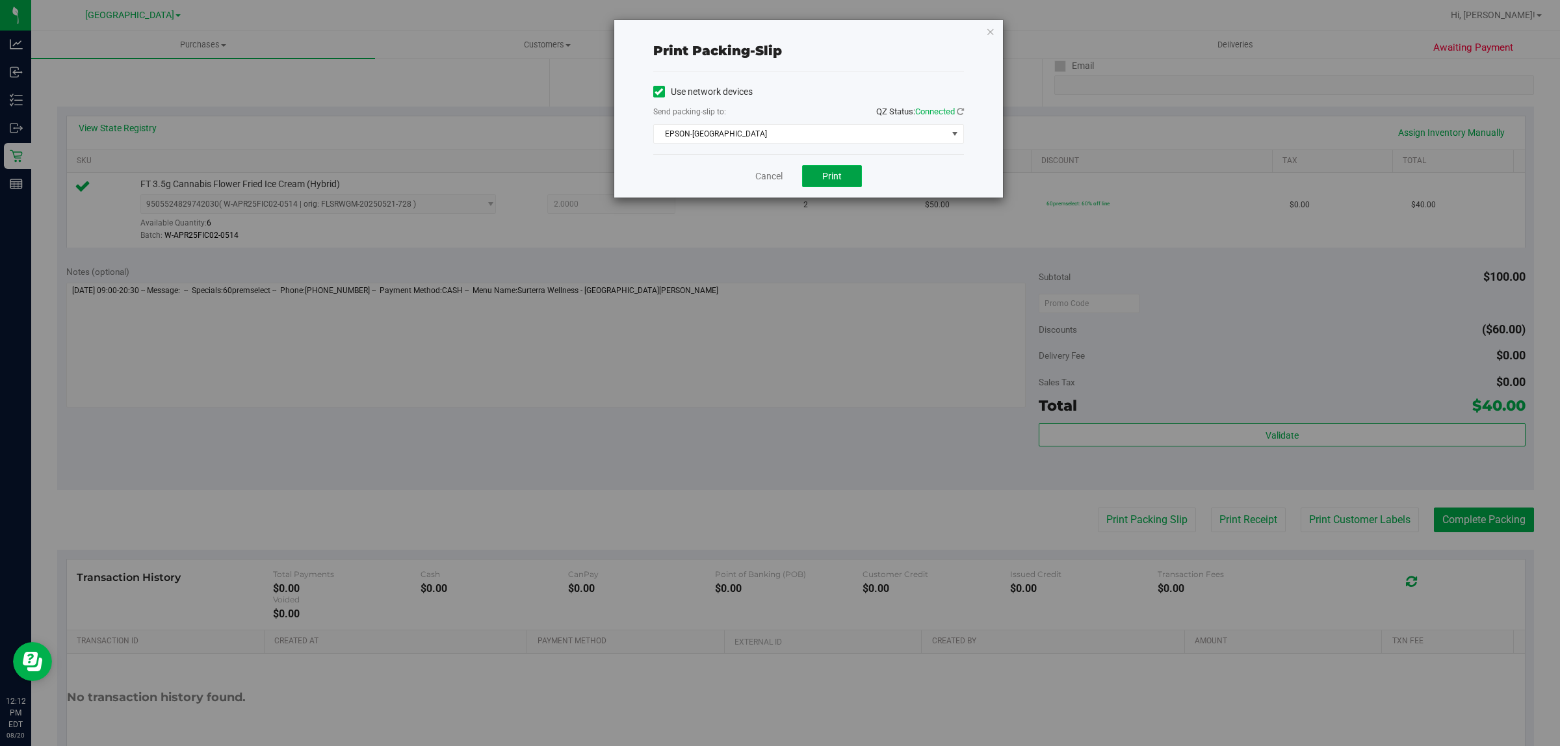
click at [837, 179] on span "Print" at bounding box center [831, 176] width 19 height 10
click at [762, 176] on link "Cancel" at bounding box center [768, 177] width 27 height 14
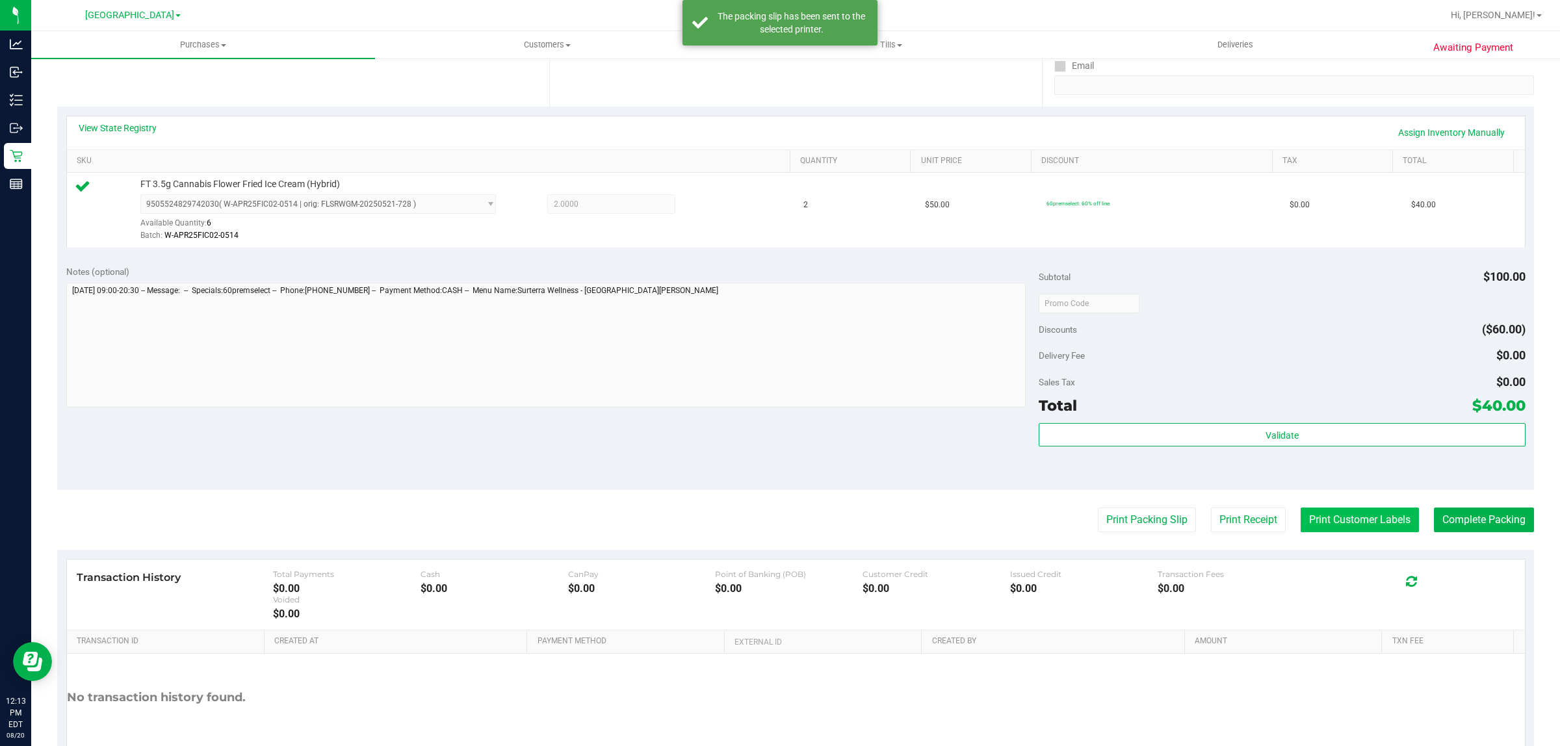
click at [1329, 515] on button "Print Customer Labels" at bounding box center [1360, 520] width 118 height 25
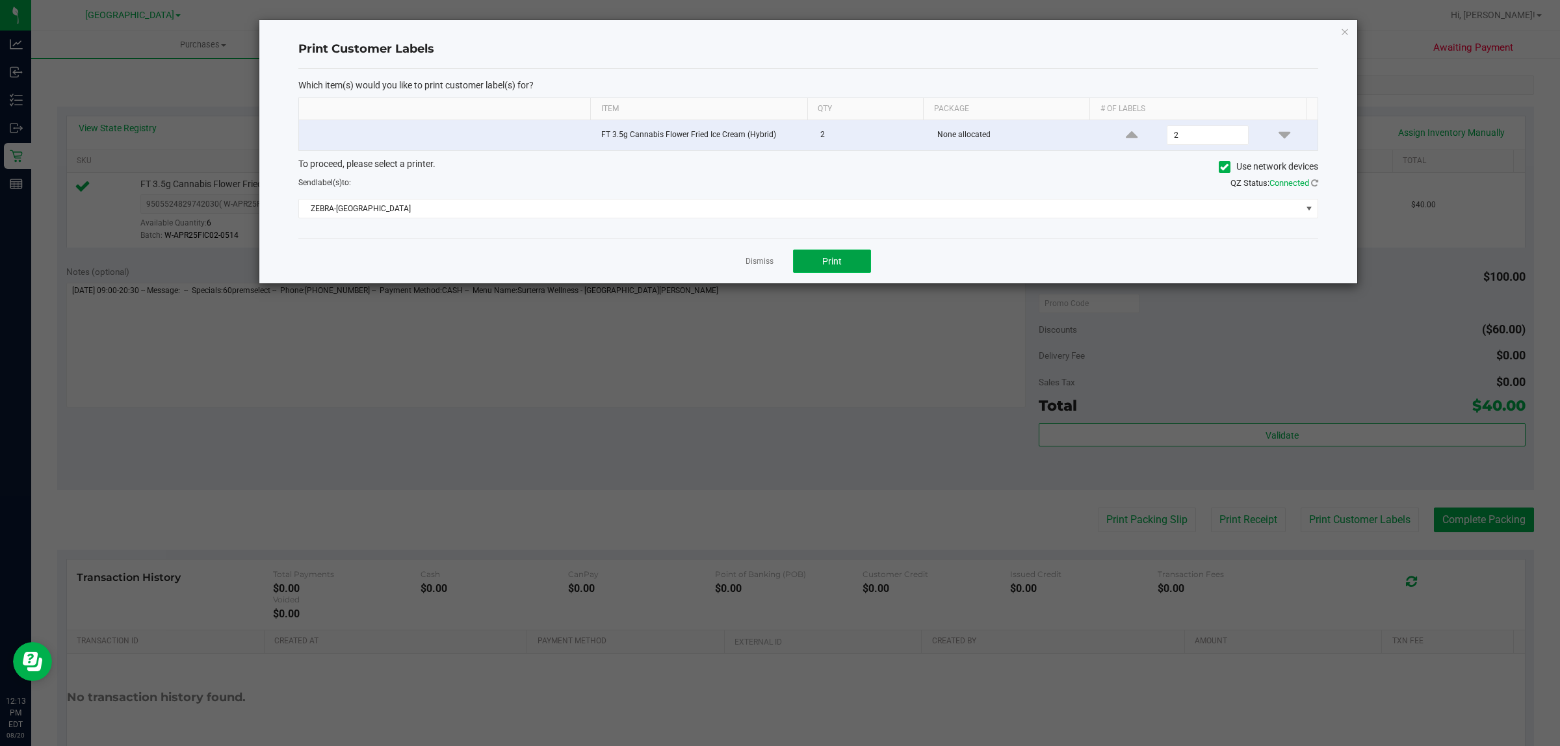
click at [829, 264] on span "Print" at bounding box center [831, 261] width 19 height 10
click at [761, 261] on link "Dismiss" at bounding box center [760, 261] width 28 height 11
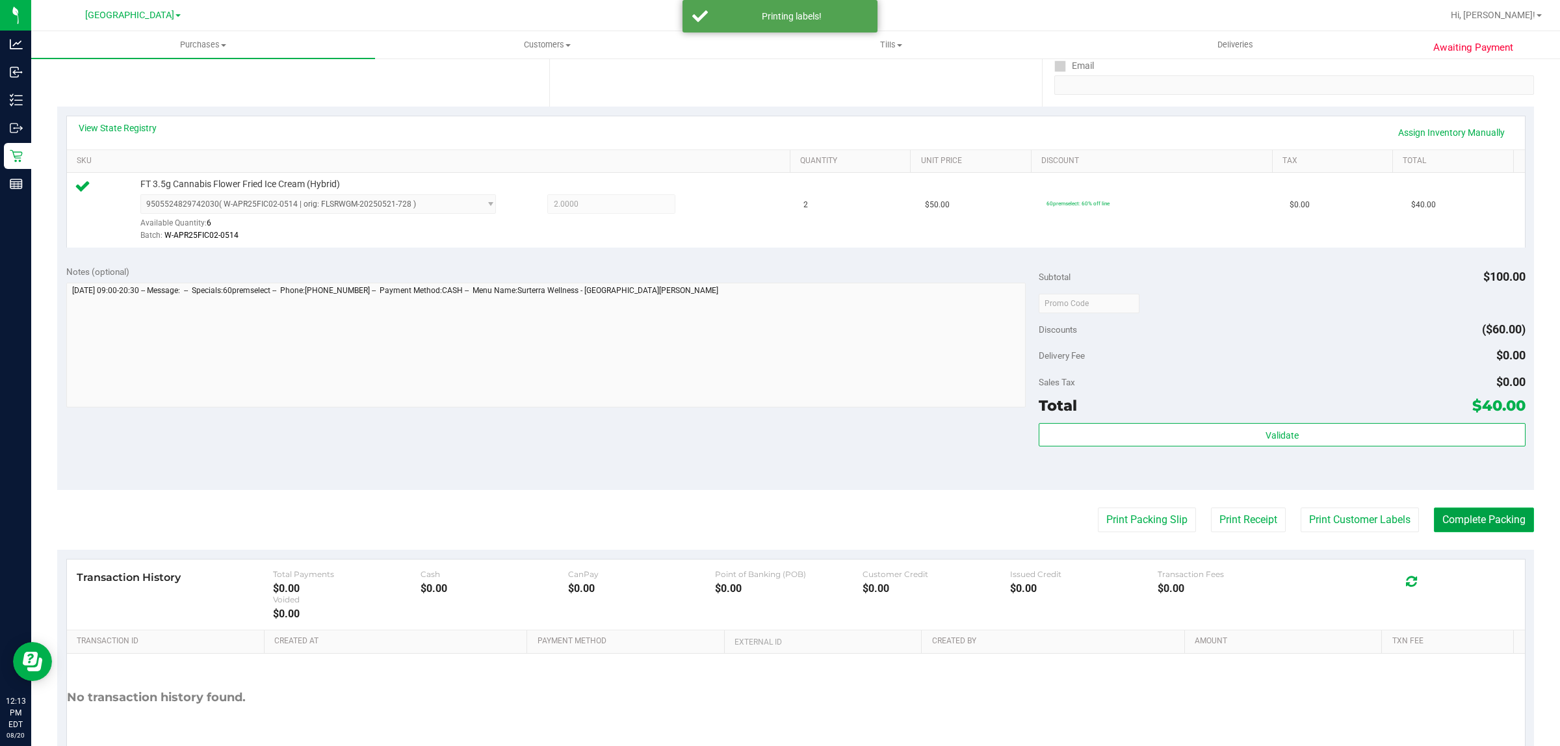
click at [1485, 524] on button "Complete Packing" at bounding box center [1484, 520] width 100 height 25
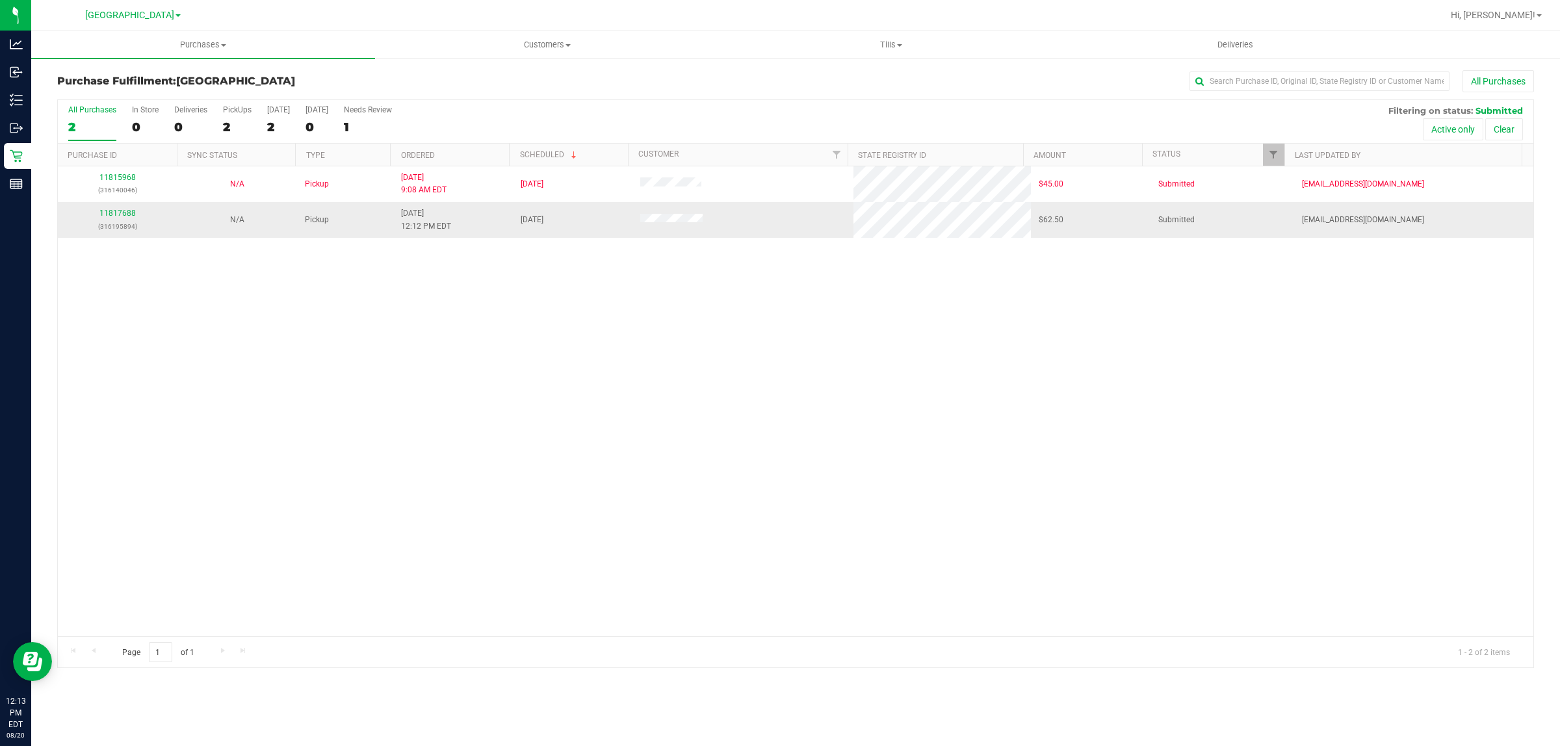
click at [105, 233] on p "(316195894)" at bounding box center [118, 226] width 104 height 12
click at [111, 215] on link "11817688" at bounding box center [117, 213] width 36 height 9
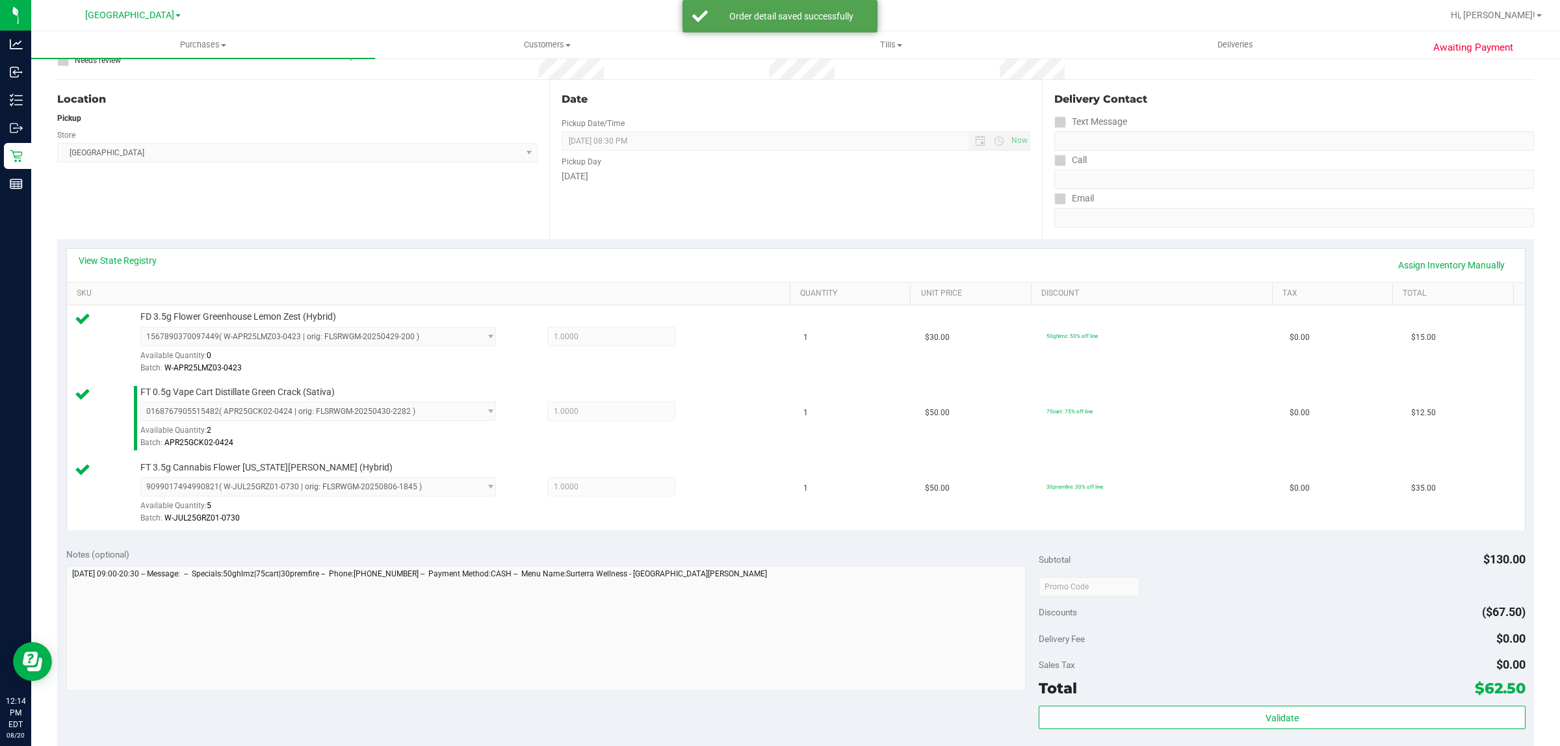
scroll to position [128, 0]
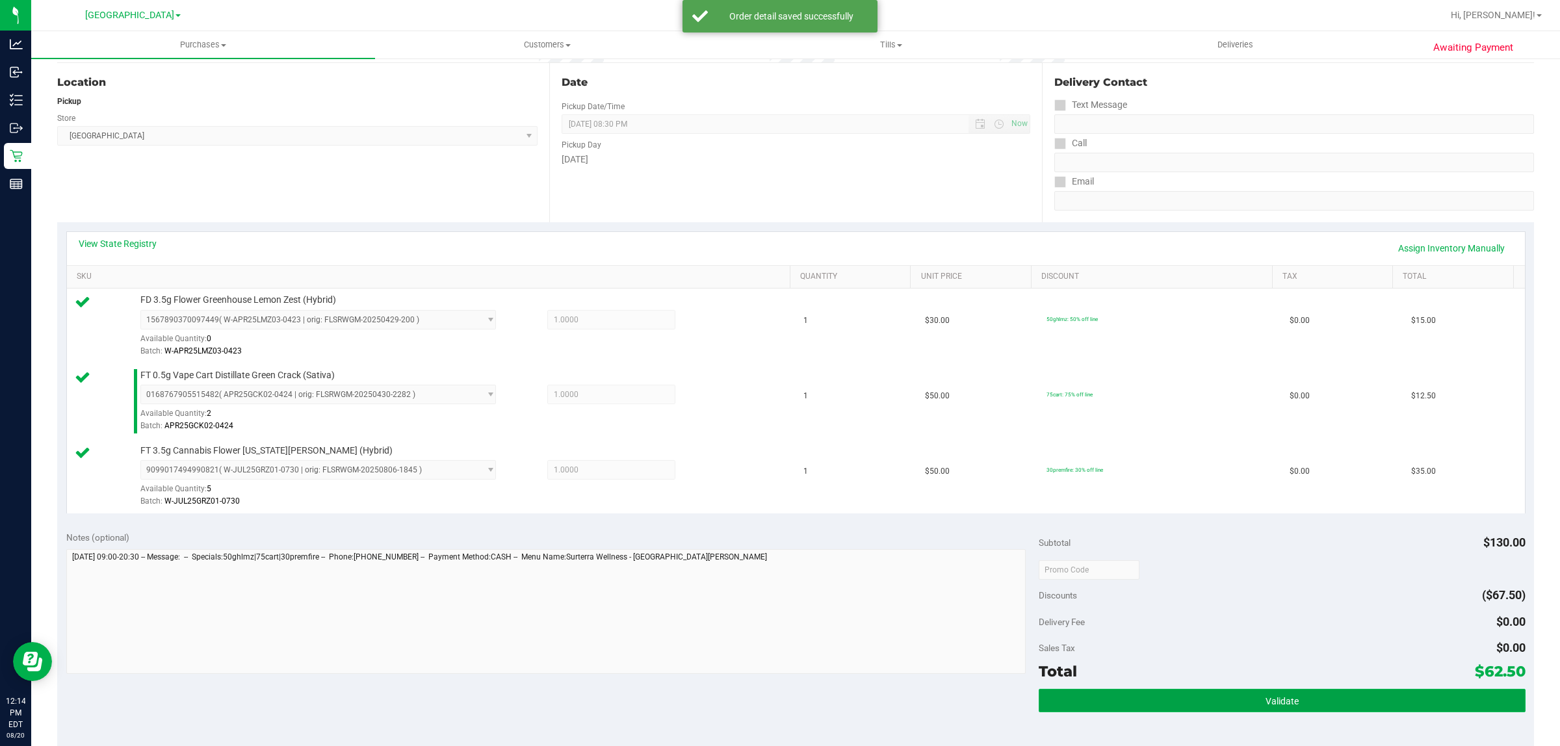
click at [1297, 691] on button "Validate" at bounding box center [1282, 700] width 486 height 23
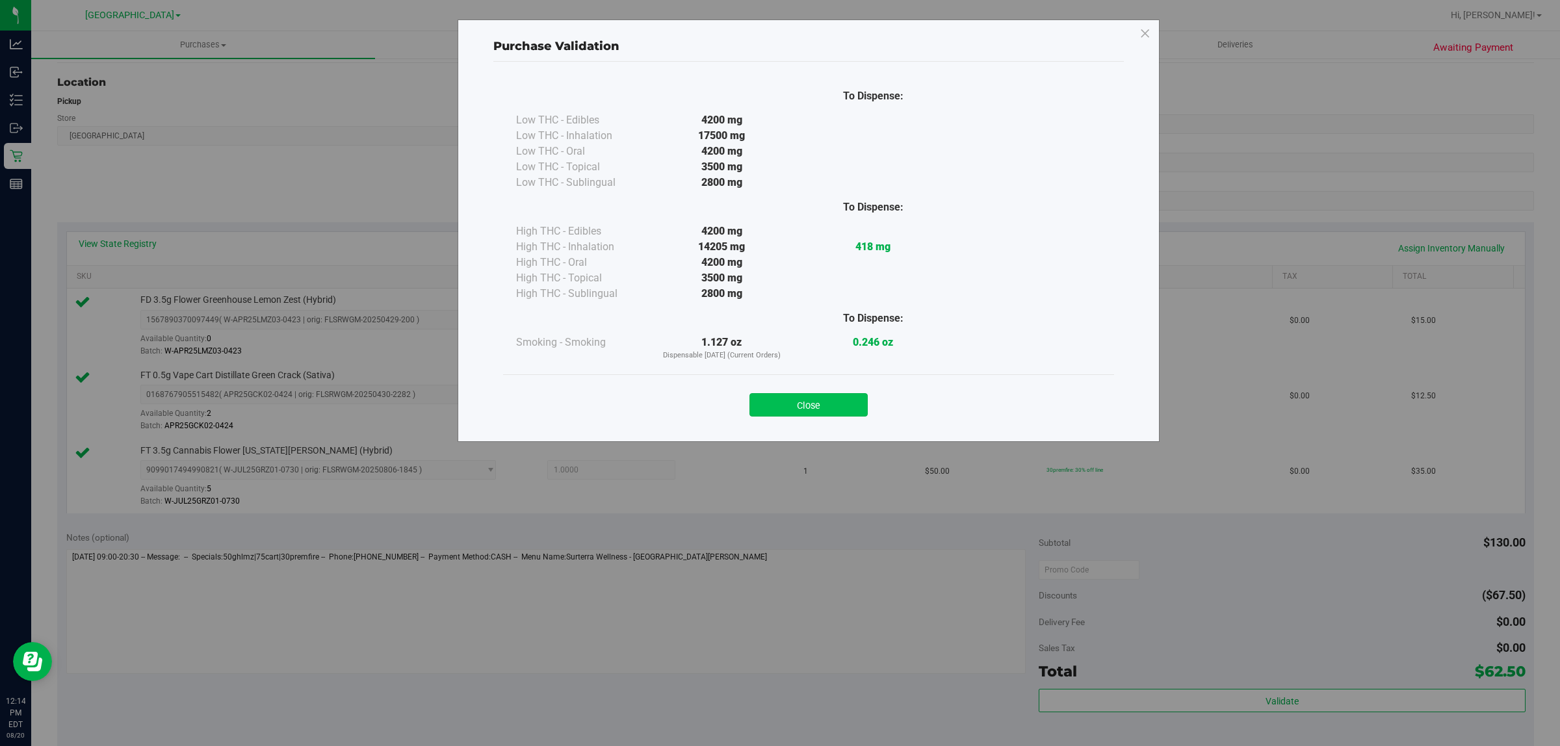
click at [787, 401] on button "Close" at bounding box center [808, 404] width 118 height 23
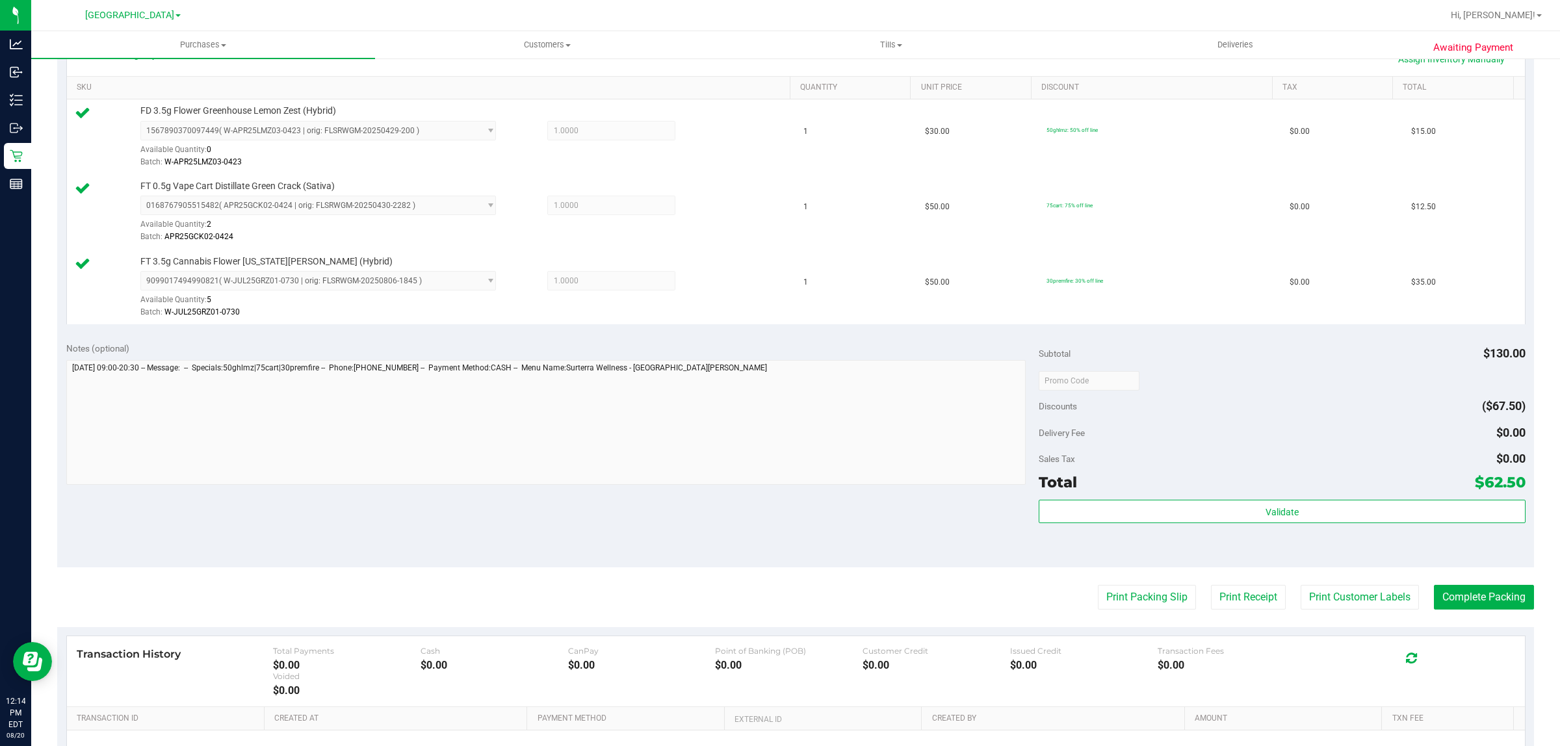
scroll to position [426, 0]
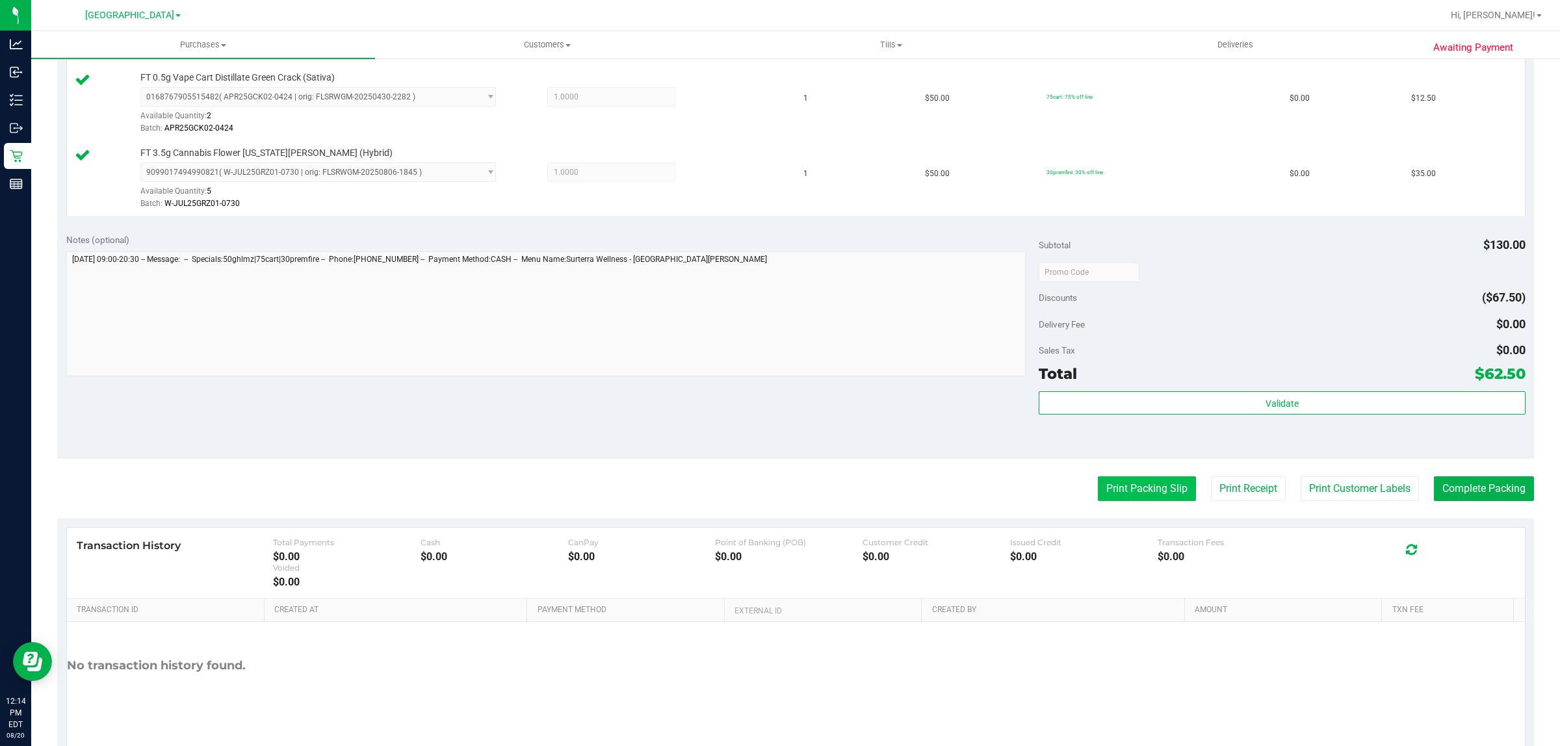
click at [1111, 485] on button "Print Packing Slip" at bounding box center [1147, 488] width 98 height 25
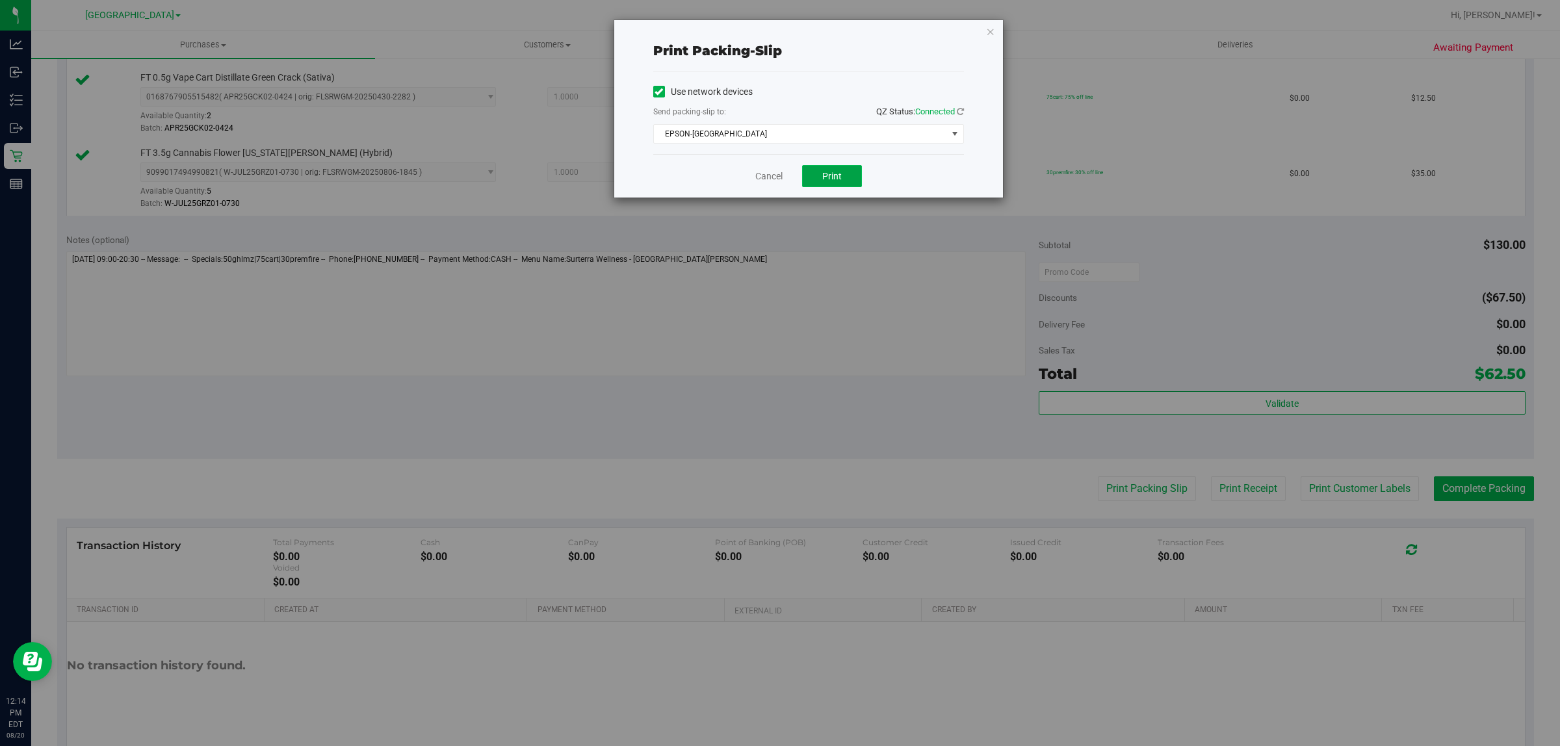
click at [827, 176] on span "Print" at bounding box center [831, 176] width 19 height 10
click at [768, 177] on link "Cancel" at bounding box center [768, 177] width 27 height 14
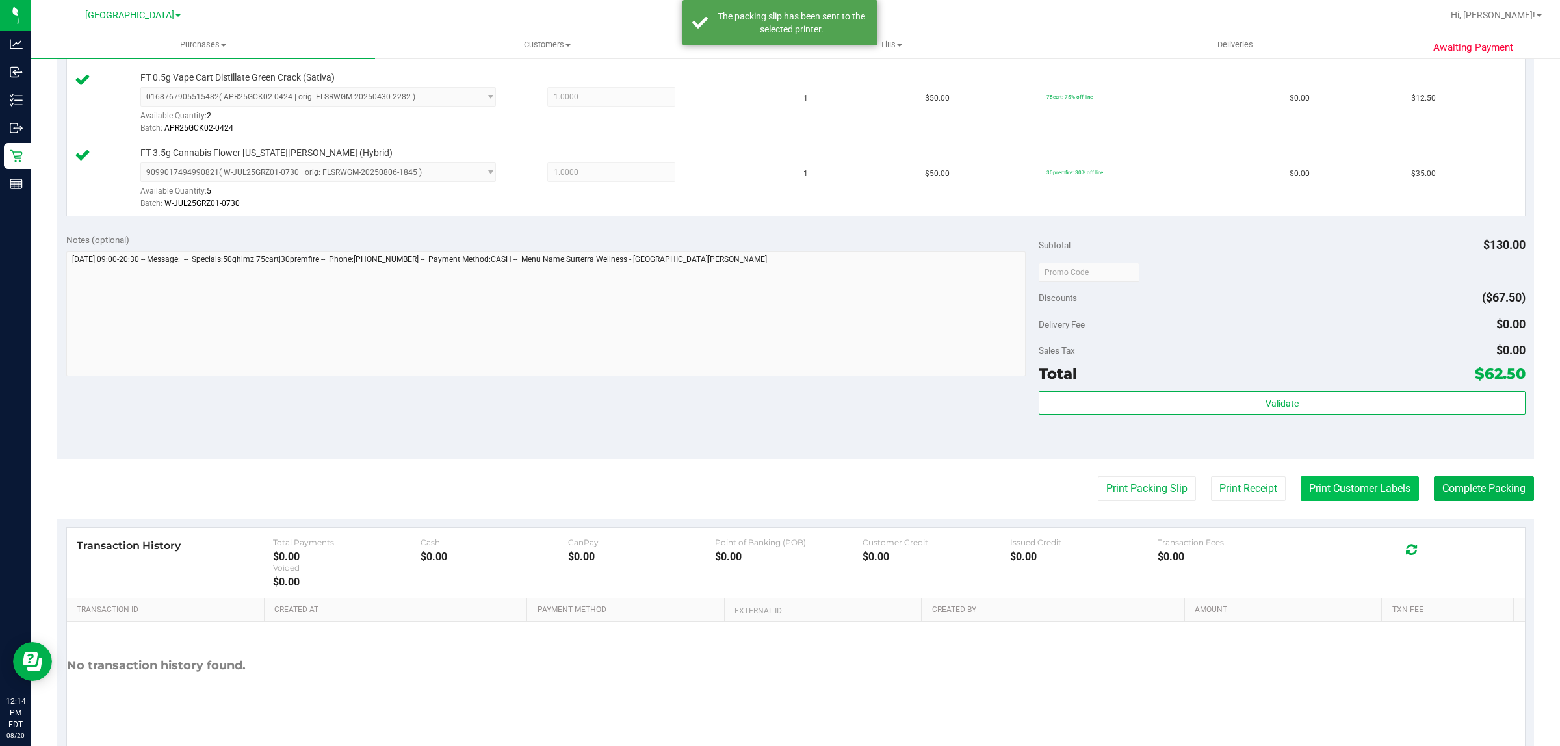
click at [1350, 491] on button "Print Customer Labels" at bounding box center [1360, 488] width 118 height 25
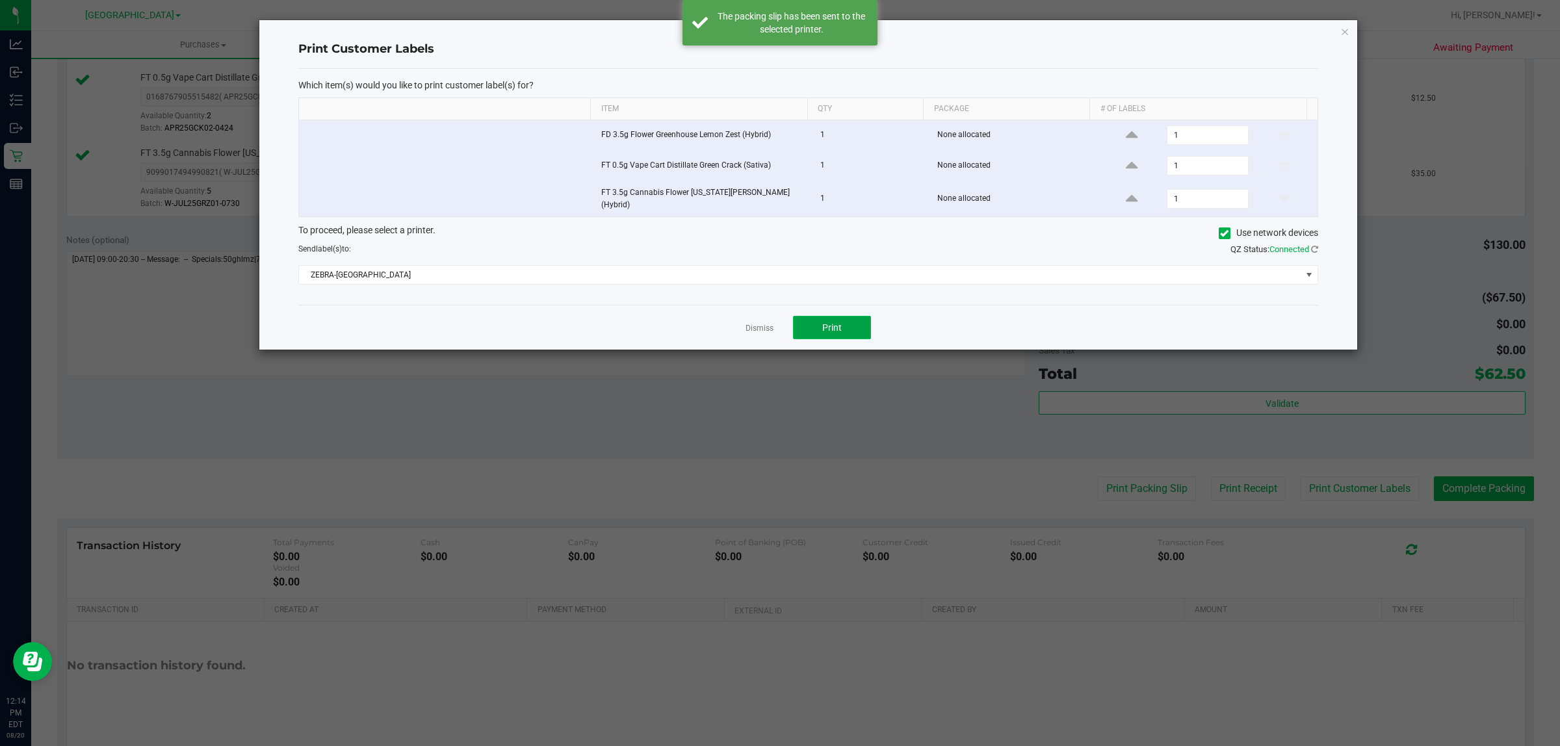
click at [869, 323] on button "Print" at bounding box center [832, 327] width 78 height 23
click at [751, 325] on link "Dismiss" at bounding box center [760, 328] width 28 height 11
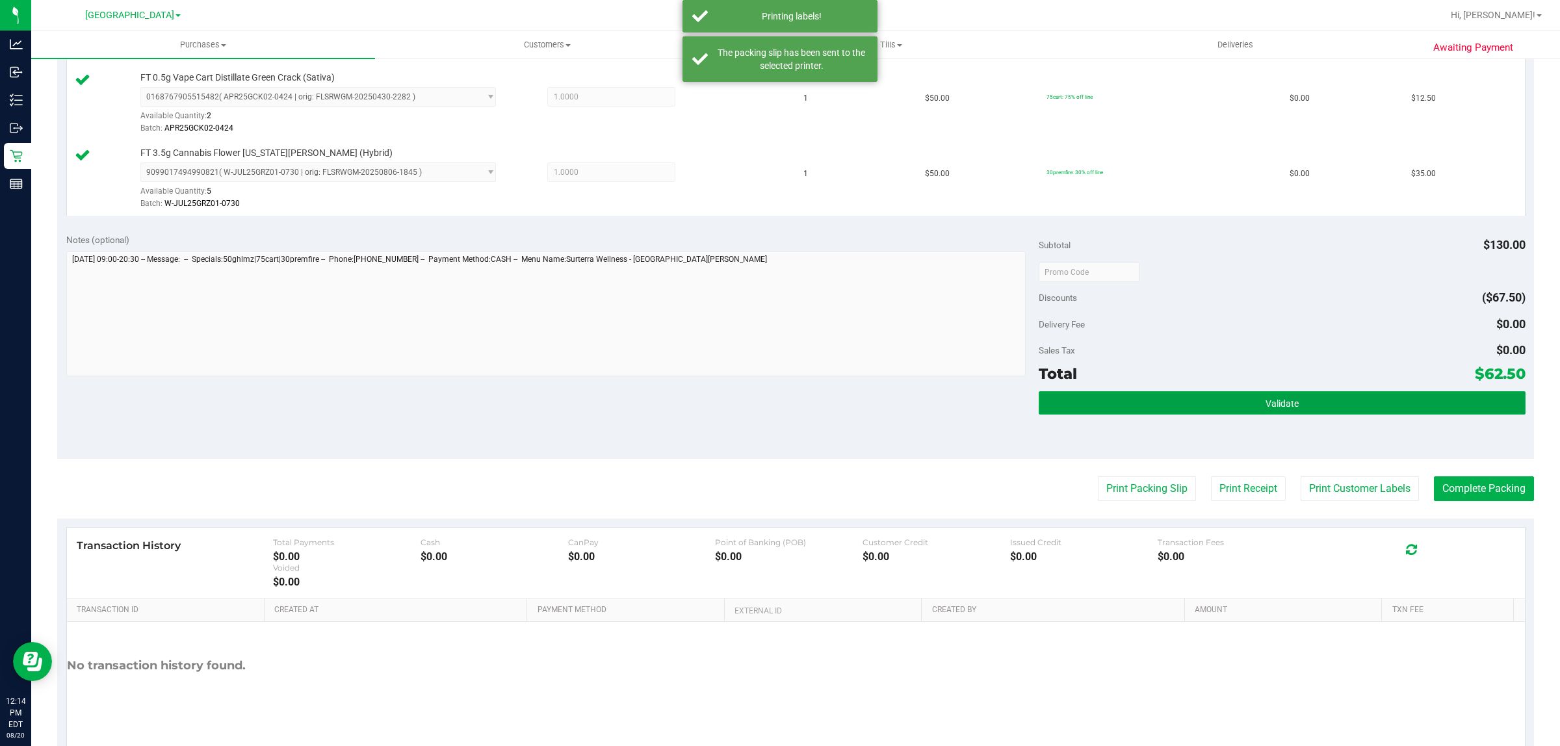
click at [1117, 411] on button "Validate" at bounding box center [1282, 402] width 486 height 23
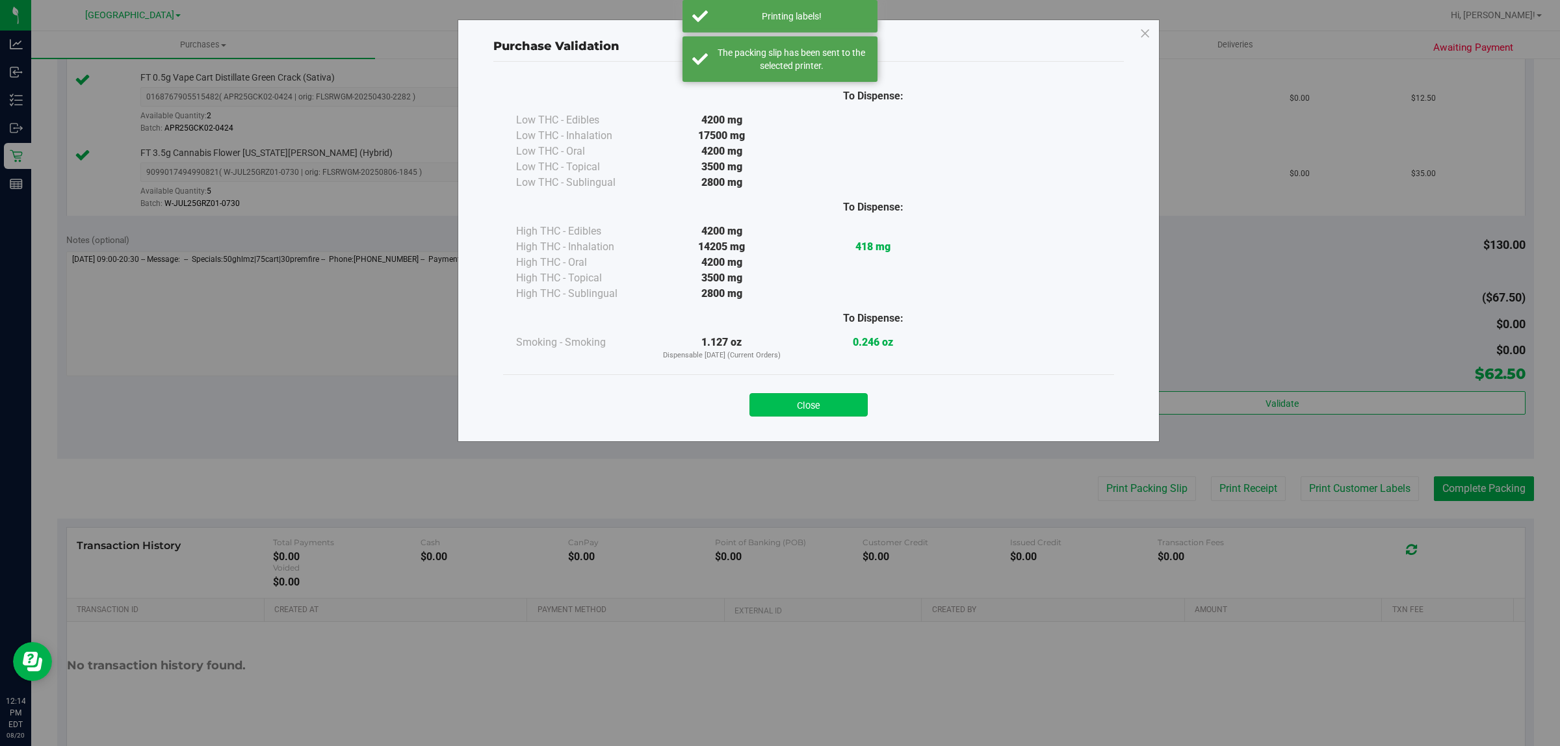
click at [812, 406] on button "Close" at bounding box center [808, 404] width 118 height 23
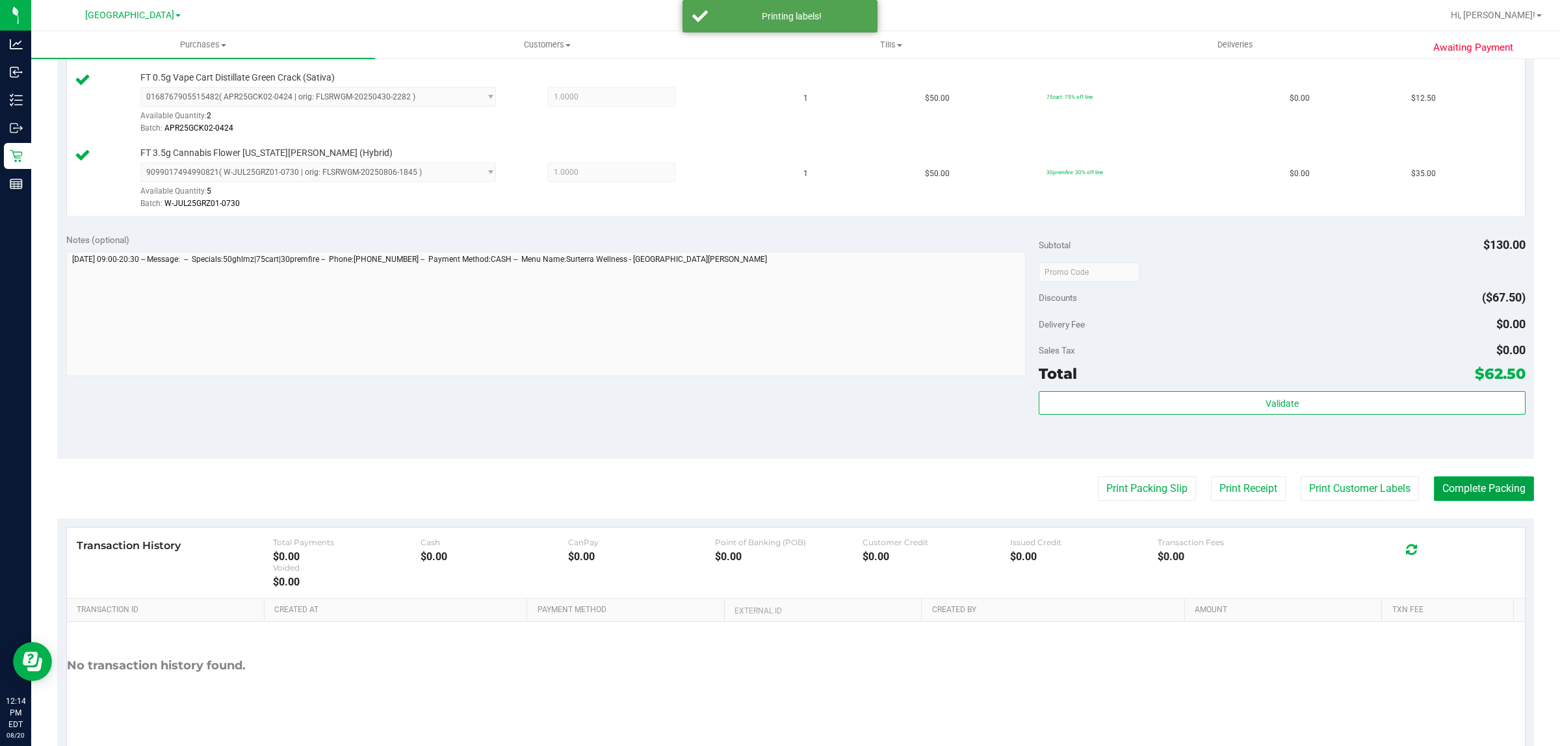
click at [1477, 484] on button "Complete Packing" at bounding box center [1484, 488] width 100 height 25
